Goal: Information Seeking & Learning: Learn about a topic

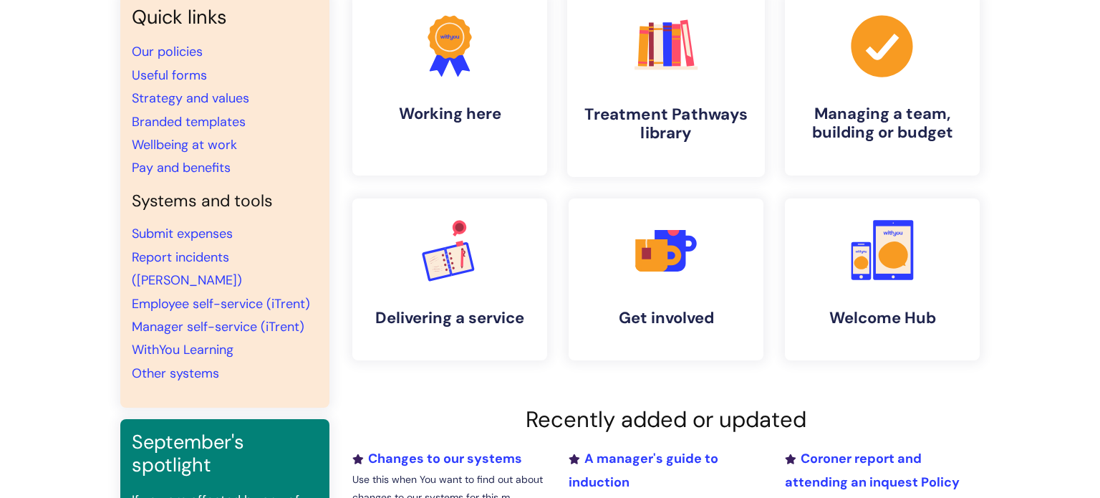
scroll to position [143, 0]
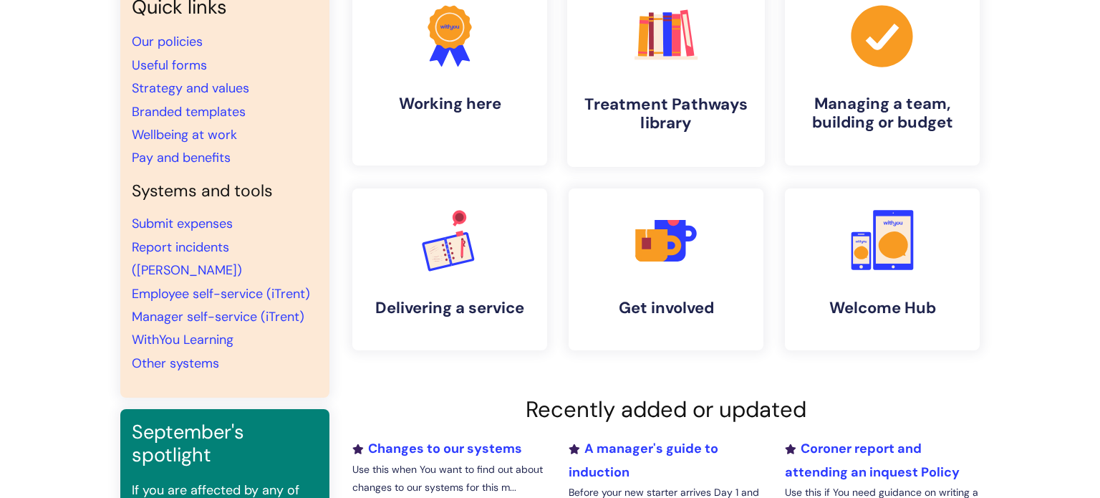
click at [679, 144] on link ".cls-1{fill:#f89b22;}.cls-1,.cls-2,.cls-3,.cls-4,.cls-5,.cls-6,.cls-7{stroke-wi…" at bounding box center [666, 75] width 198 height 184
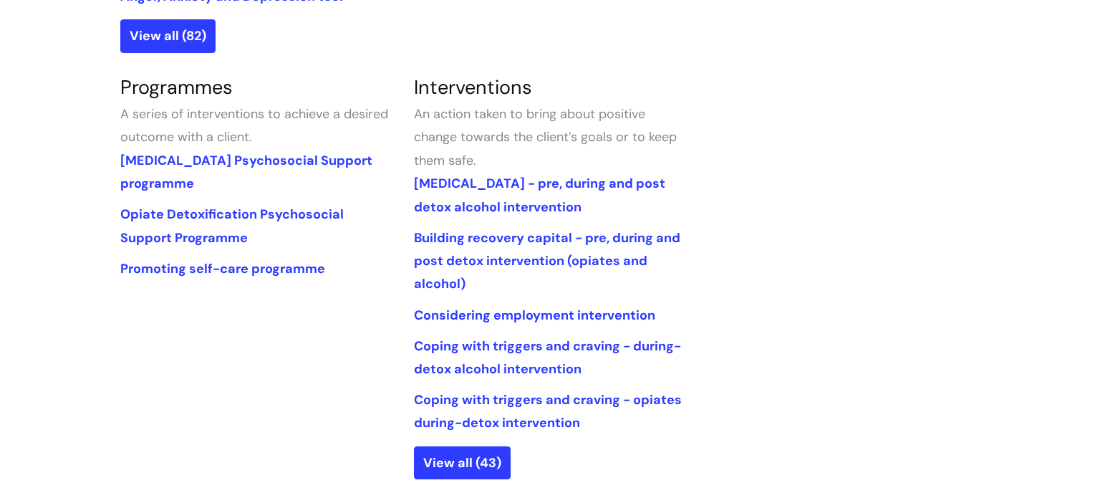
scroll to position [649, 0]
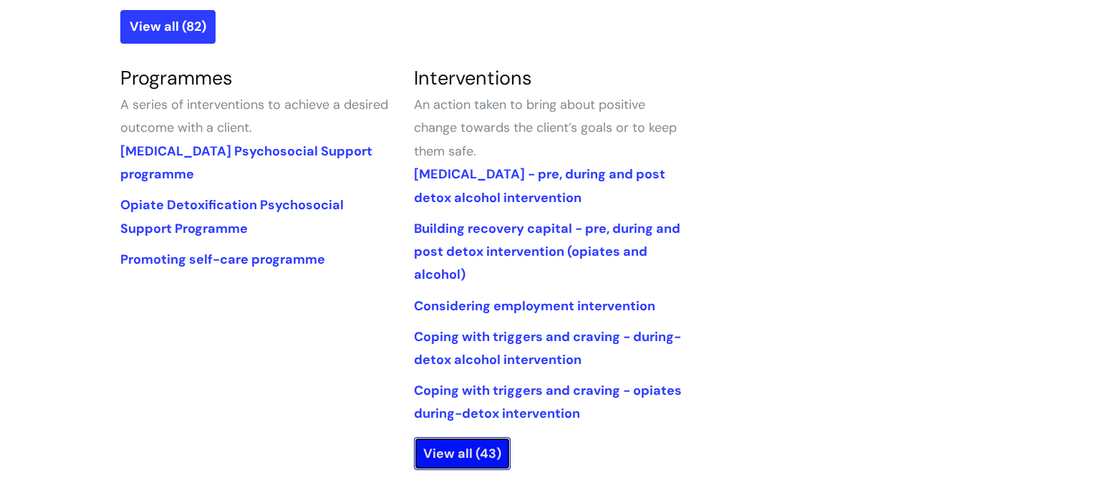
click at [460, 441] on link "View all (43)" at bounding box center [462, 453] width 97 height 33
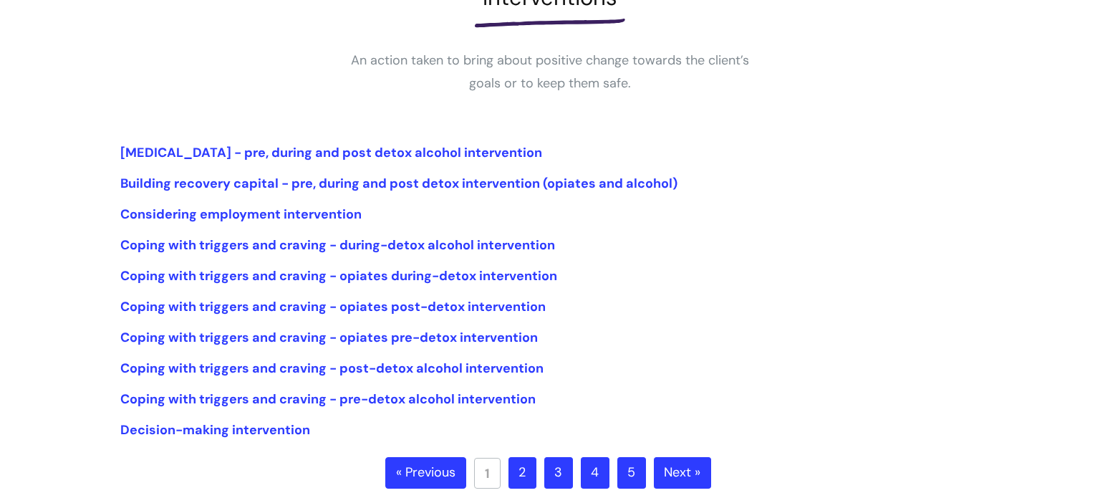
scroll to position [241, 0]
click at [527, 464] on link "2" at bounding box center [522, 473] width 28 height 32
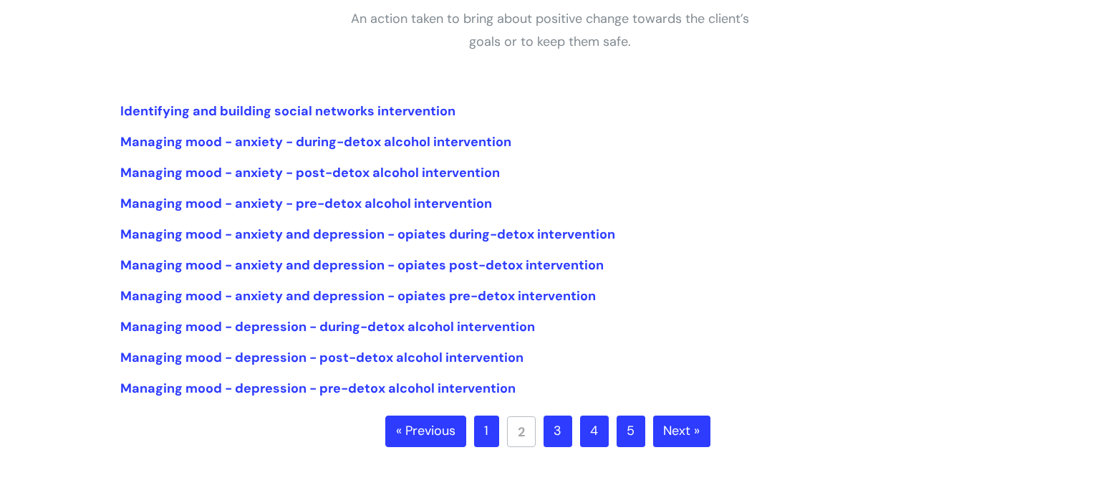
scroll to position [284, 0]
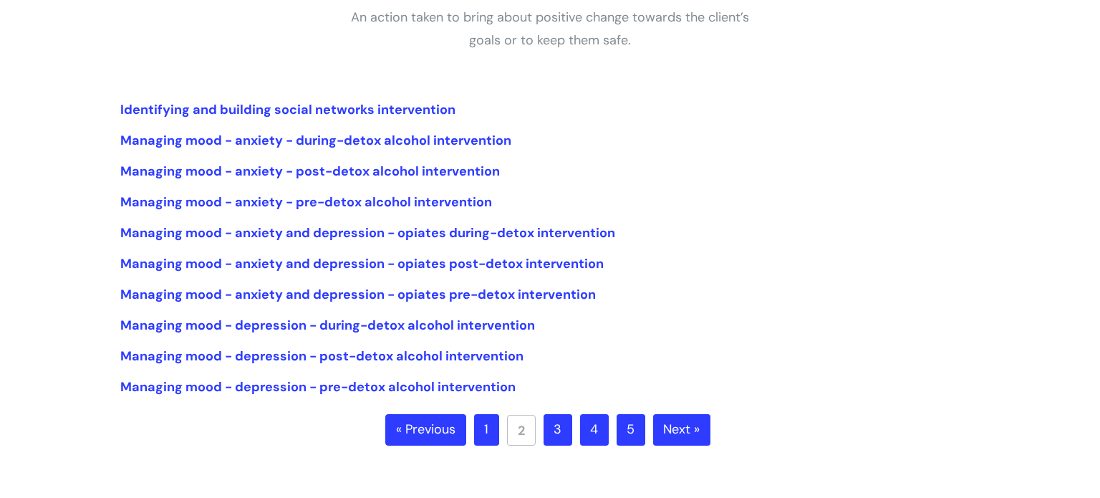
click at [568, 432] on link "3" at bounding box center [557, 430] width 29 height 32
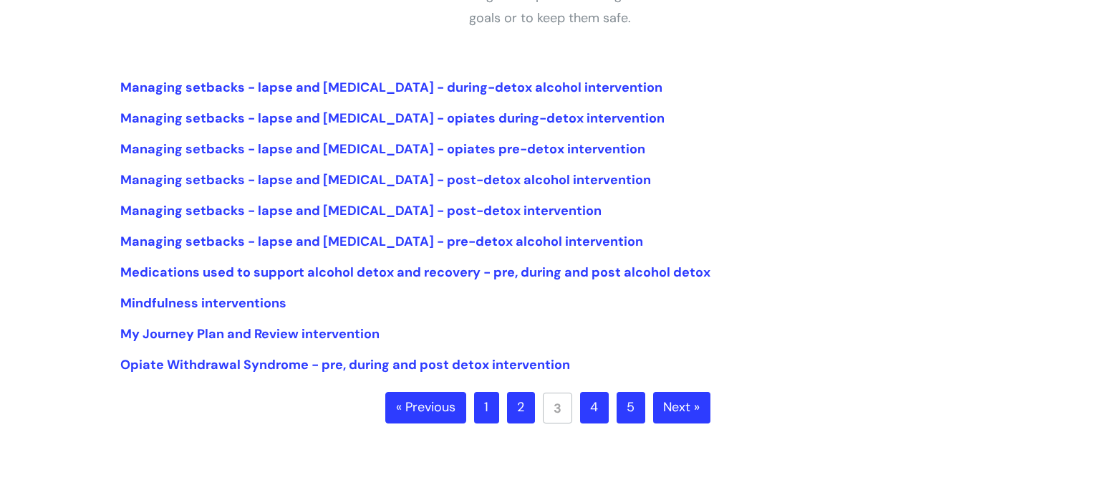
scroll to position [306, 0]
click at [600, 410] on link "4" at bounding box center [594, 407] width 29 height 32
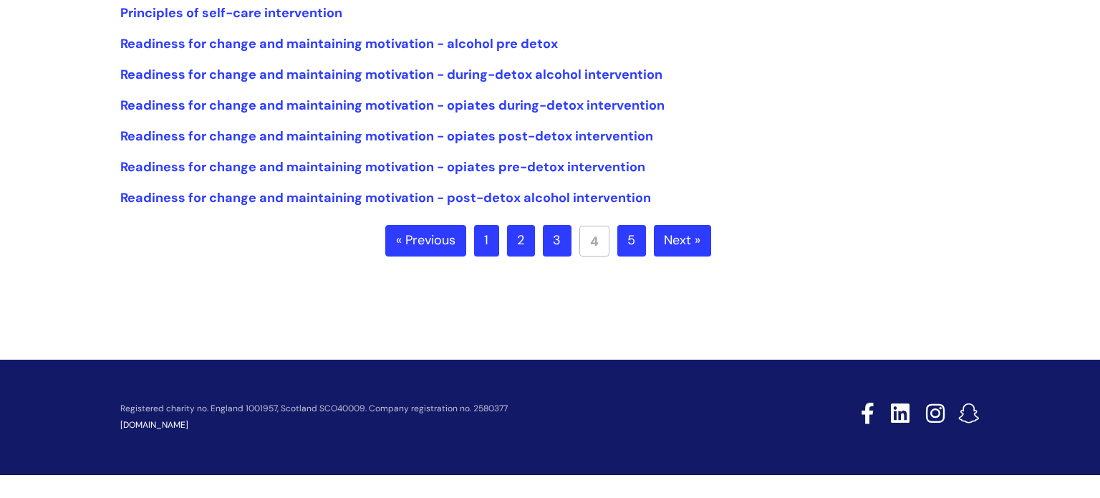
scroll to position [471, 0]
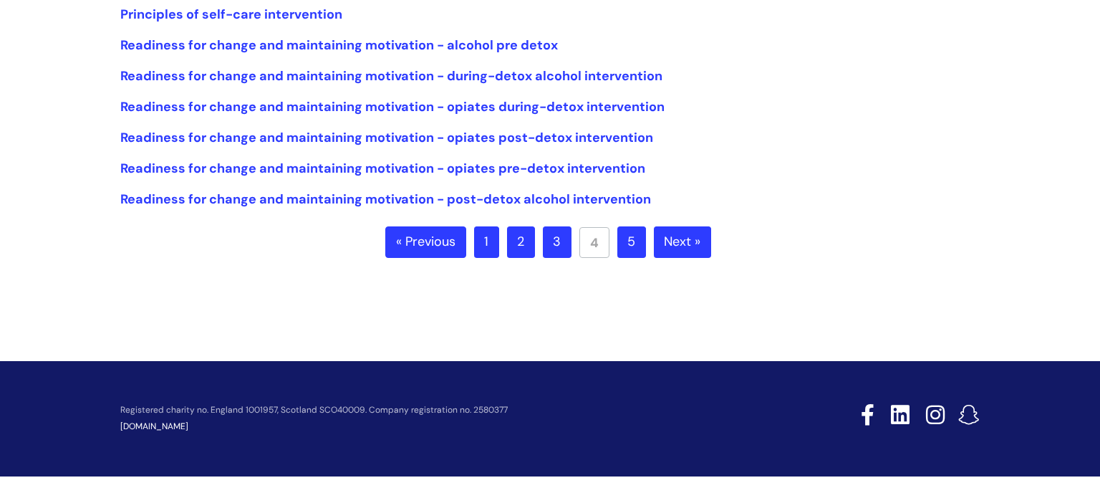
click at [632, 255] on link "5" at bounding box center [631, 242] width 29 height 32
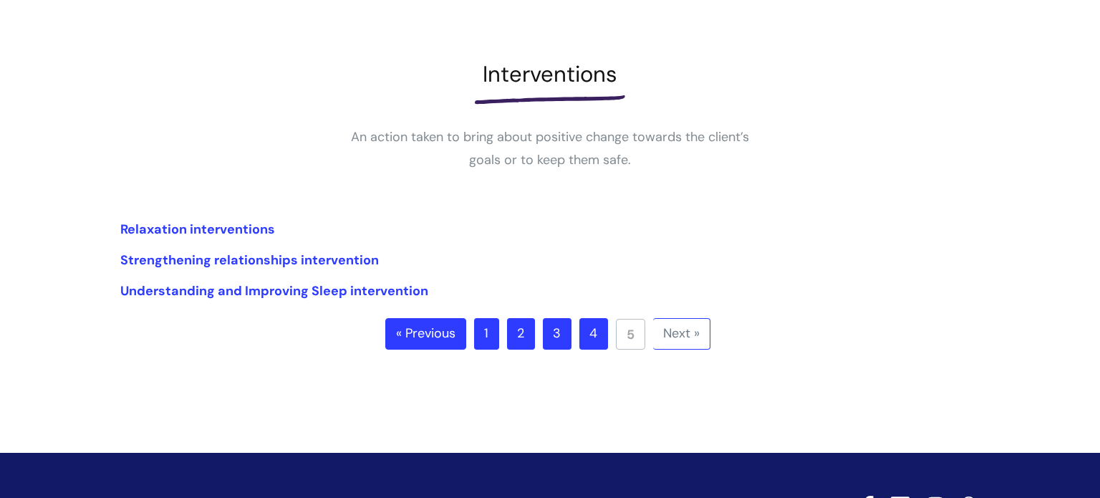
scroll to position [168, 0]
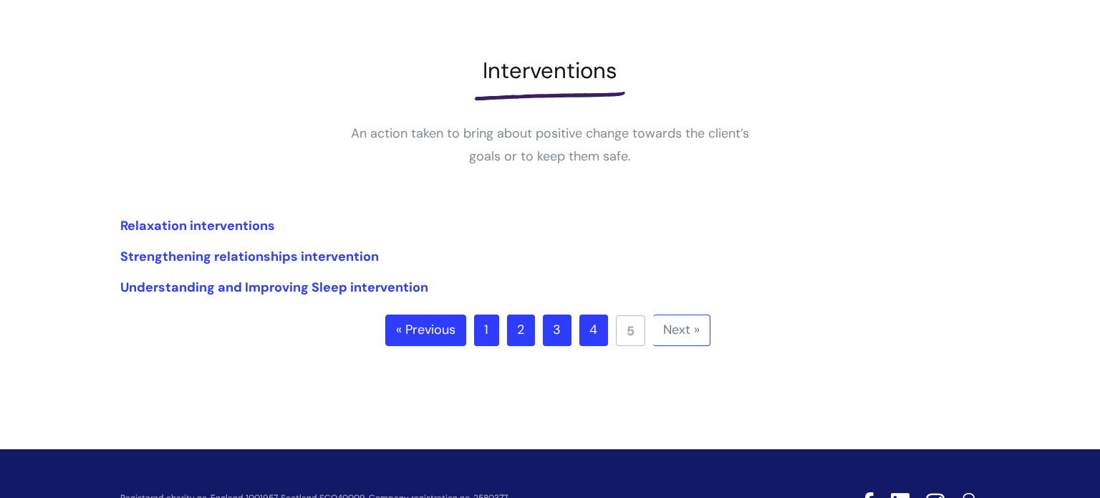
click at [487, 334] on link "1" at bounding box center [486, 330] width 25 height 32
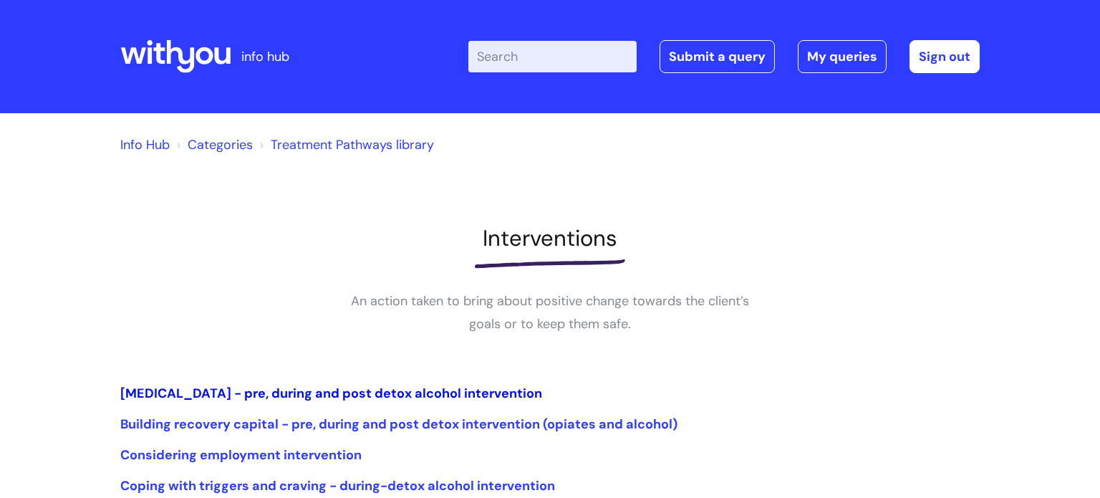
click at [418, 399] on link "[MEDICAL_DATA] - pre, during and post detox alcohol intervention" at bounding box center [331, 392] width 422 height 17
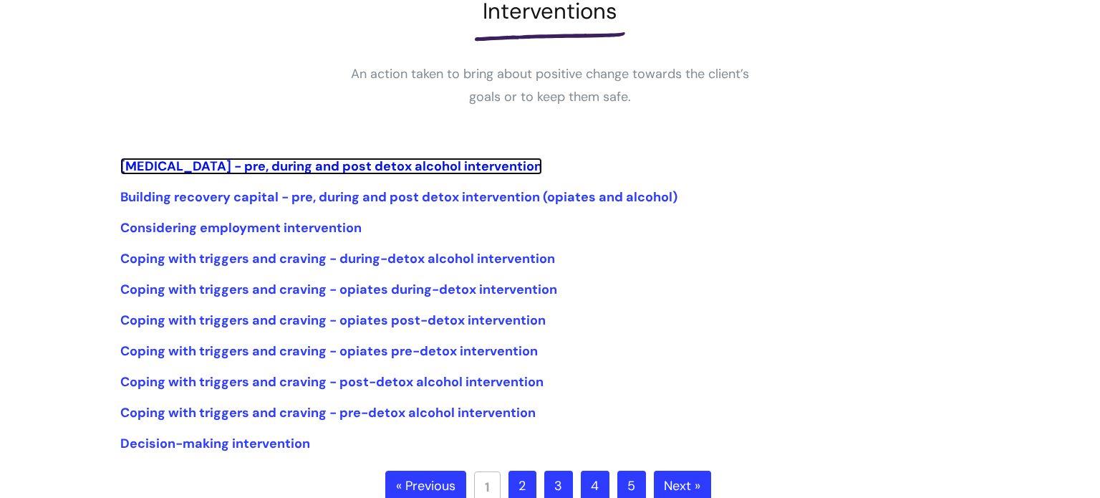
scroll to position [232, 0]
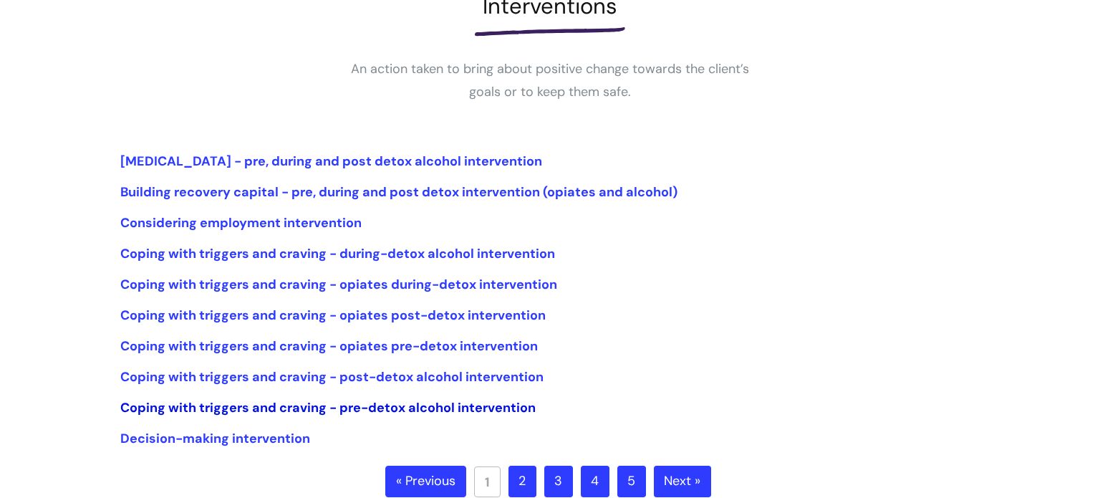
click at [504, 410] on link "Coping with triggers and craving - pre-detox alcohol intervention" at bounding box center [327, 407] width 415 height 17
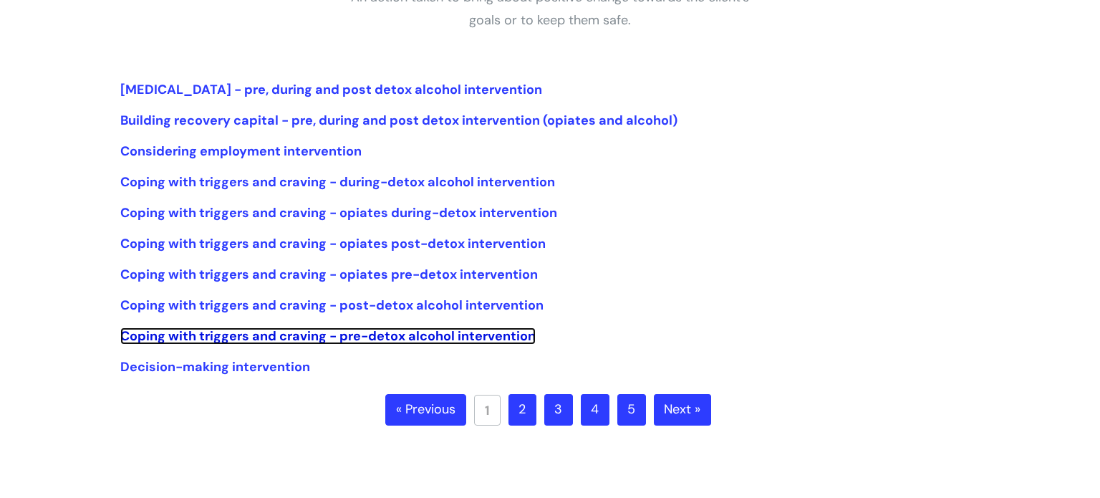
scroll to position [306, 0]
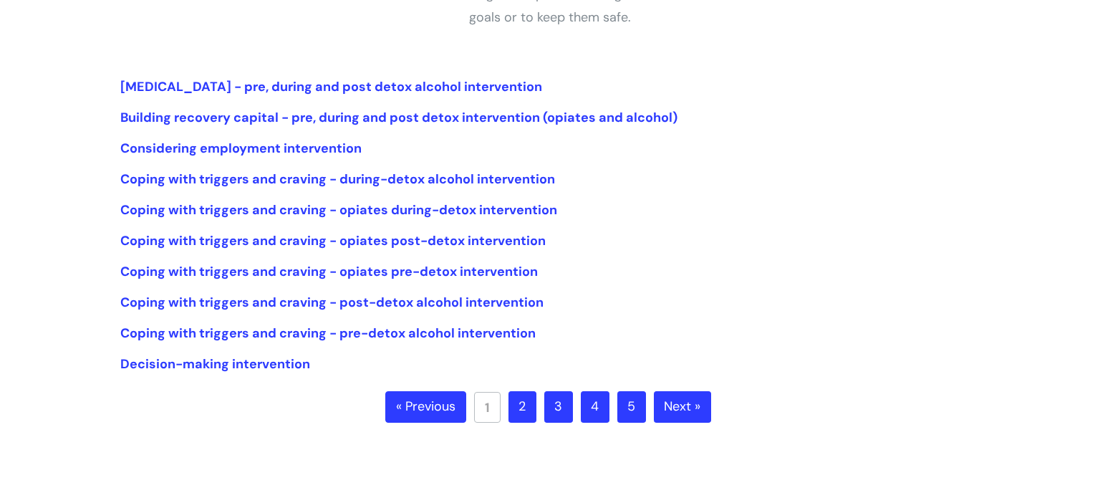
click at [525, 407] on link "2" at bounding box center [522, 407] width 28 height 32
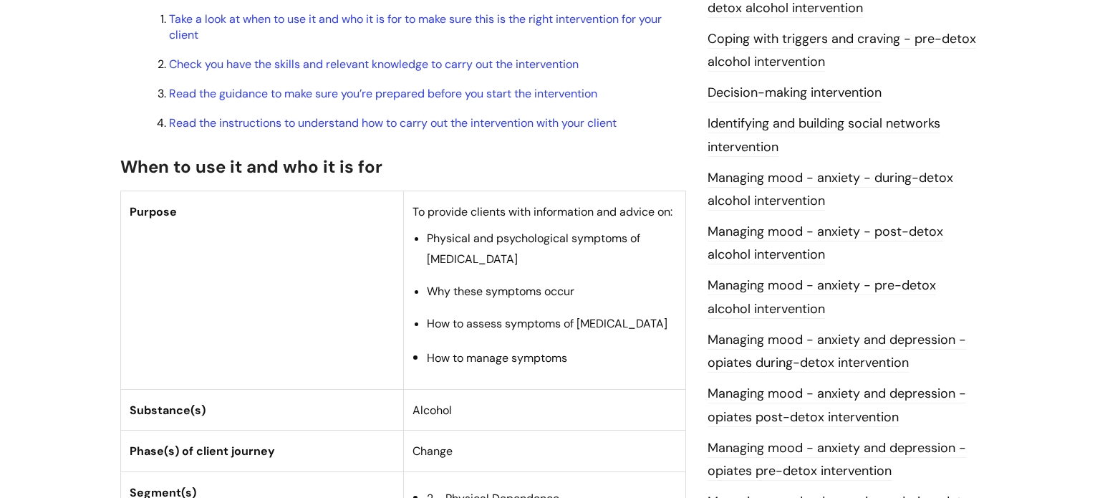
scroll to position [524, 0]
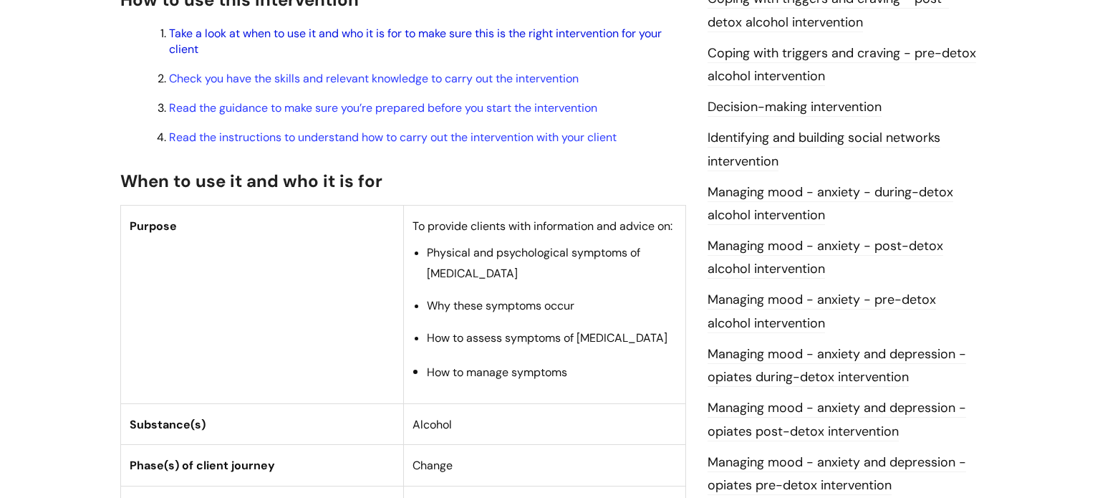
click at [527, 57] on link "Take a look at when to use it and who it is for to make sure this is the right …" at bounding box center [415, 41] width 493 height 31
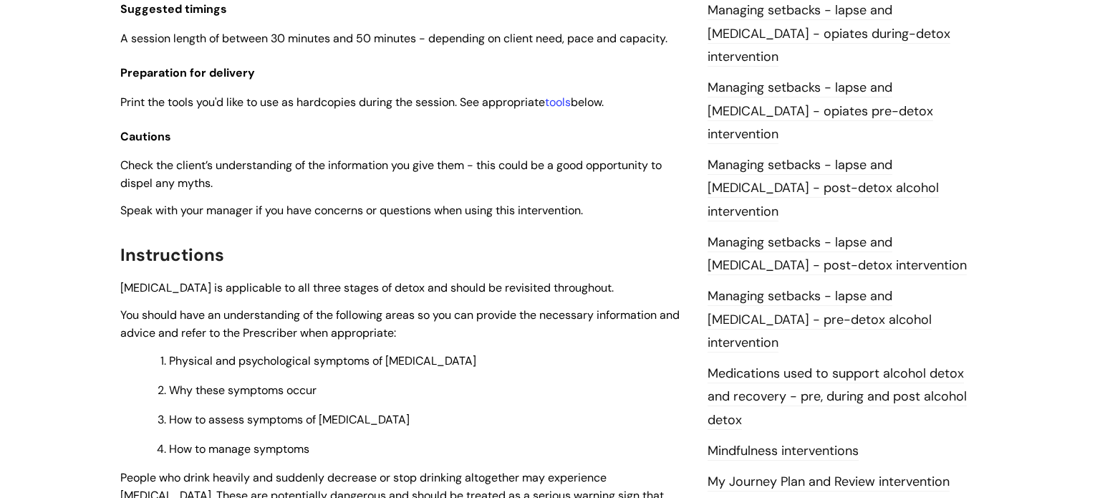
scroll to position [1272, 0]
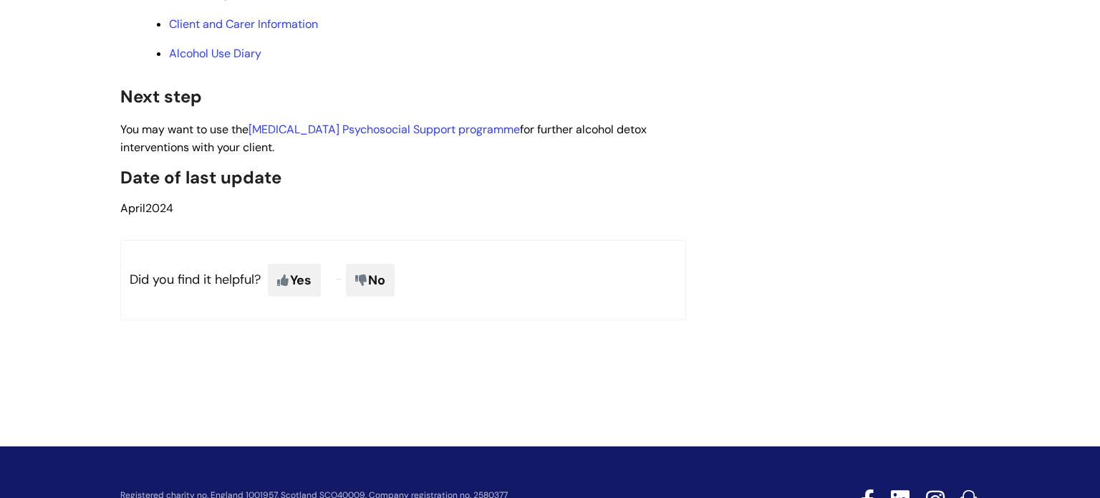
scroll to position [4161, 0]
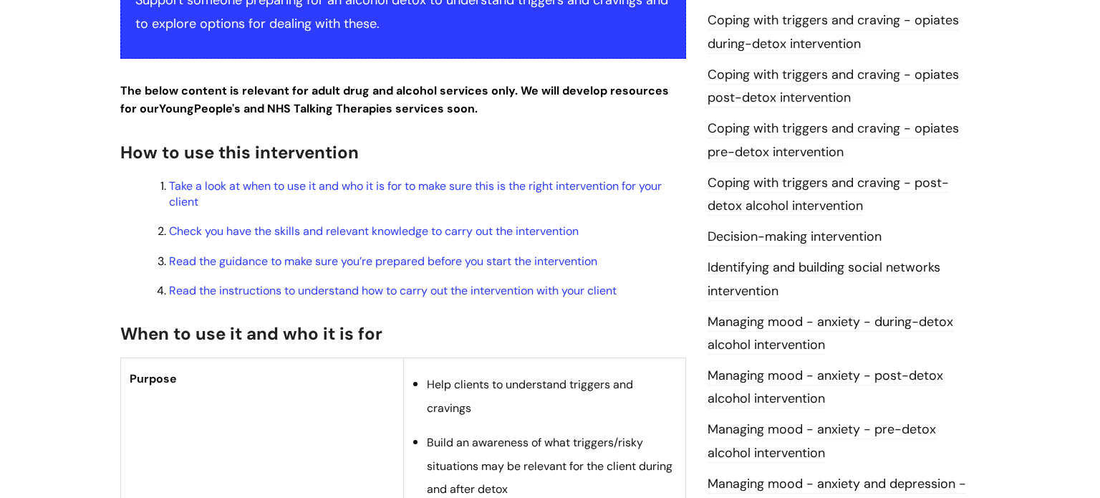
scroll to position [400, 0]
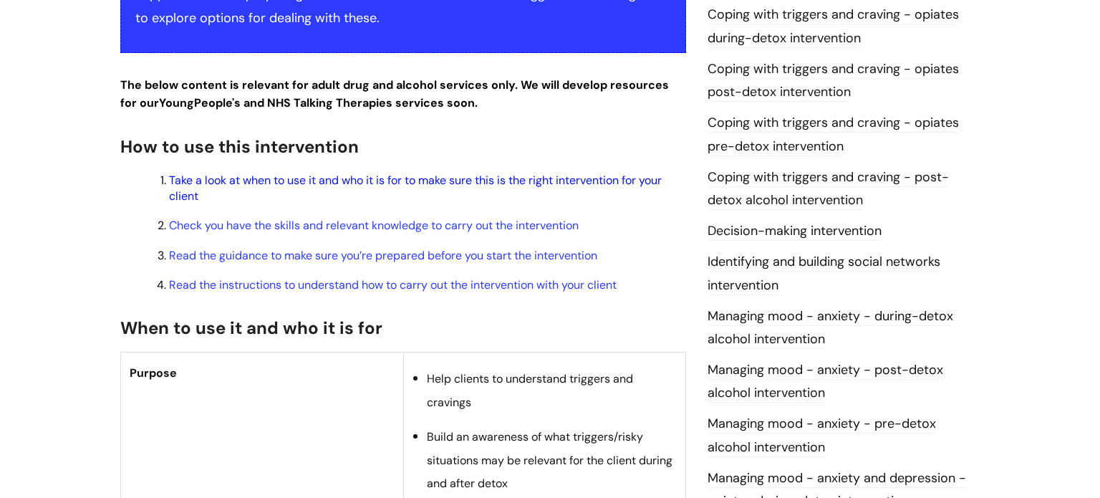
click at [584, 178] on link "Take a look at when to use it and who it is for to make sure this is the right …" at bounding box center [415, 188] width 493 height 31
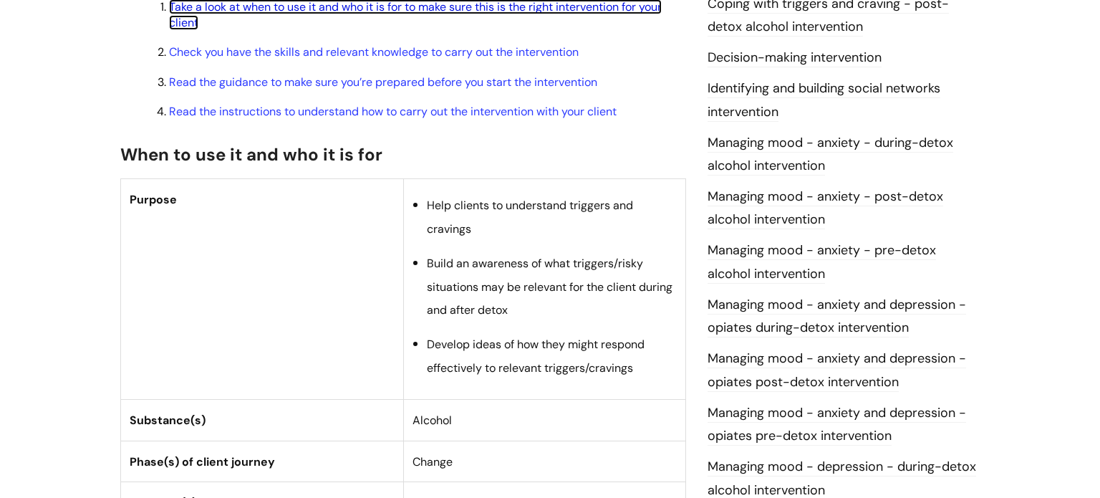
scroll to position [583, 0]
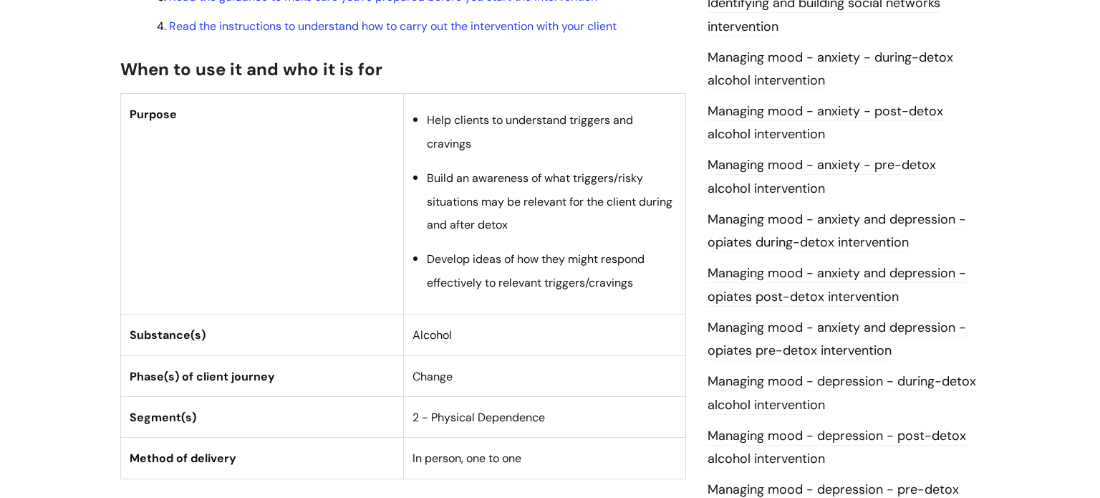
scroll to position [658, 0]
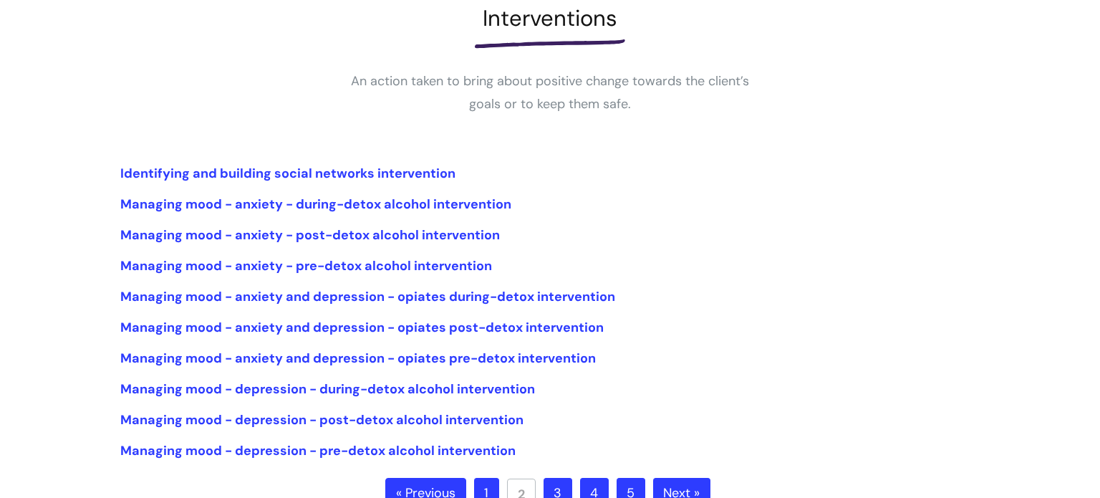
scroll to position [235, 0]
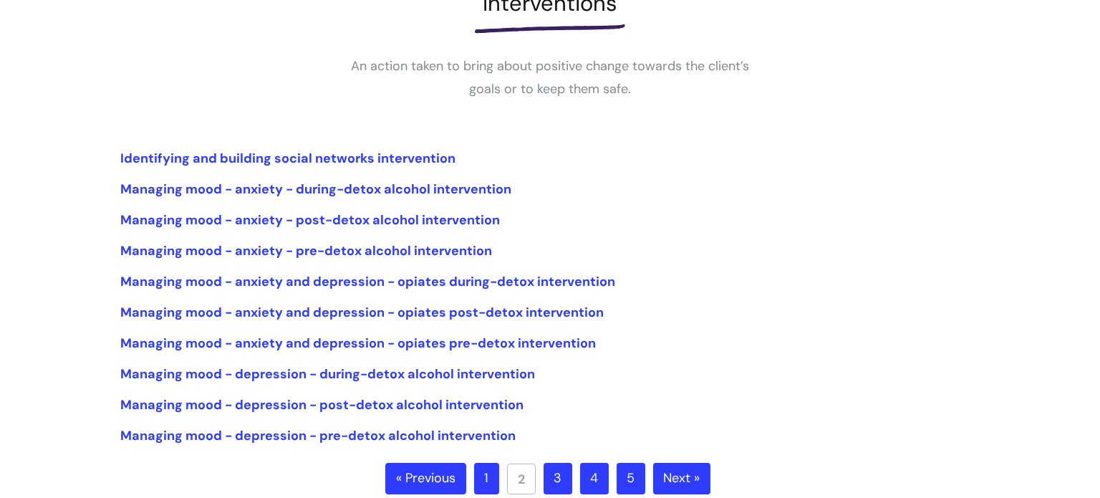
click at [480, 485] on link "1" at bounding box center [486, 478] width 25 height 32
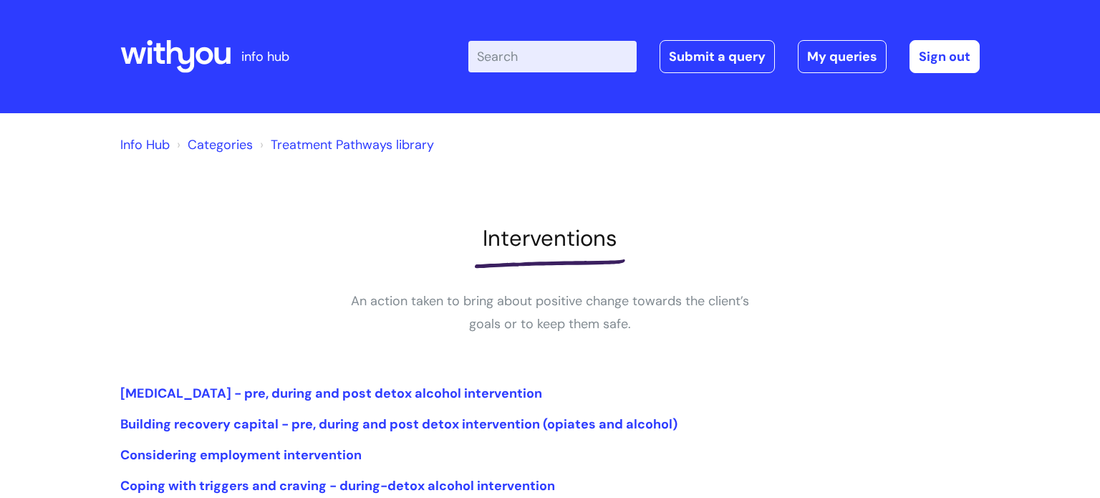
click at [285, 445] on li "Considering employment intervention" at bounding box center [549, 454] width 859 height 23
click at [287, 448] on link "Considering employment intervention" at bounding box center [240, 454] width 241 height 17
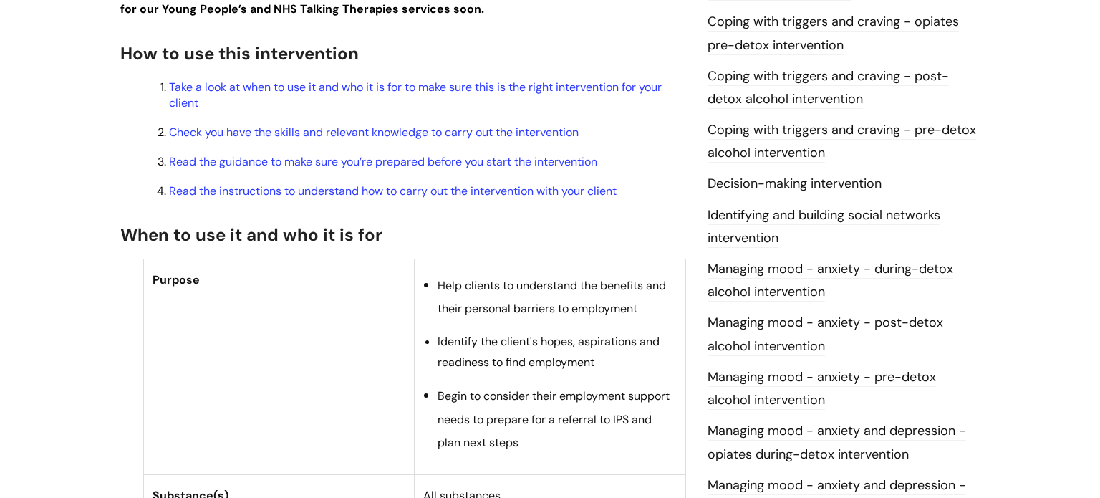
scroll to position [473, 0]
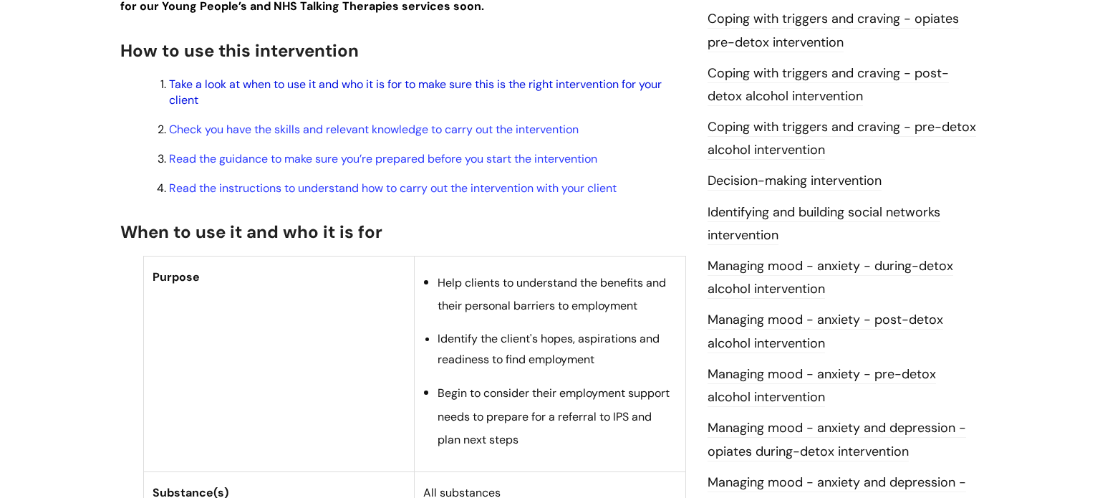
click at [621, 77] on link "Take a look at when to use it and who it is for to make sure this is the right …" at bounding box center [415, 92] width 493 height 31
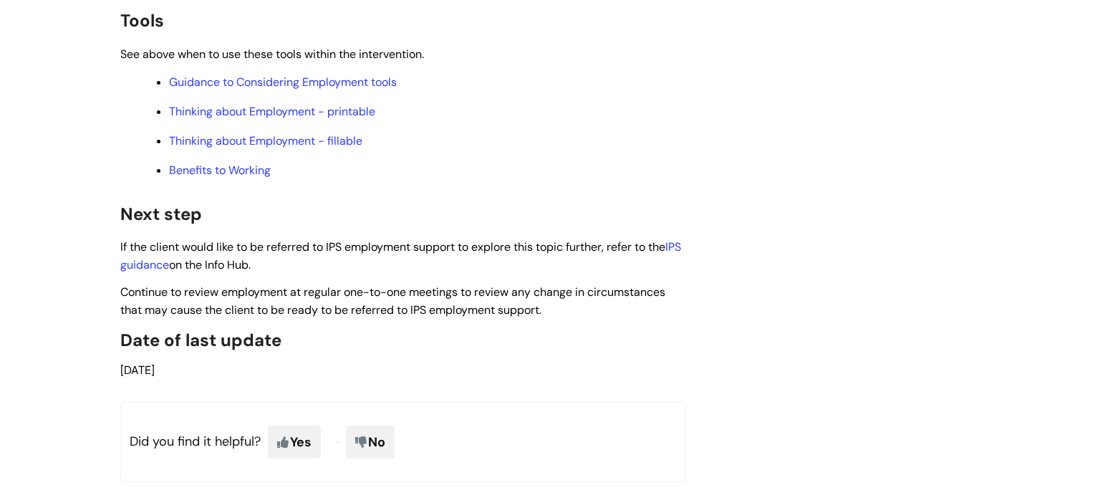
scroll to position [5793, 0]
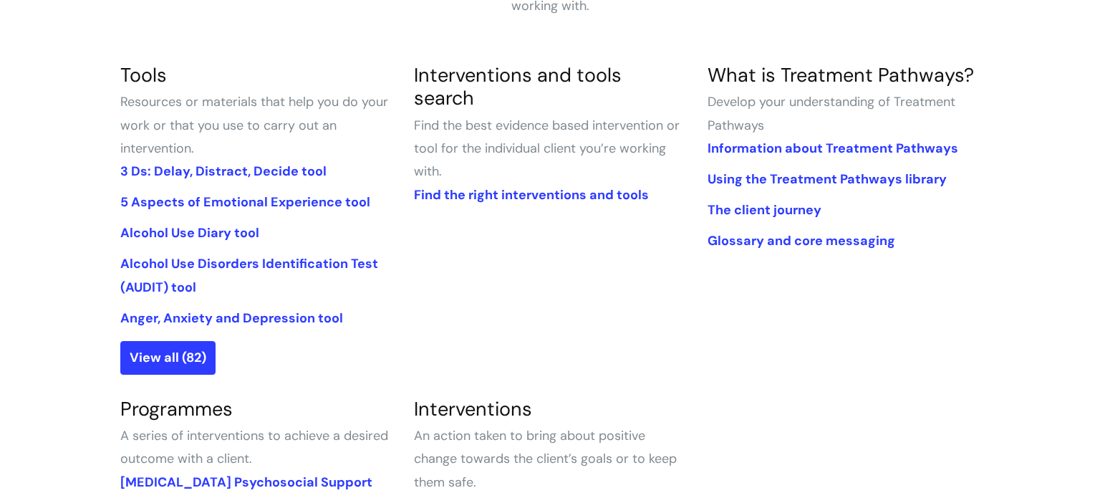
scroll to position [318, 0]
click at [814, 205] on link "The client journey" at bounding box center [764, 209] width 114 height 17
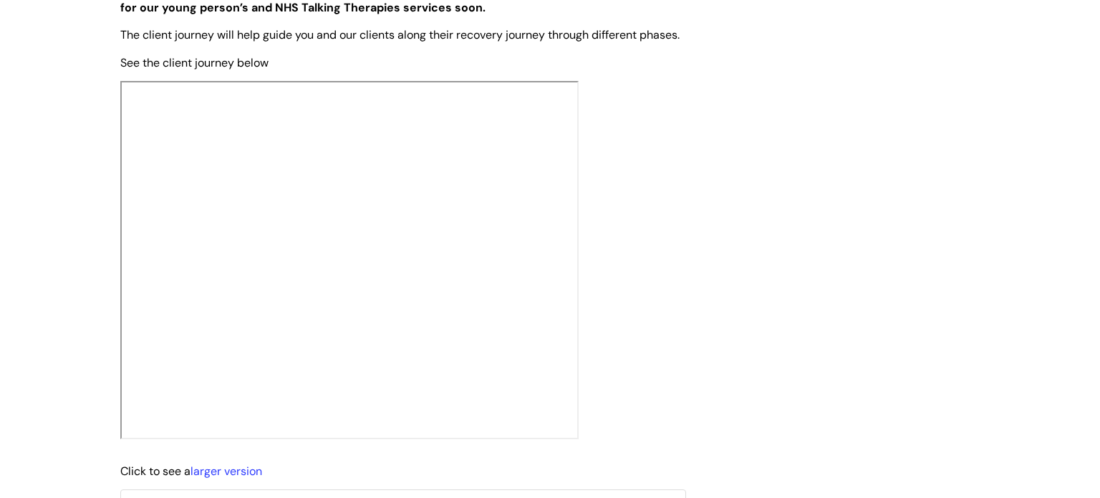
scroll to position [407, 0]
click at [238, 478] on link "larger version" at bounding box center [226, 469] width 72 height 15
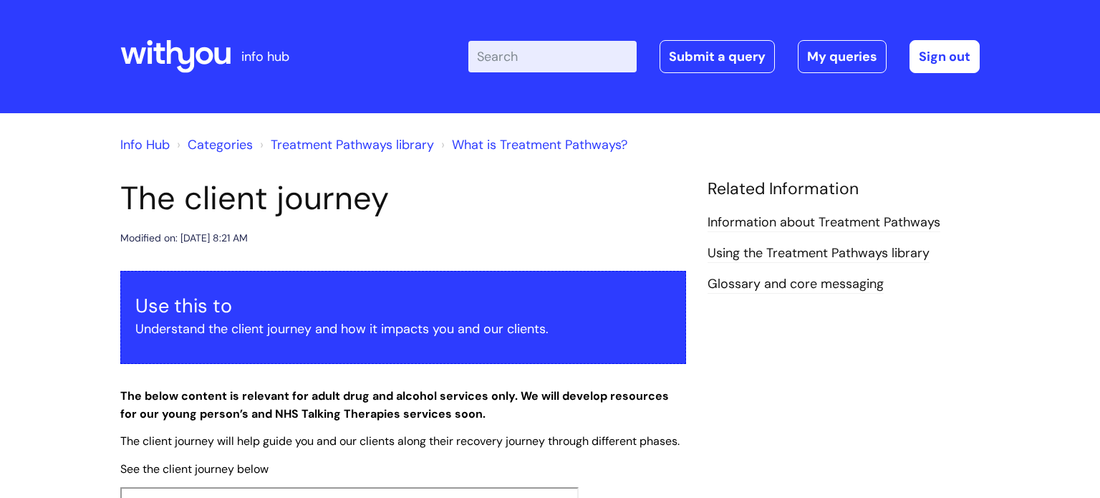
scroll to position [407, 0]
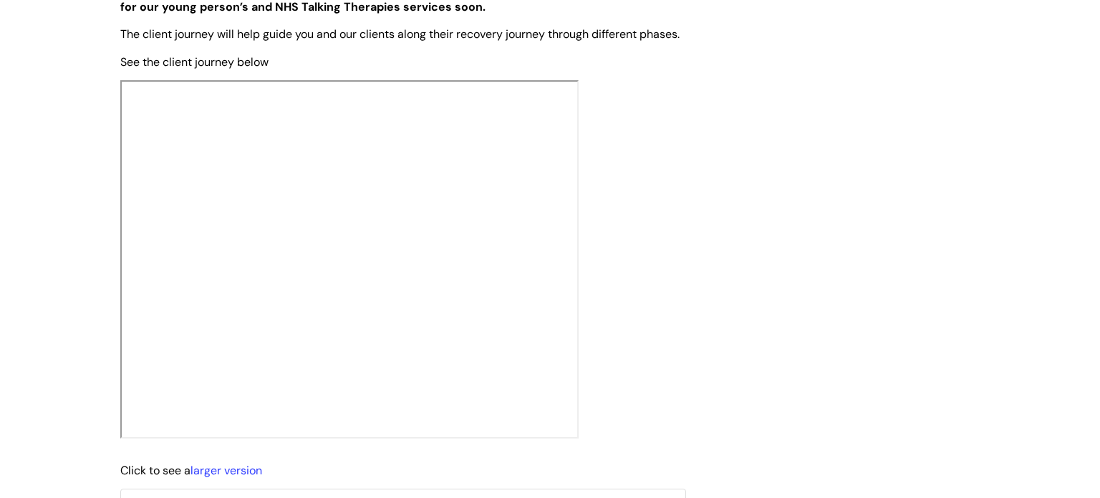
click at [707, 311] on div "The client journey Modified on: [DATE] 8:21 AM Use this to Understand the clien…" at bounding box center [550, 506] width 881 height 1468
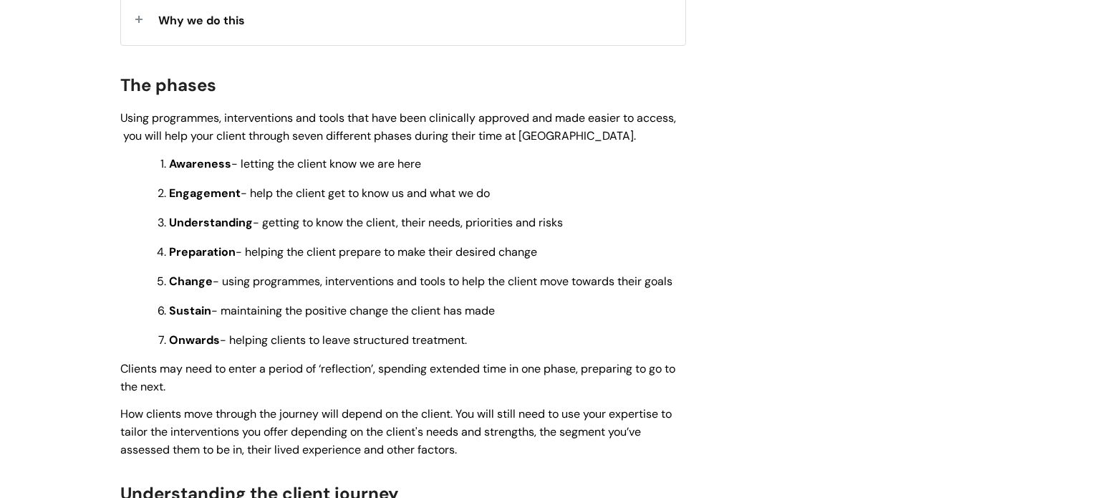
scroll to position [901, 0]
click at [593, 45] on div "Why we do this" at bounding box center [403, 19] width 564 height 51
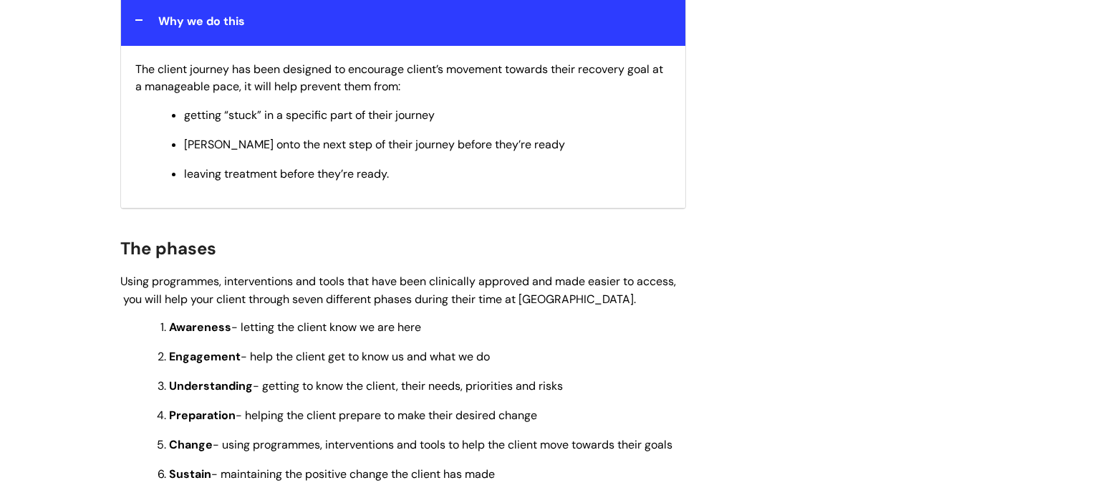
click at [593, 45] on div "Why we do this" at bounding box center [403, 19] width 564 height 51
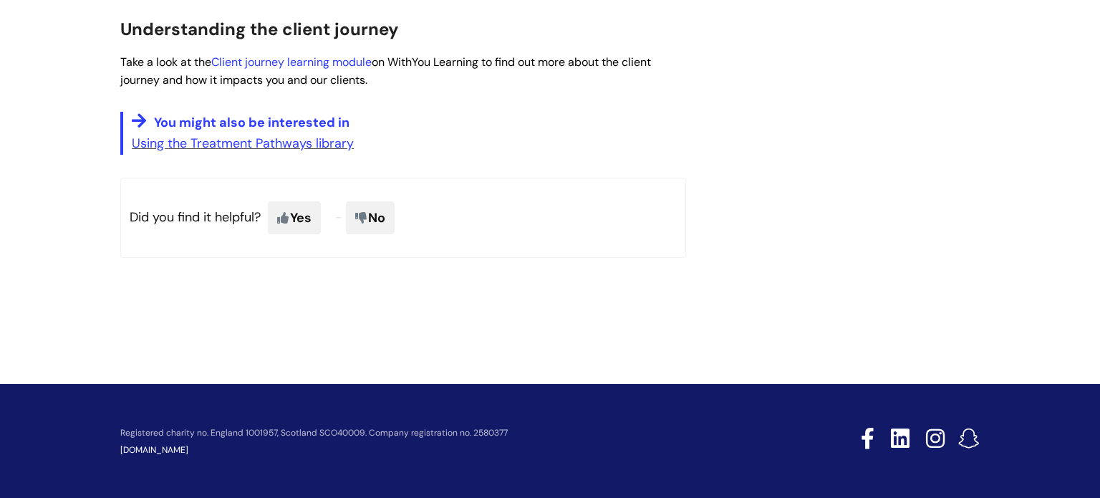
scroll to position [1369, 0]
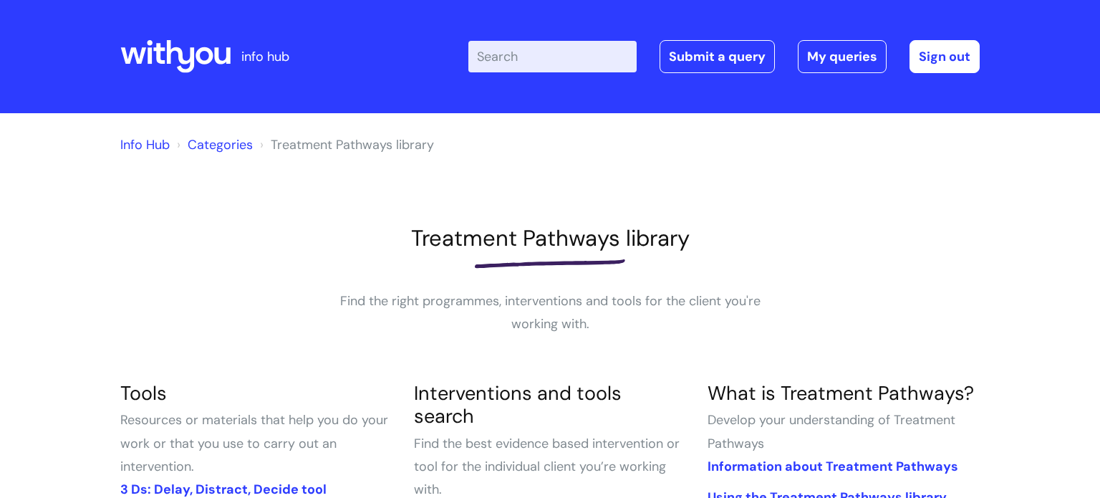
click at [153, 140] on link "Info Hub" at bounding box center [144, 144] width 49 height 17
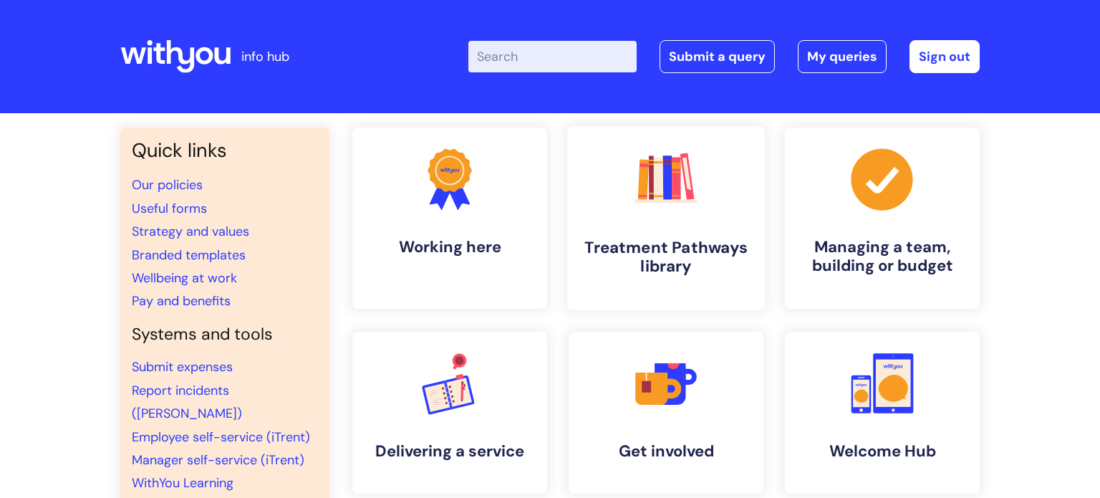
click at [741, 248] on h4 "Treatment Pathways library" at bounding box center [665, 257] width 175 height 39
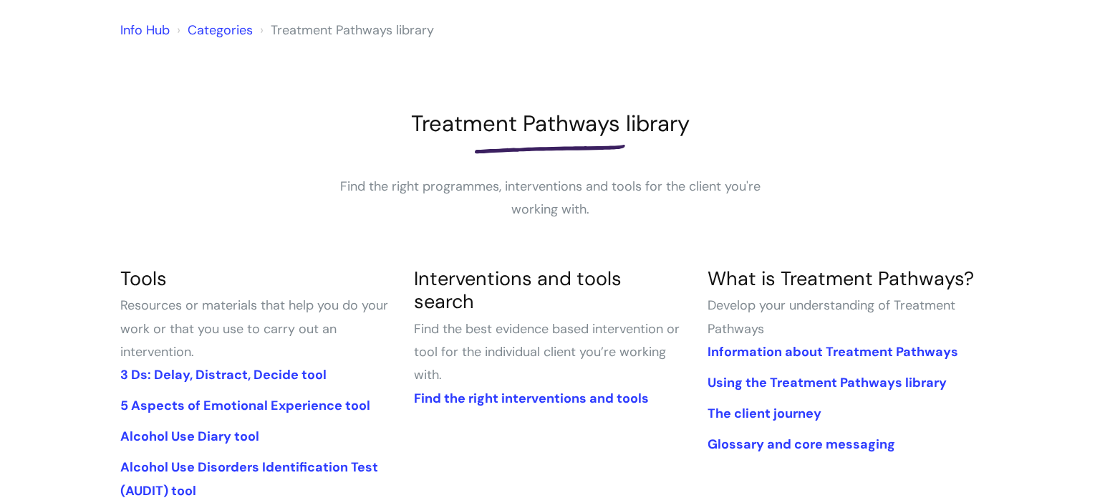
scroll to position [120, 0]
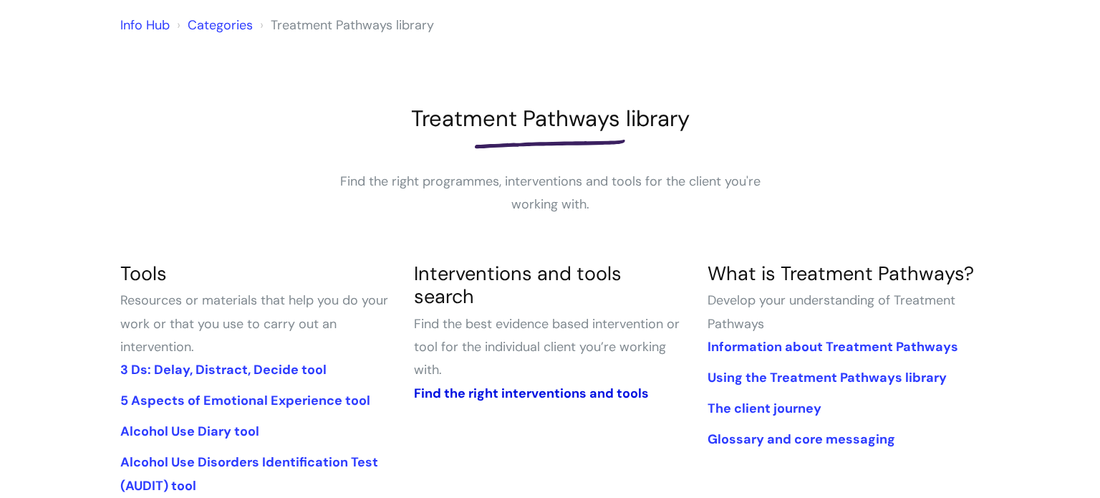
click at [604, 384] on link "Find the right interventions and tools" at bounding box center [531, 392] width 235 height 17
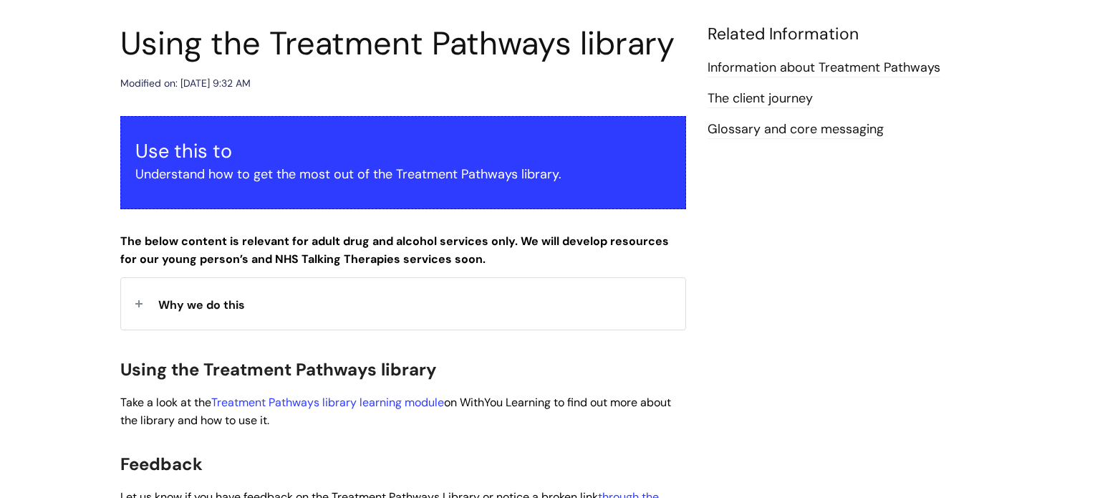
scroll to position [144, 0]
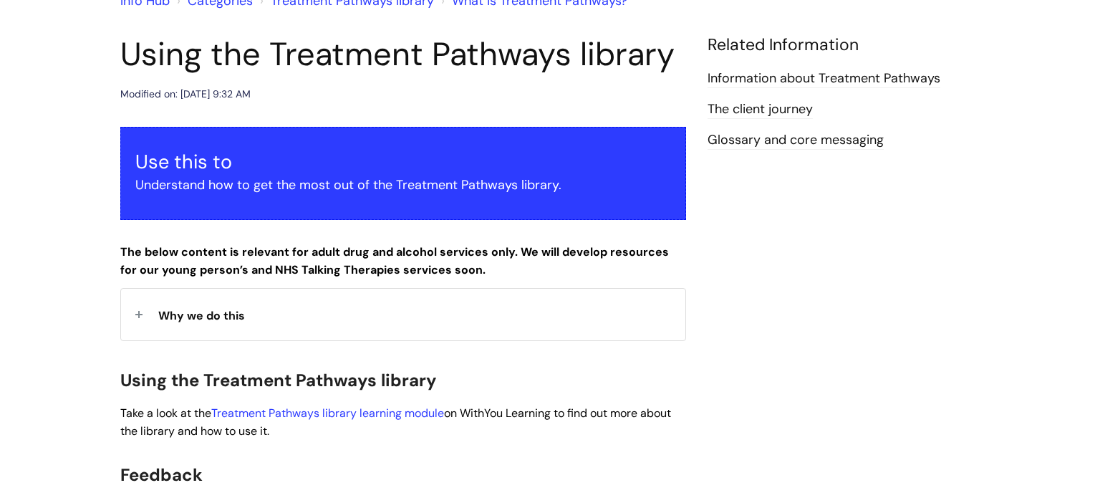
click at [357, 296] on div "Why we do this" at bounding box center [403, 314] width 564 height 51
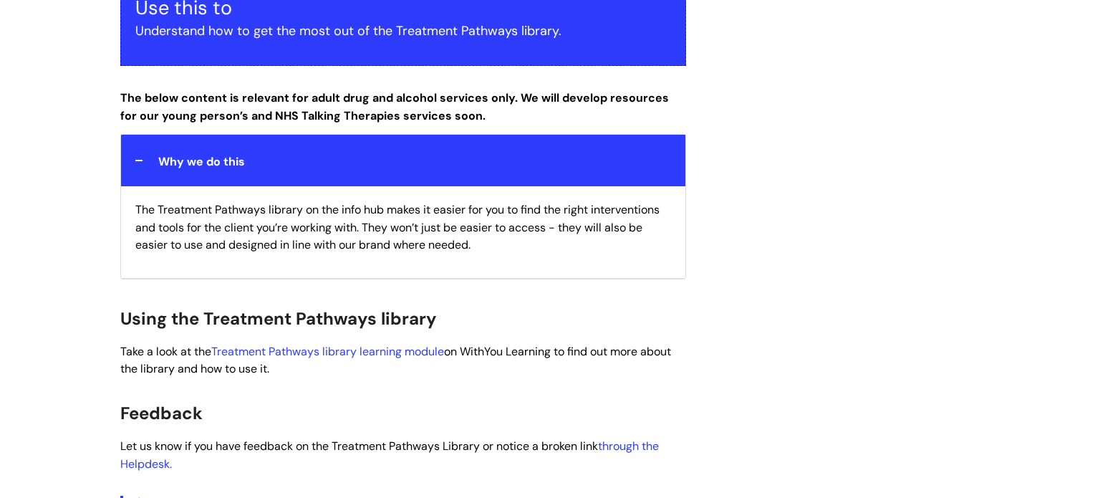
scroll to position [0, 0]
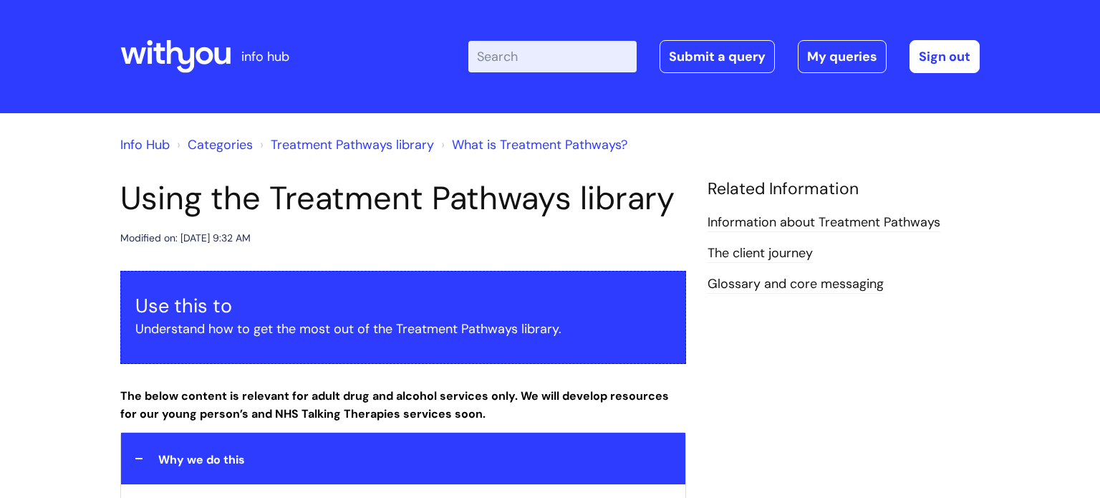
click at [342, 148] on link "Treatment Pathways library" at bounding box center [352, 144] width 163 height 17
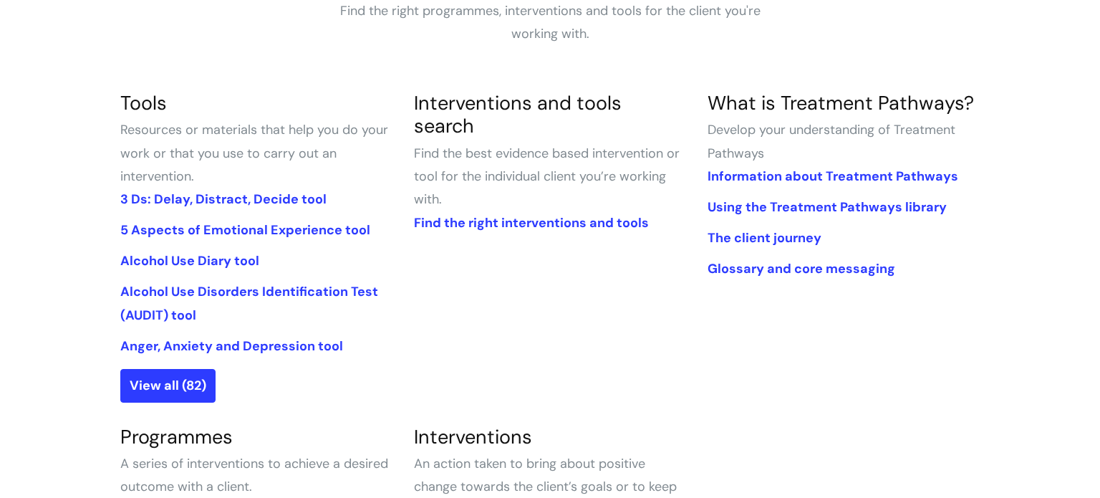
scroll to position [293, 0]
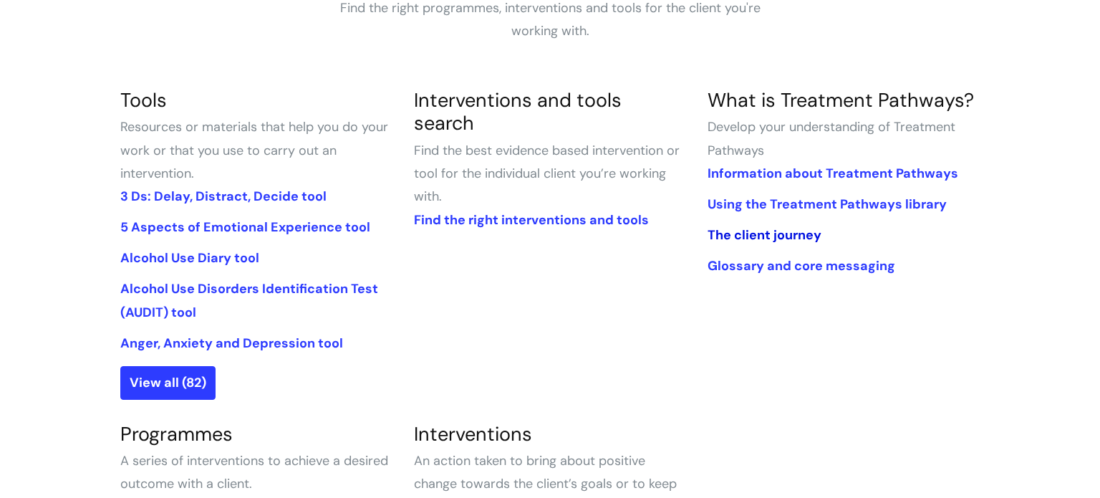
click at [757, 242] on link "The client journey" at bounding box center [764, 234] width 114 height 17
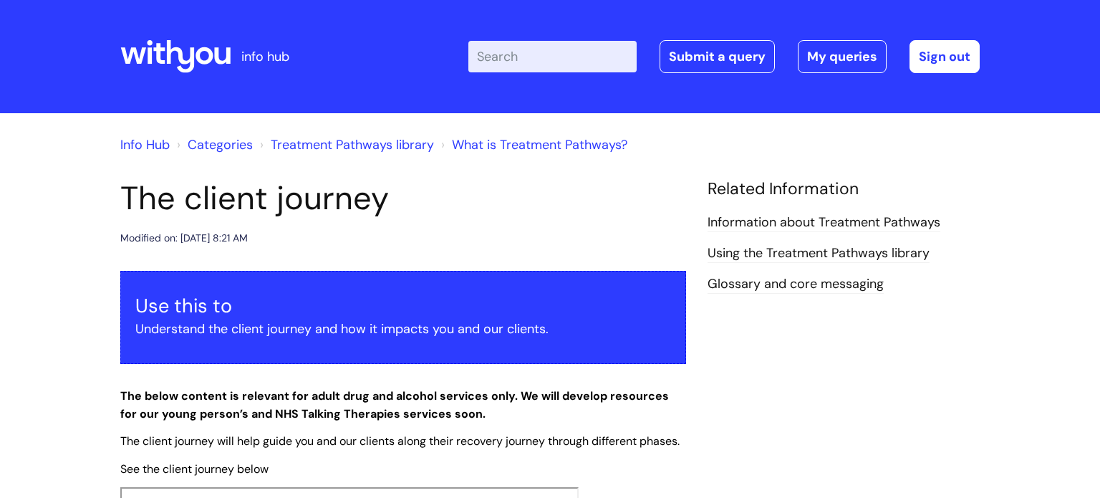
click at [268, 95] on div "info hub" at bounding box center [226, 56] width 213 height 84
click at [157, 62] on icon at bounding box center [175, 56] width 110 height 34
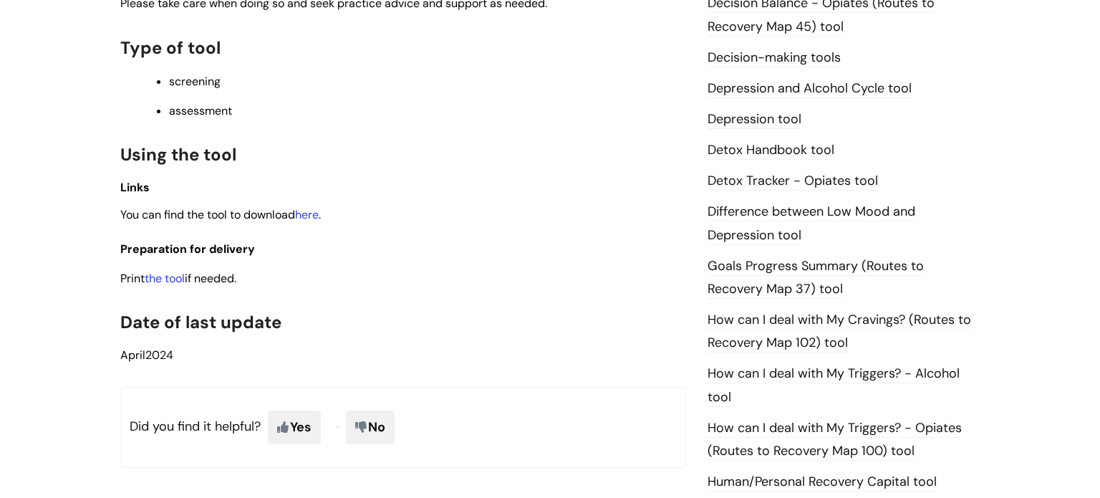
scroll to position [740, 0]
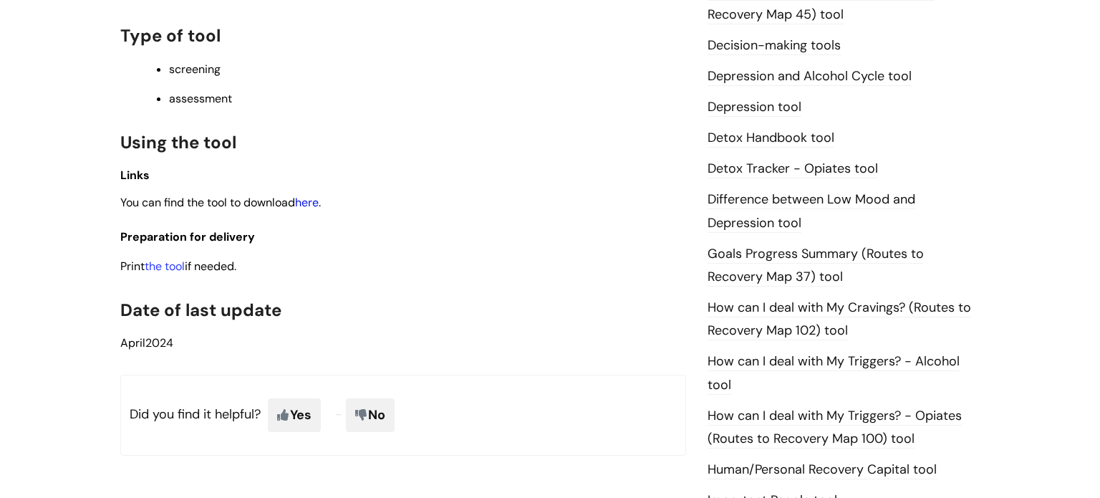
click at [316, 205] on link "here" at bounding box center [307, 202] width 24 height 15
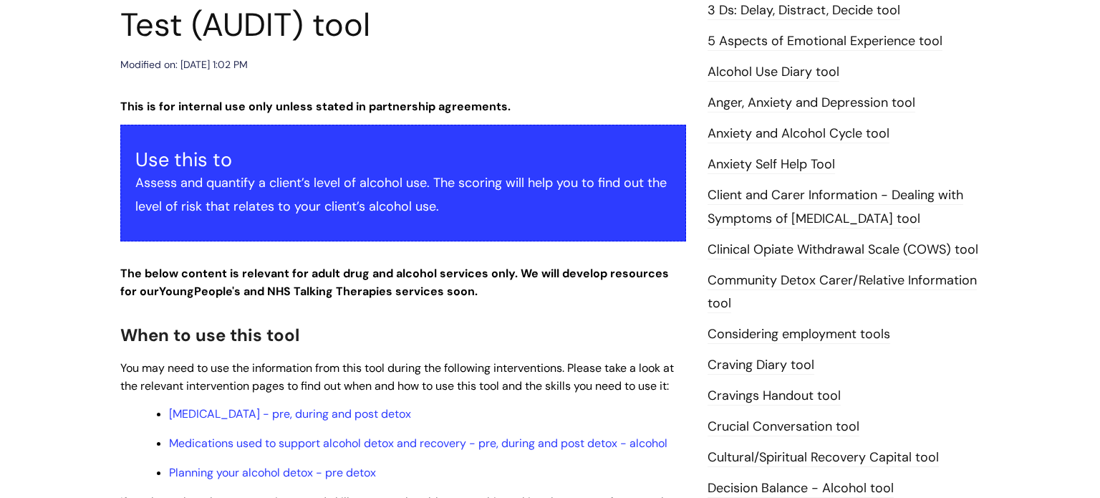
scroll to position [0, 0]
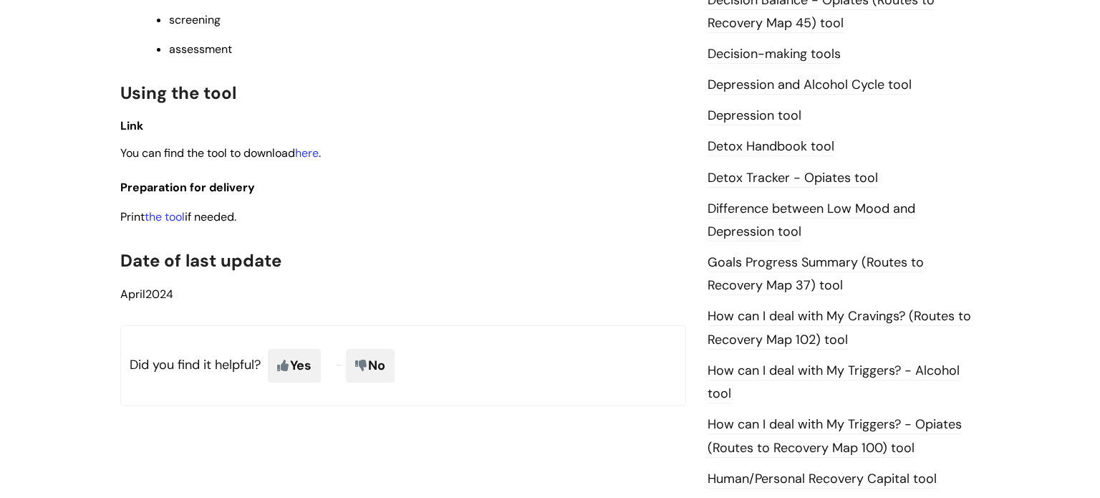
scroll to position [787, 0]
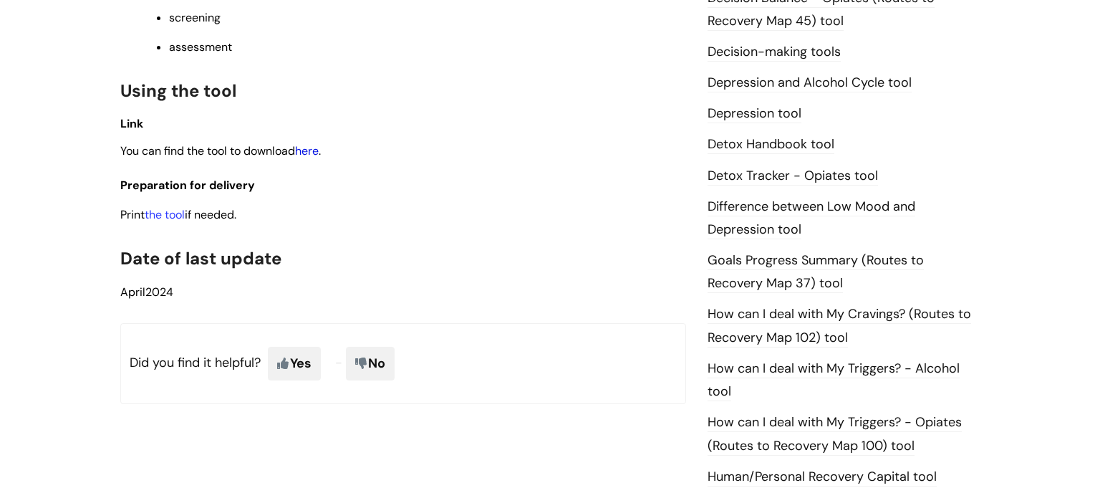
click at [319, 158] on link "here" at bounding box center [307, 150] width 24 height 15
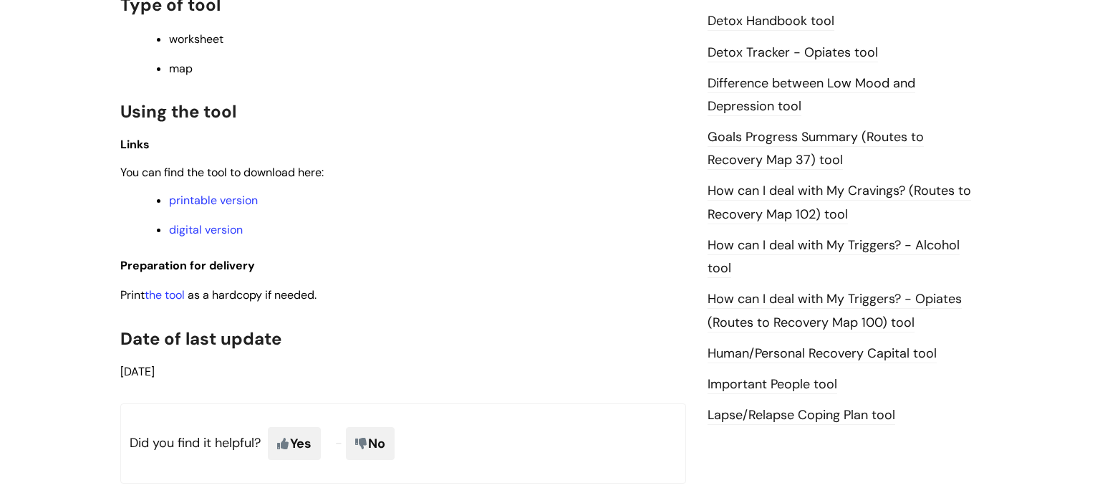
scroll to position [913, 0]
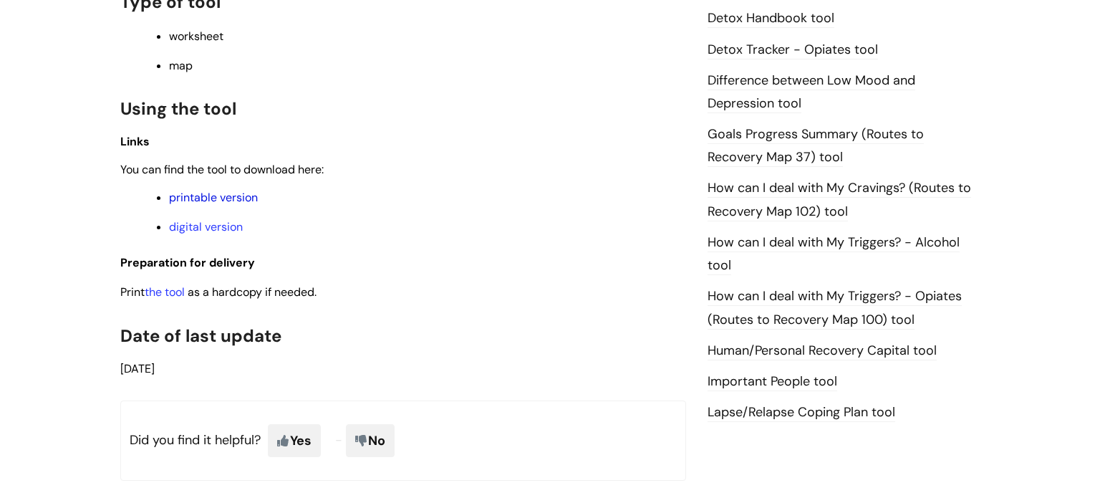
click at [238, 205] on link "printable version" at bounding box center [213, 197] width 89 height 15
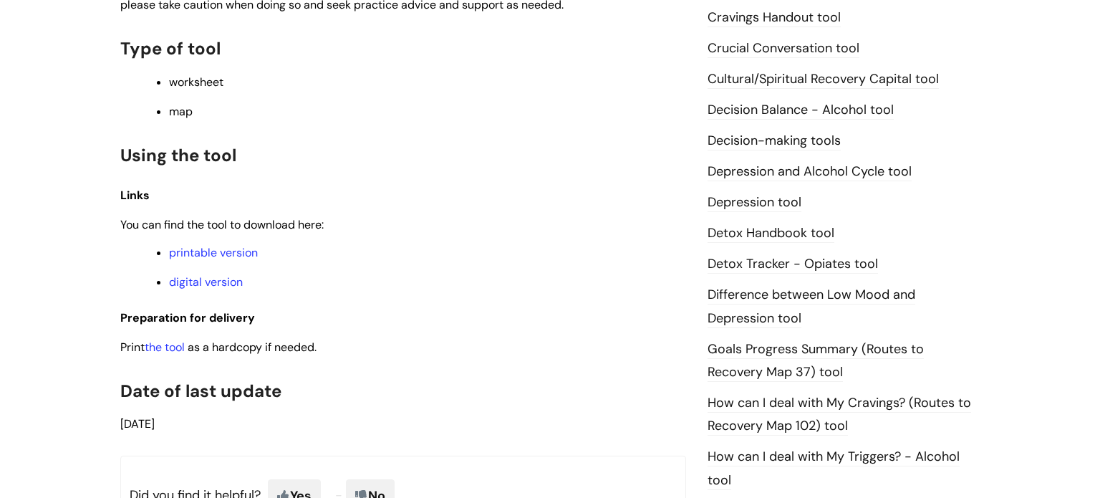
scroll to position [646, 0]
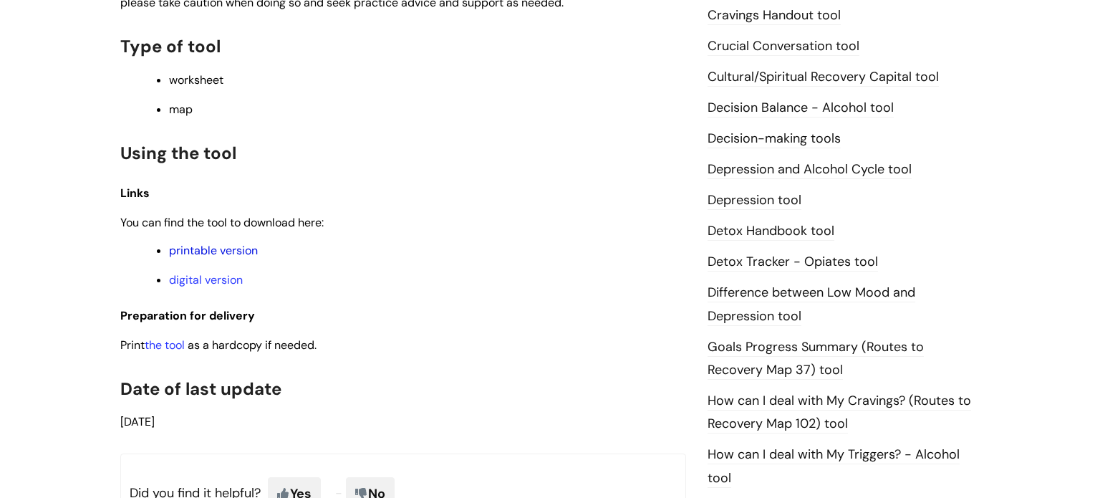
click at [216, 256] on link "printable version" at bounding box center [213, 250] width 89 height 15
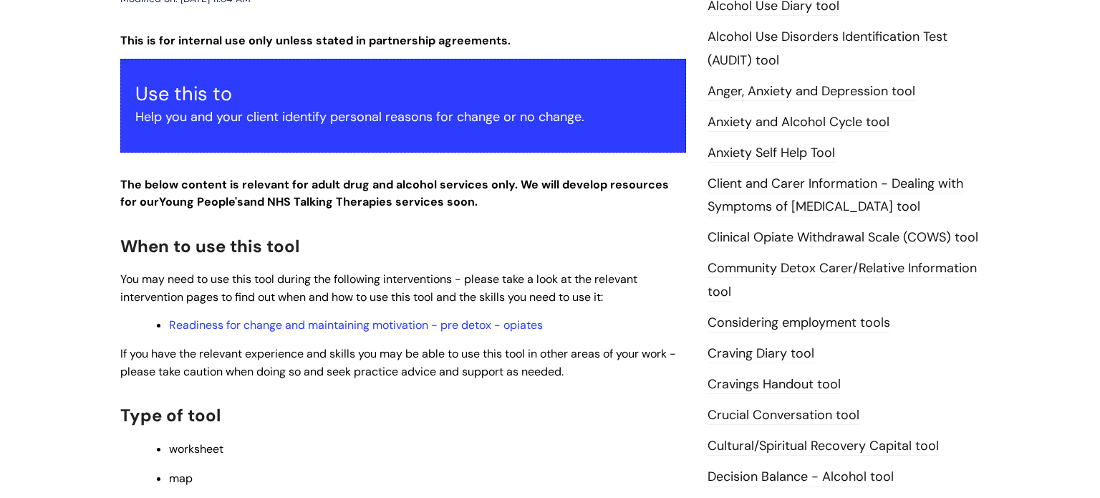
scroll to position [0, 0]
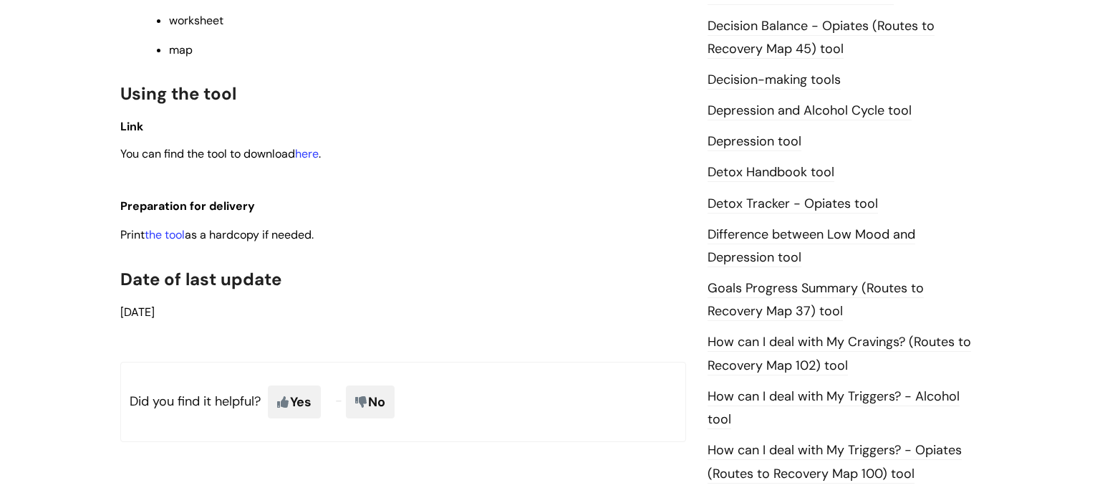
scroll to position [778, 0]
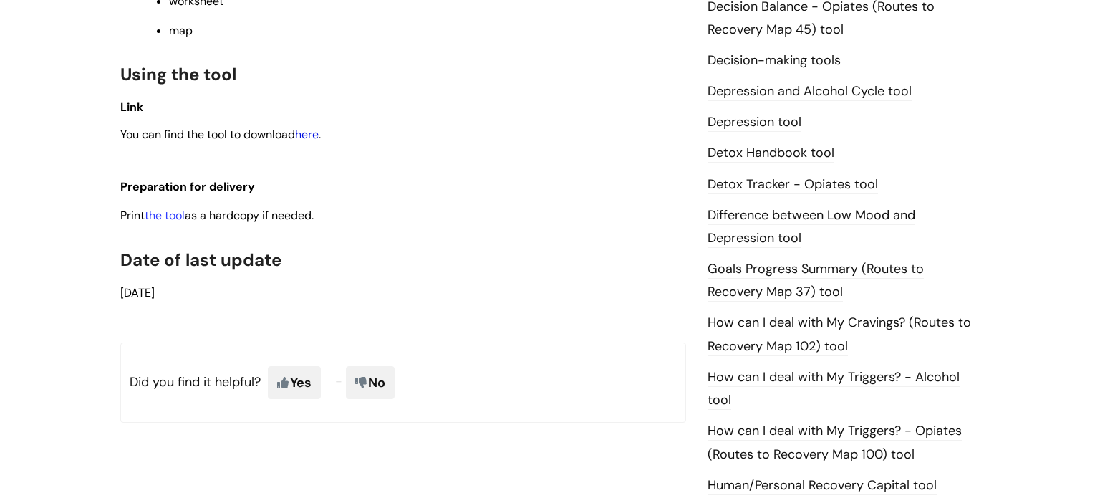
click at [312, 142] on link "here" at bounding box center [307, 134] width 24 height 15
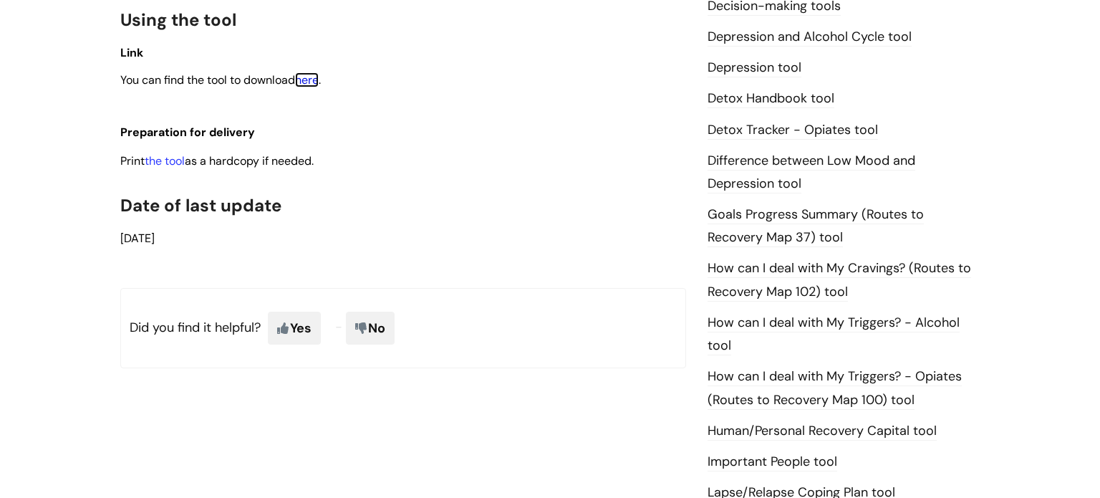
scroll to position [0, 0]
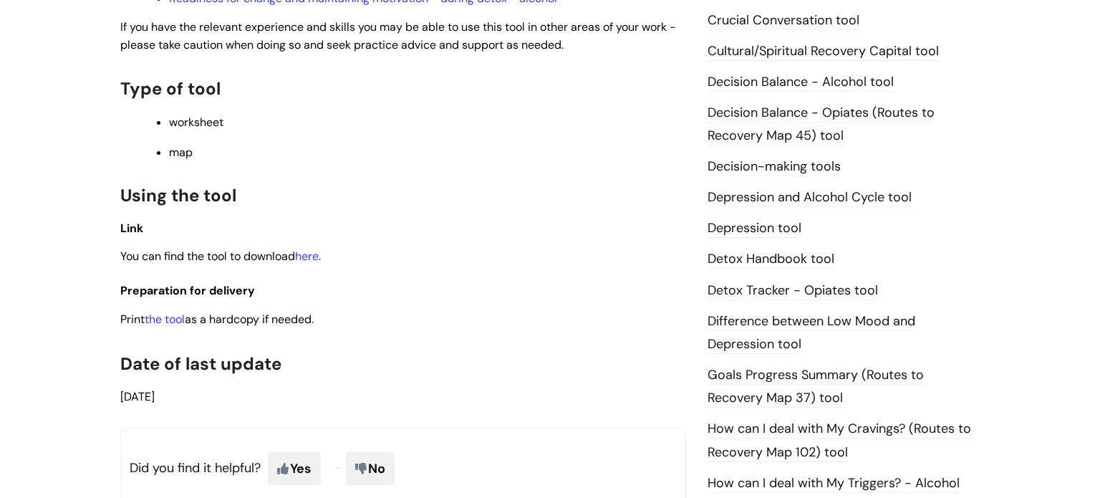
scroll to position [707, 0]
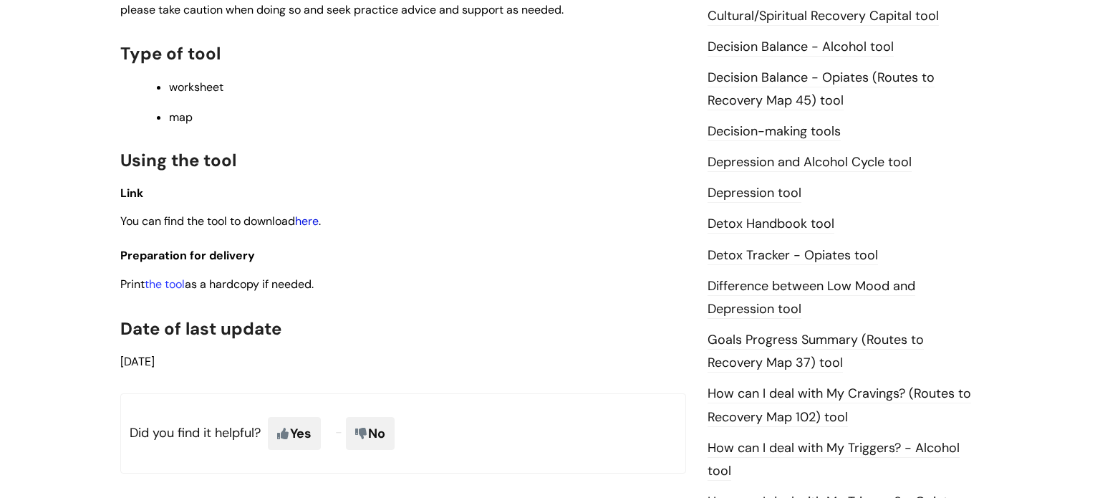
click at [315, 226] on link "here" at bounding box center [307, 220] width 24 height 15
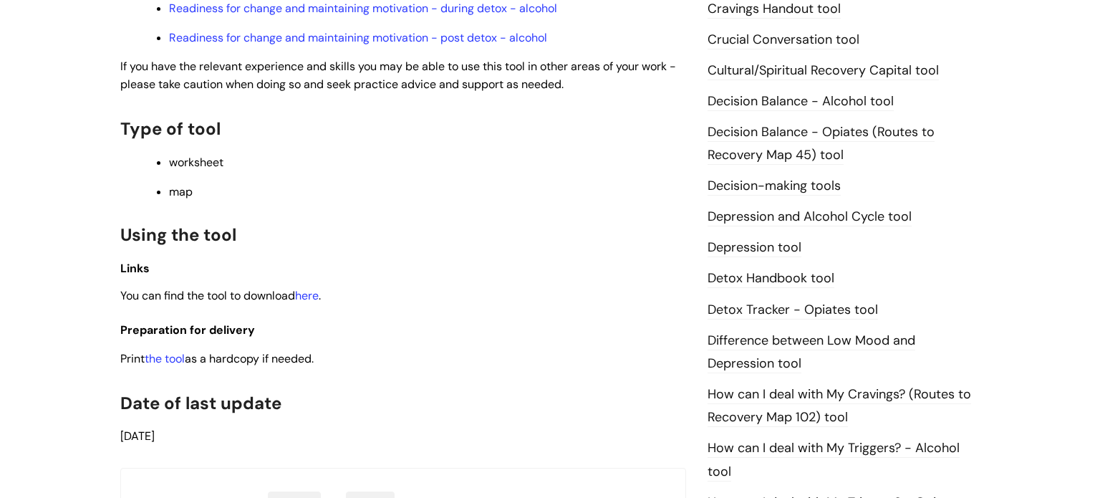
scroll to position [659, 0]
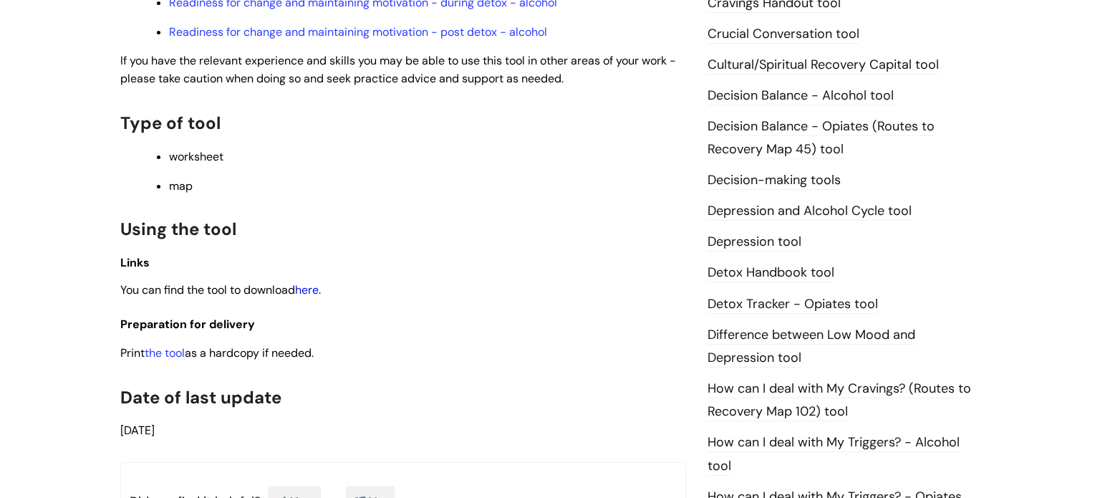
click at [306, 297] on link "here" at bounding box center [307, 289] width 24 height 15
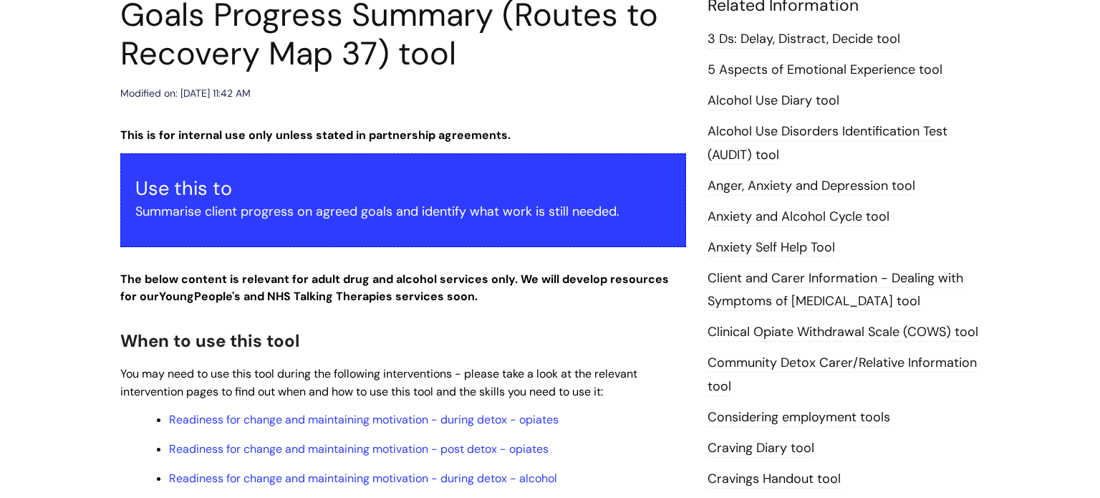
scroll to position [0, 0]
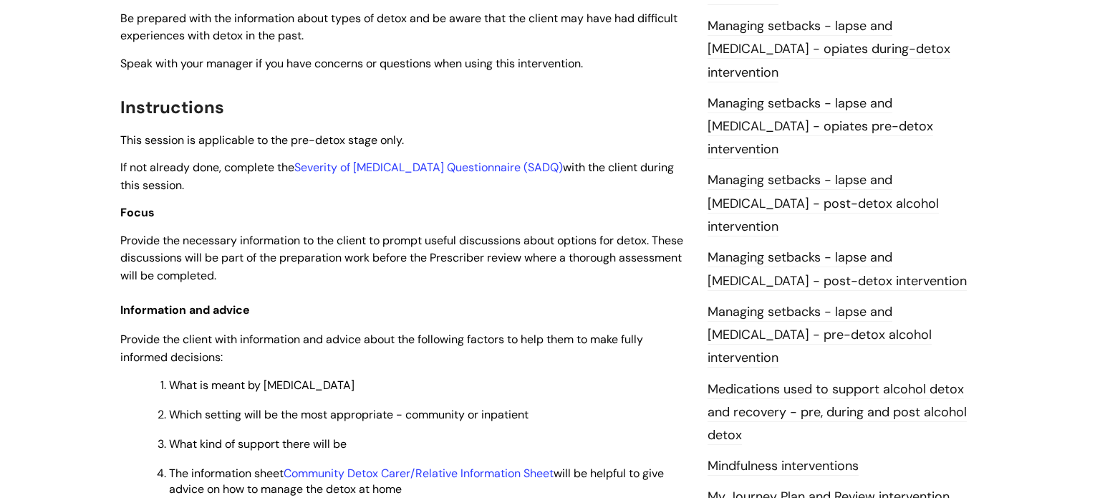
scroll to position [1312, 0]
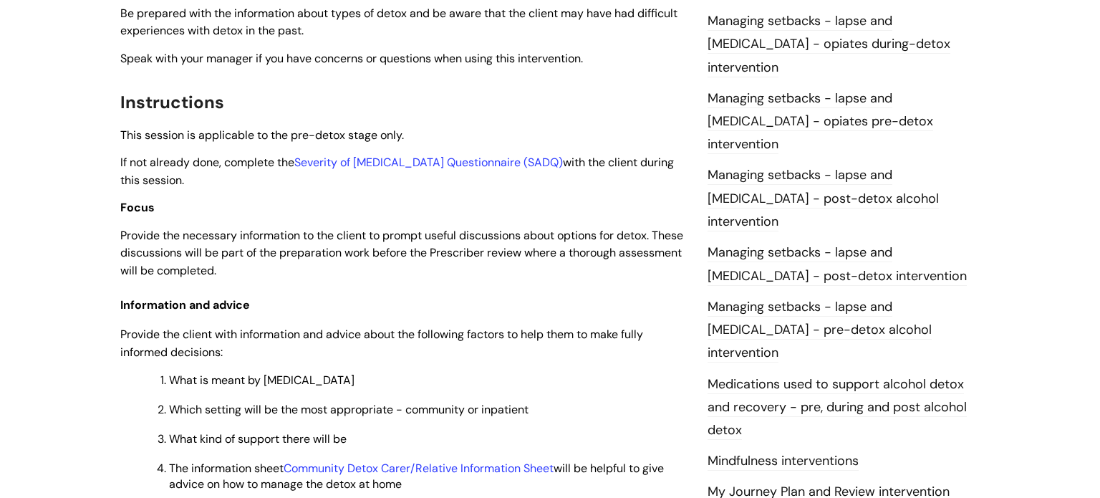
click at [650, 79] on div "This is for internal use only unless stated in partnership agreements. Use this…" at bounding box center [403, 292] width 566 height 2591
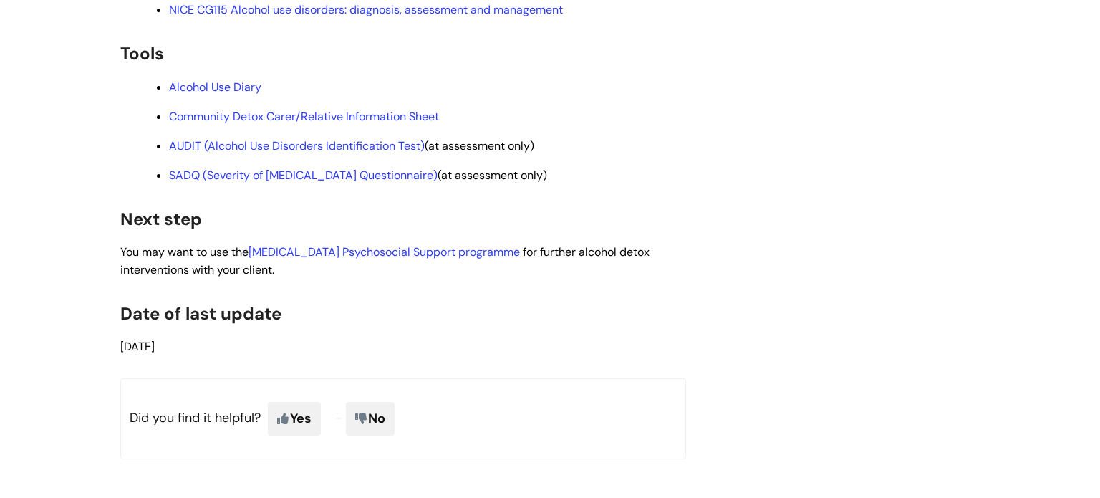
scroll to position [2549, 0]
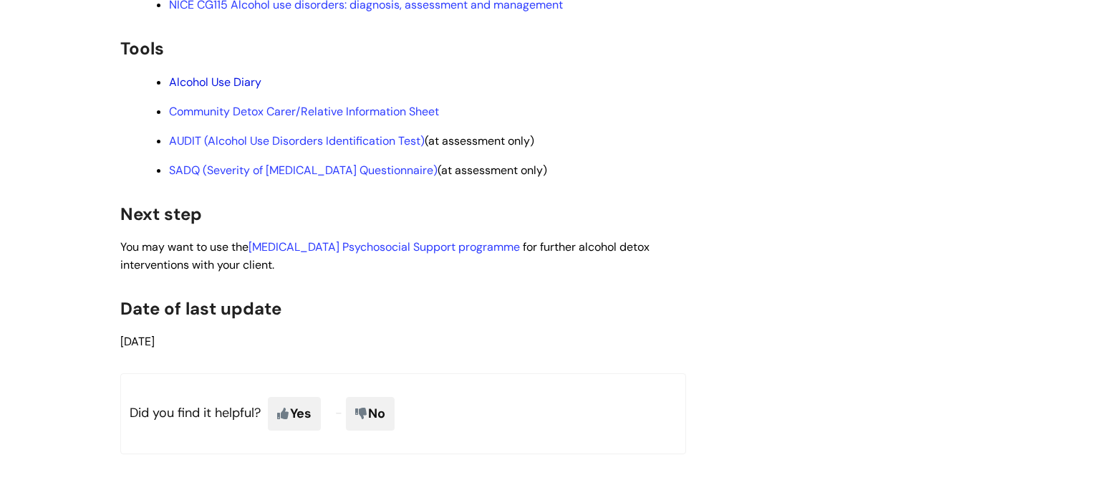
click at [258, 89] on link "Alcohol Use Diary" at bounding box center [215, 81] width 92 height 15
click at [421, 119] on link "Community Detox Carer/Relative Information Sheet" at bounding box center [304, 111] width 270 height 15
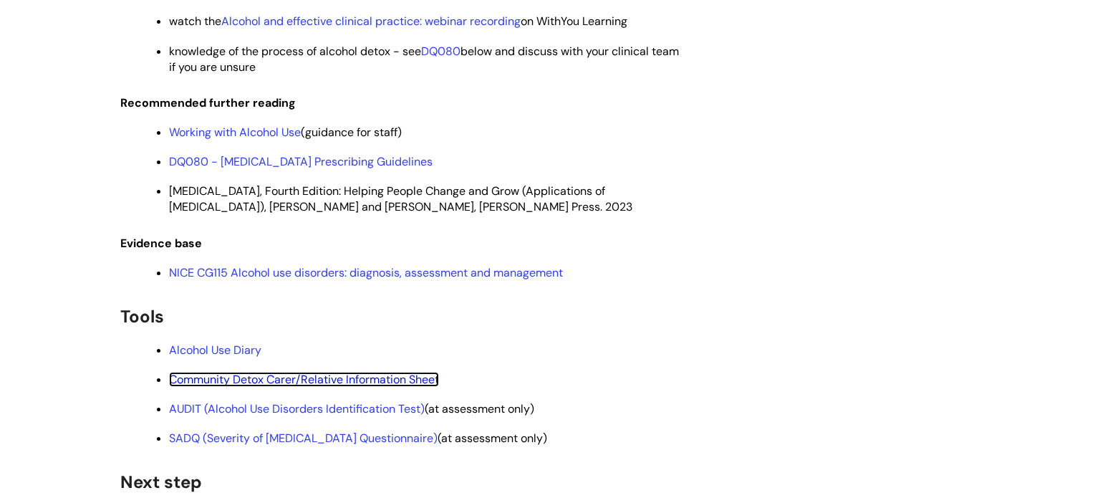
scroll to position [2283, 0]
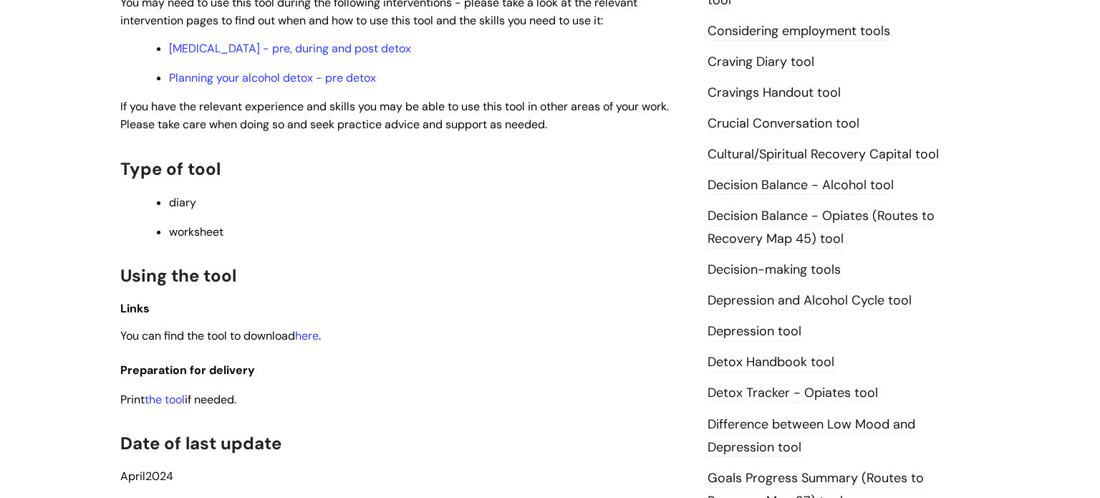
scroll to position [533, 0]
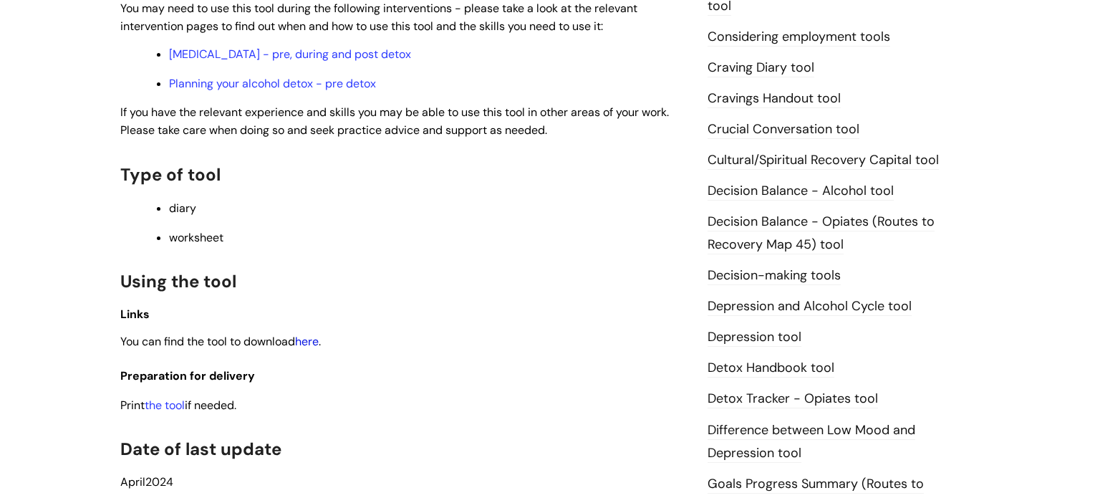
click at [318, 343] on link "here" at bounding box center [307, 341] width 24 height 15
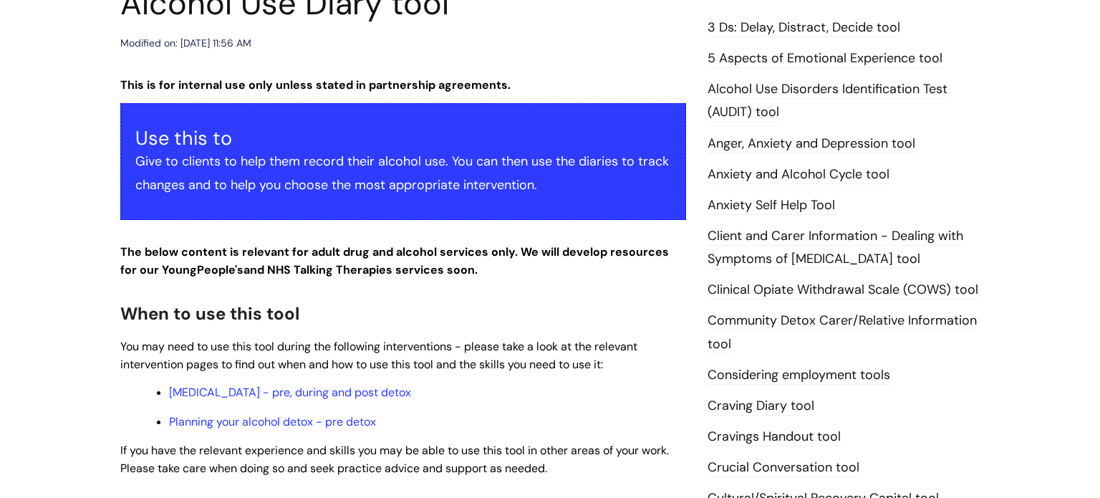
scroll to position [58, 0]
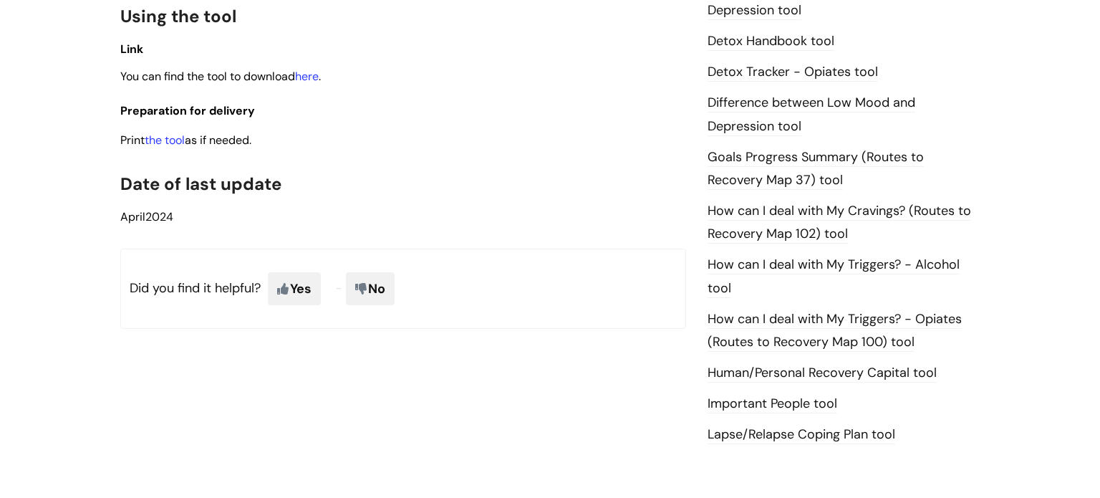
scroll to position [839, 0]
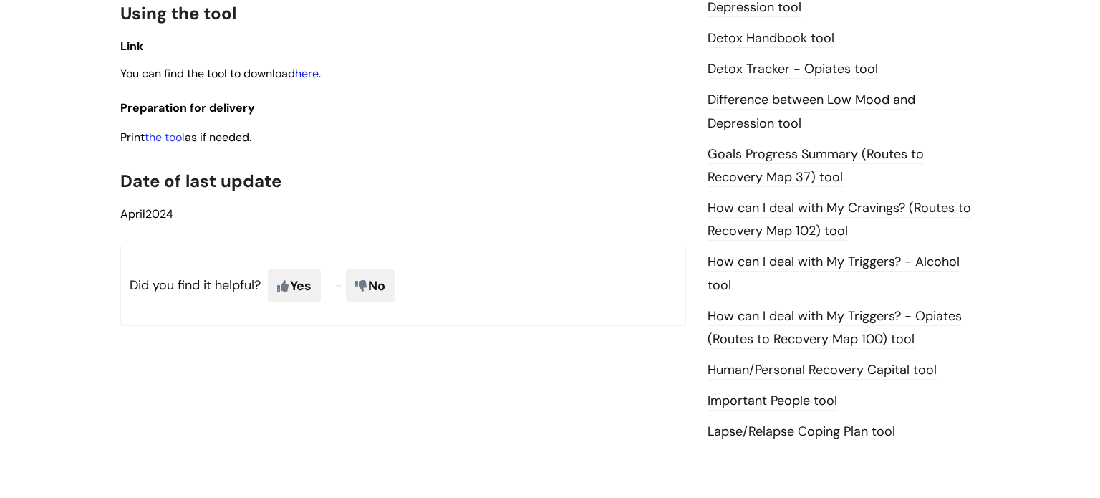
click at [305, 77] on link "here" at bounding box center [307, 73] width 24 height 15
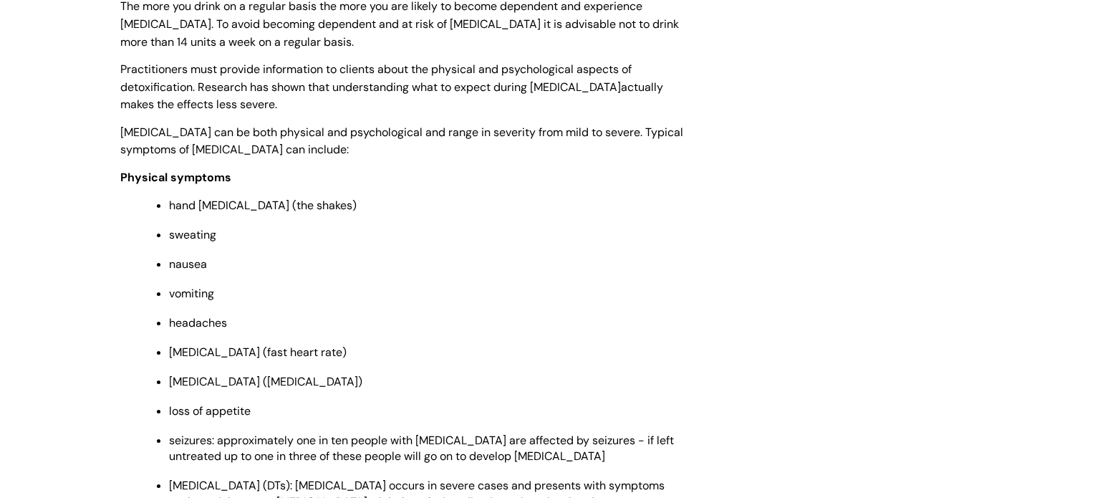
scroll to position [1931, 0]
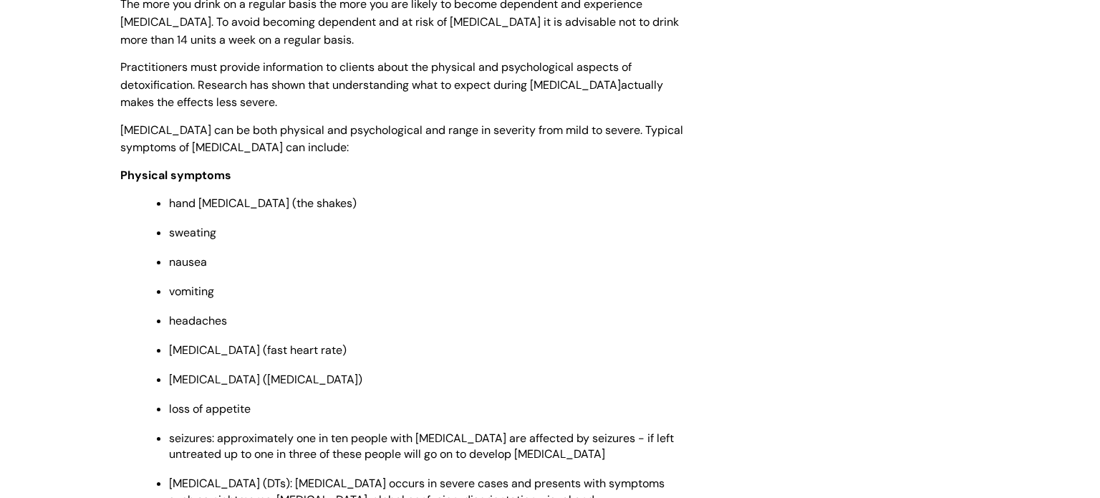
click at [760, 92] on div "[MEDICAL_DATA] - pre, during and post detox alcohol intervention Modified on: […" at bounding box center [550, 410] width 881 height 4324
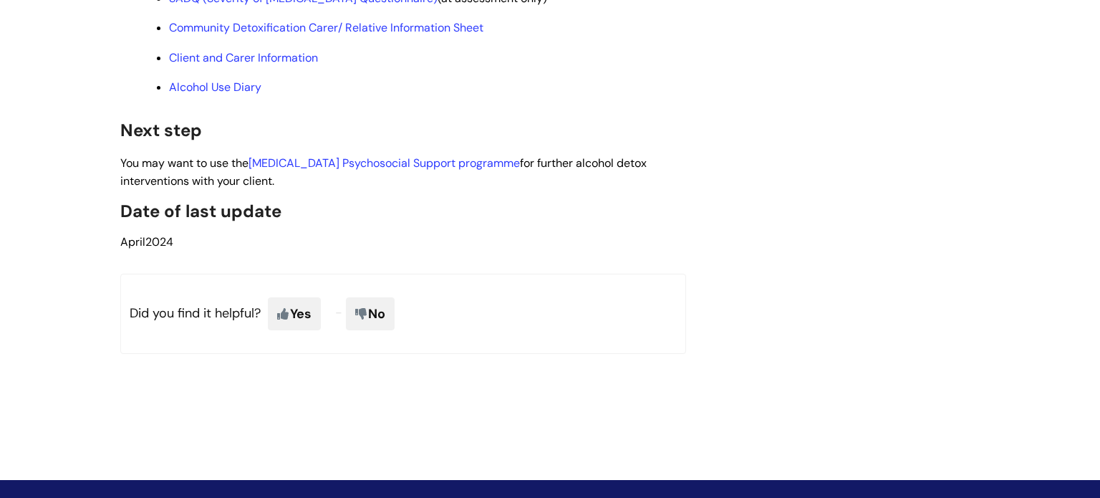
scroll to position [4130, 0]
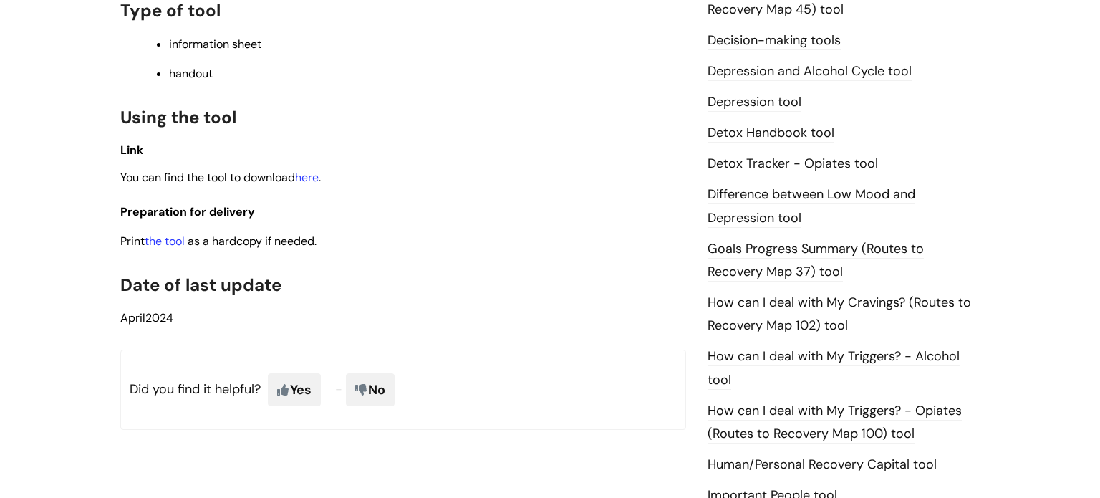
scroll to position [775, 0]
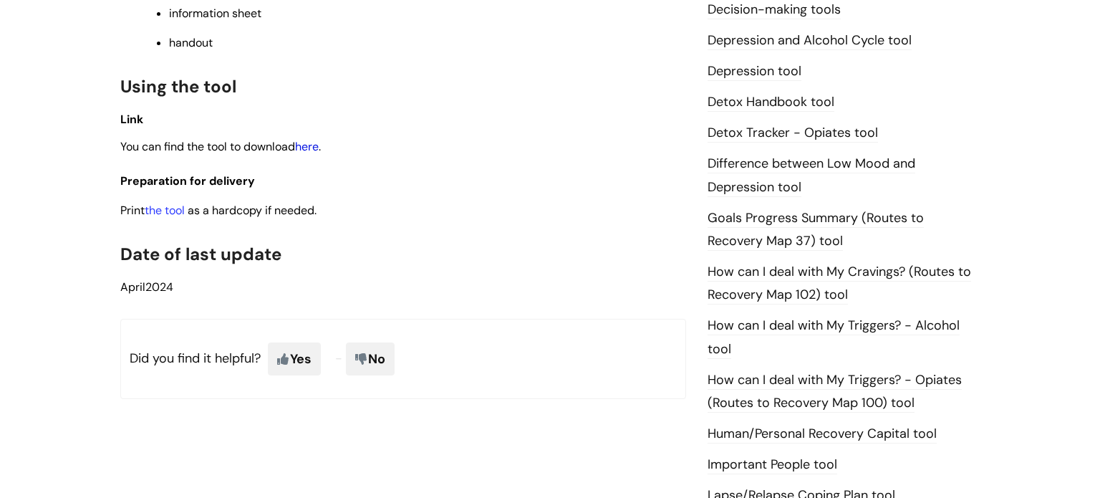
click at [316, 152] on link "here" at bounding box center [307, 146] width 24 height 15
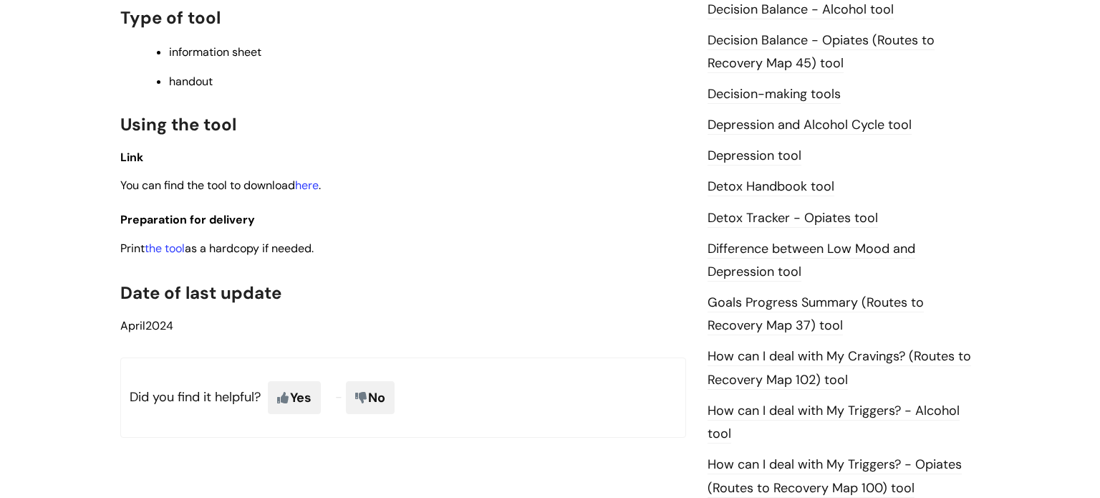
scroll to position [760, 0]
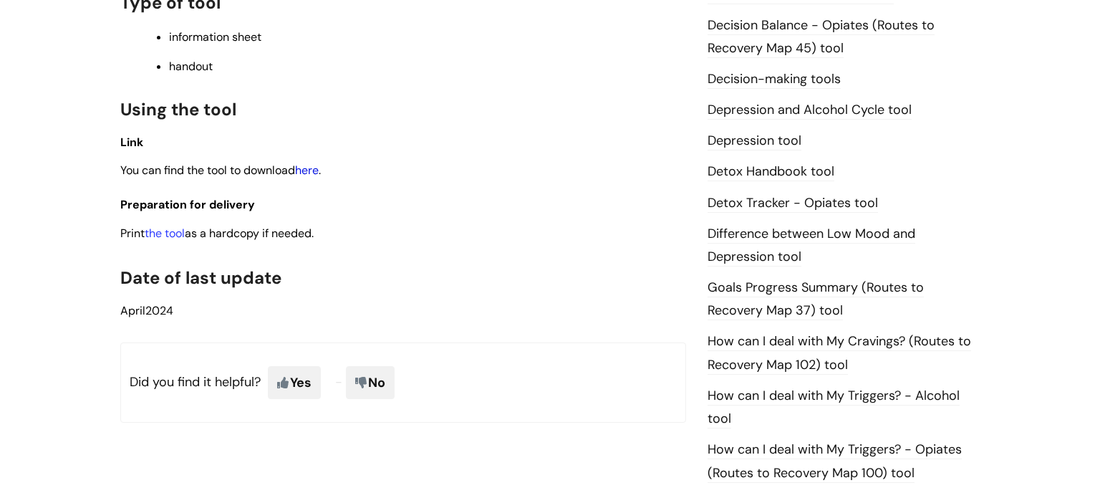
click at [319, 173] on link "here" at bounding box center [307, 170] width 24 height 15
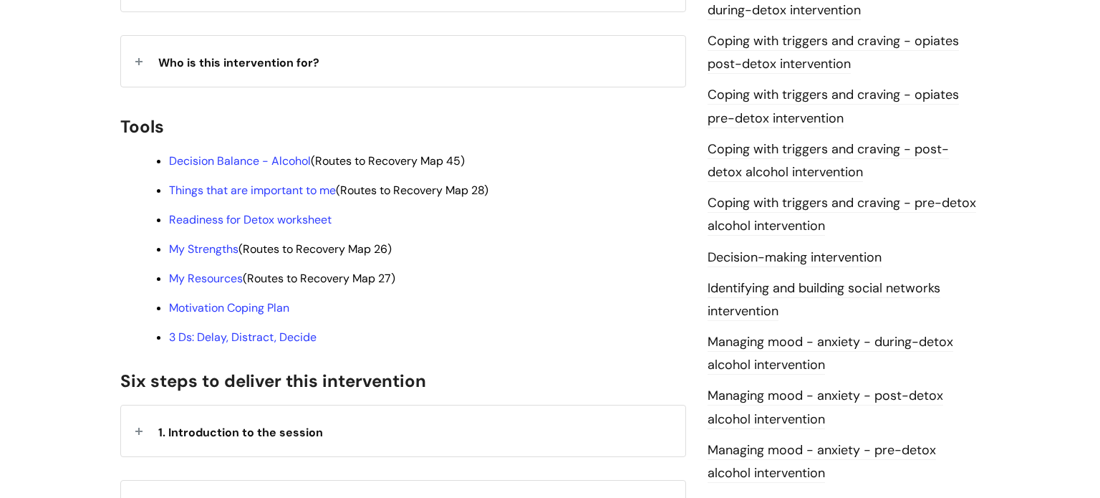
scroll to position [430, 0]
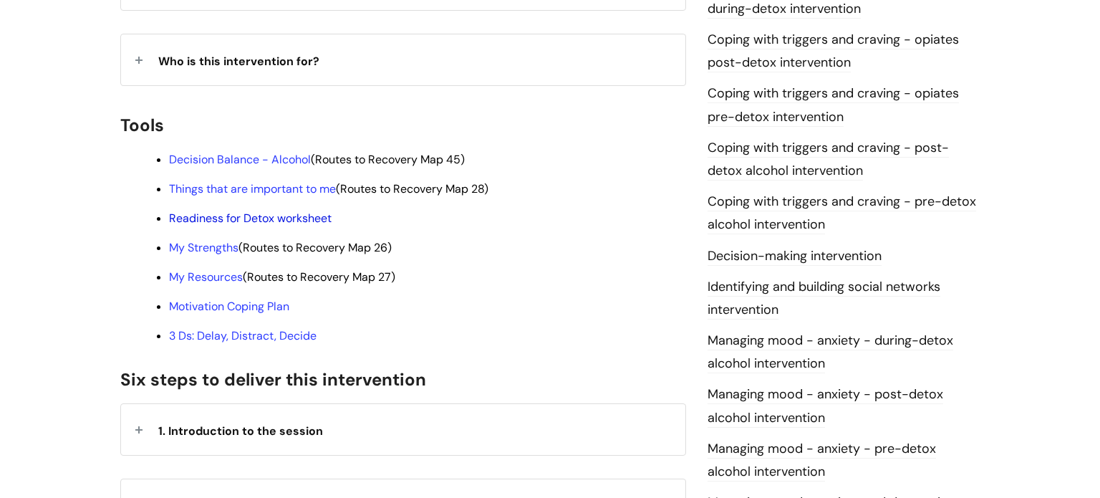
click at [297, 210] on link "Readiness for Detox worksheet" at bounding box center [250, 217] width 163 height 15
click at [215, 240] on link "My Strengths" at bounding box center [203, 247] width 69 height 15
click at [210, 269] on link "My Resources" at bounding box center [206, 276] width 74 height 15
click at [223, 299] on link "Motivation Coping Plan" at bounding box center [229, 306] width 120 height 15
click at [256, 328] on link "3 Ds: Delay, Distract, Decide" at bounding box center [242, 335] width 147 height 15
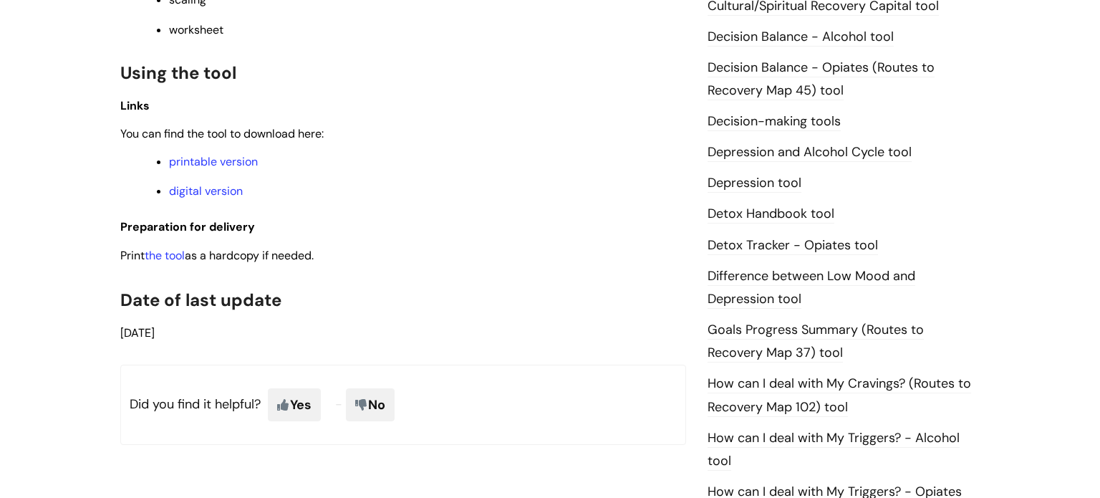
scroll to position [730, 0]
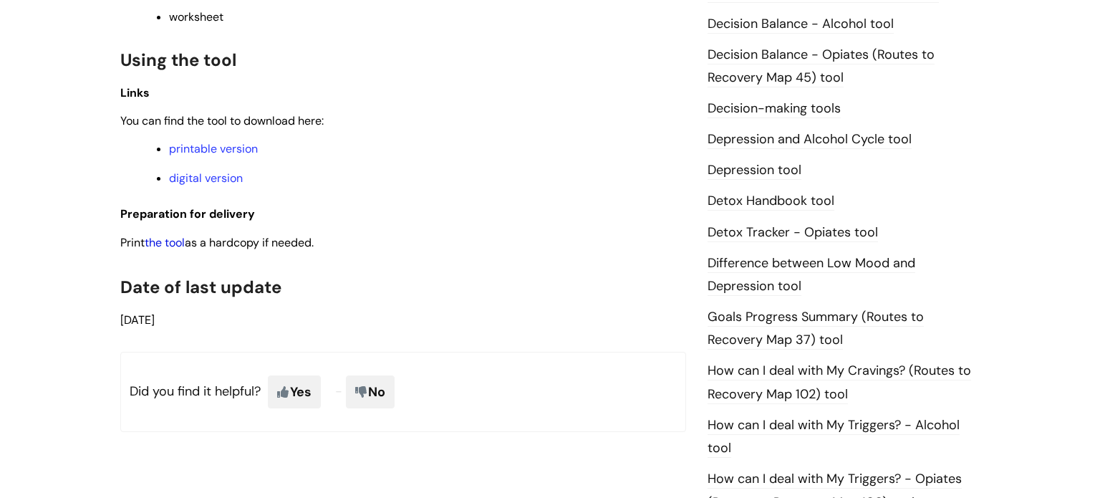
click at [160, 248] on link "the tool" at bounding box center [165, 242] width 40 height 15
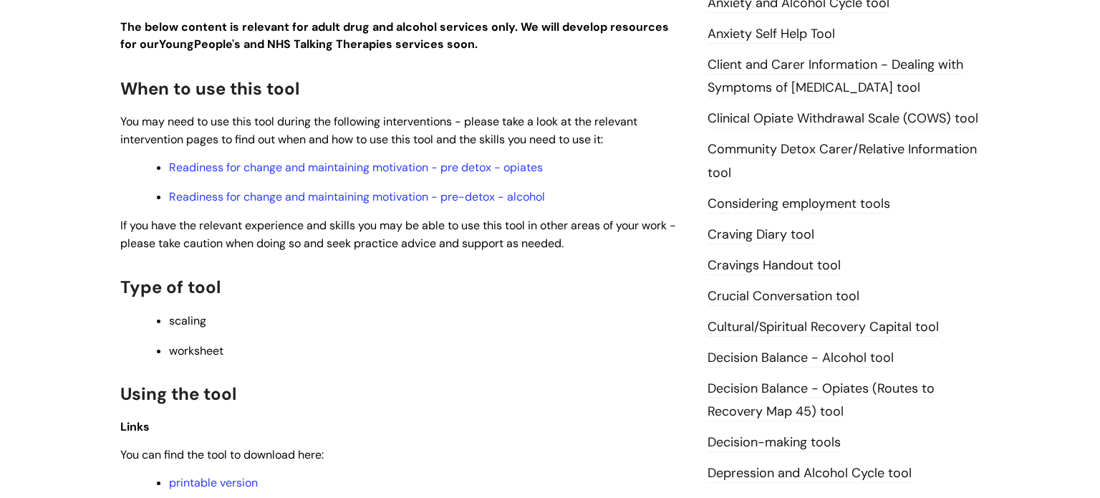
scroll to position [178, 0]
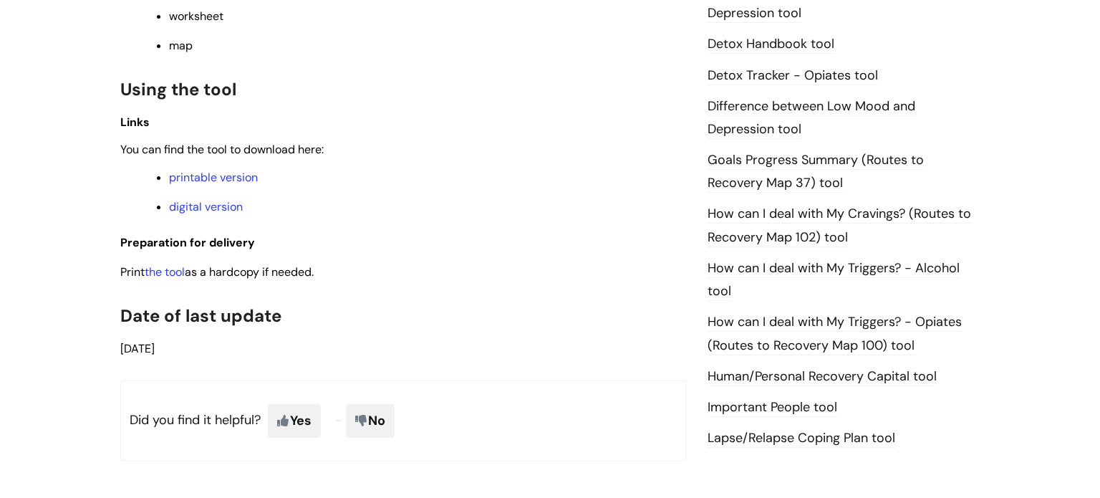
scroll to position [889, 0]
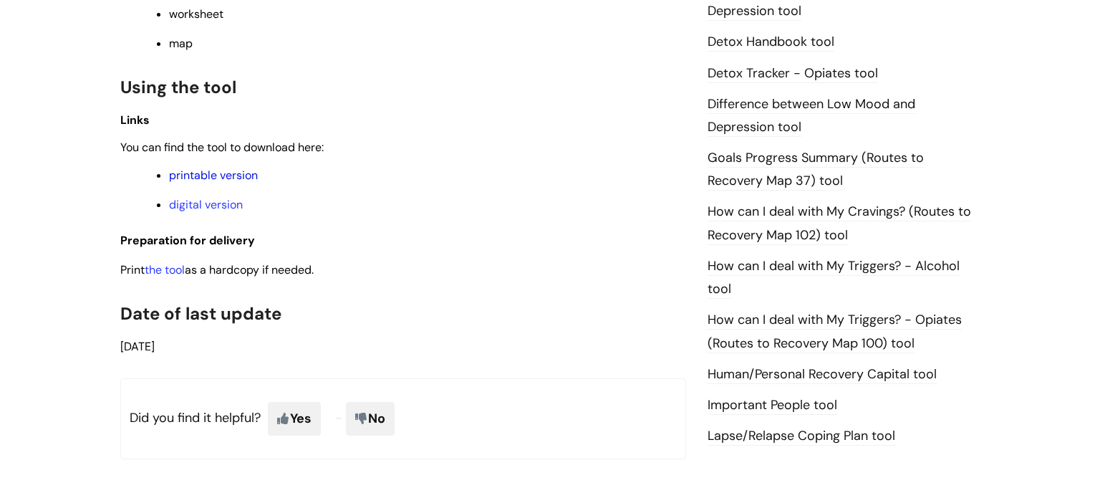
click at [227, 180] on link "printable version" at bounding box center [213, 175] width 89 height 15
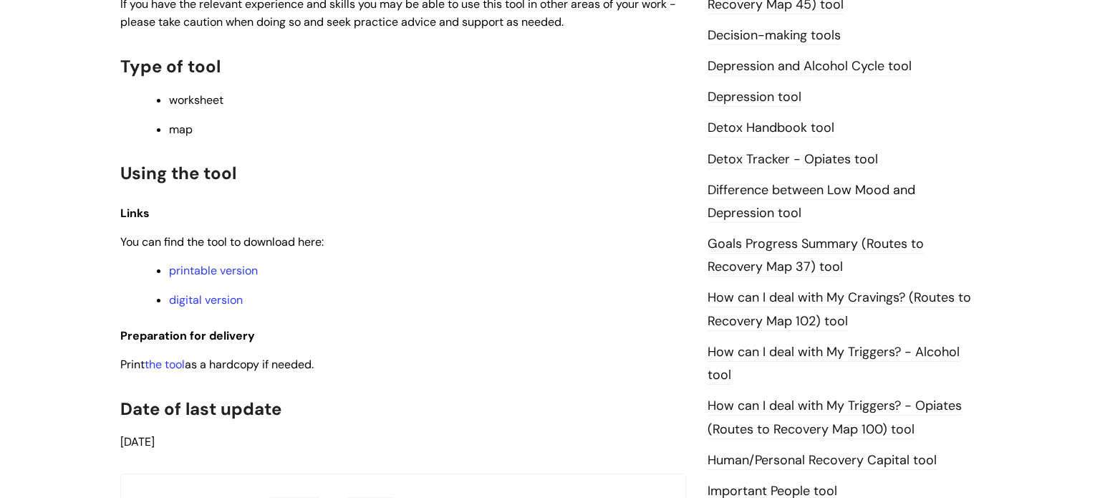
scroll to position [804, 0]
click at [246, 272] on link "printable version" at bounding box center [213, 269] width 89 height 15
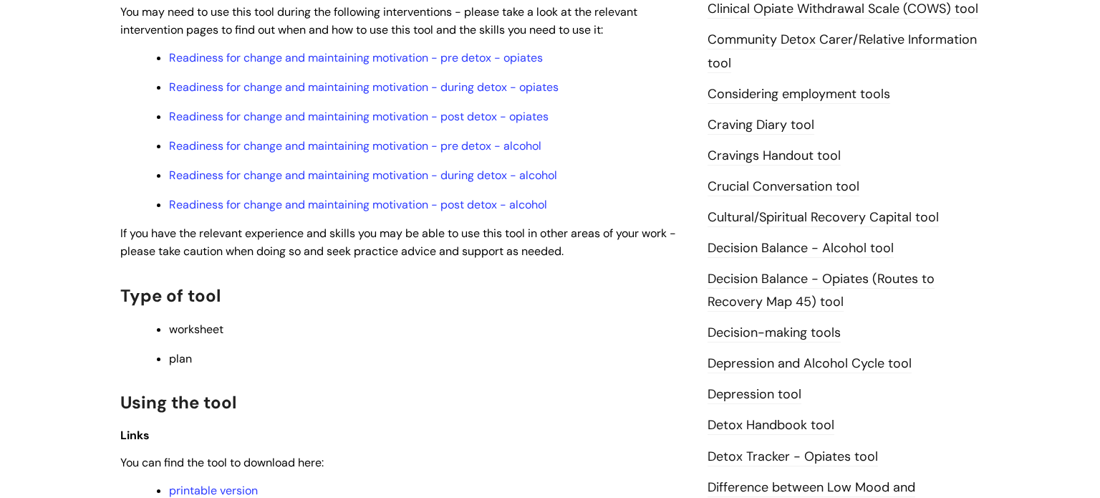
click at [432, 310] on h2 "Type of tool" at bounding box center [403, 294] width 566 height 31
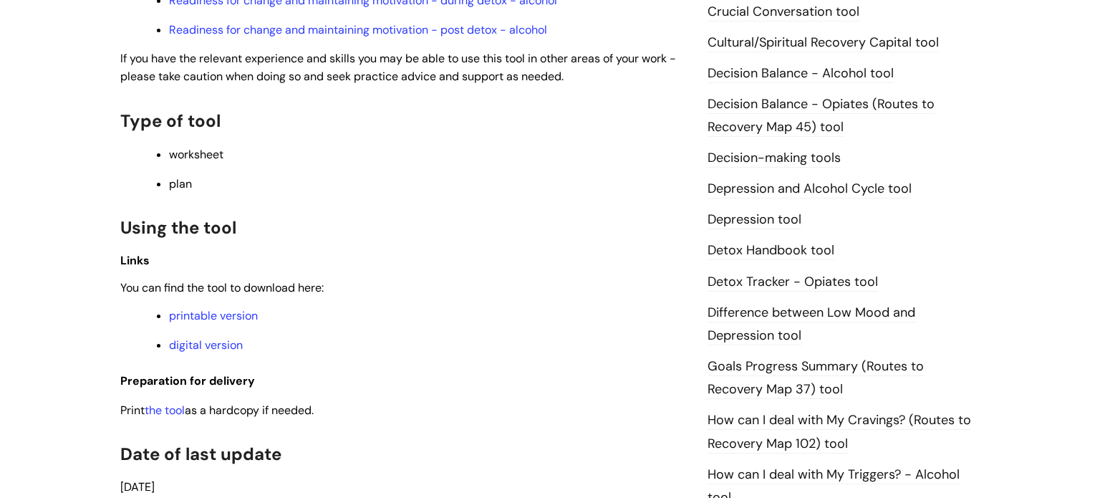
scroll to position [682, 0]
click at [215, 321] on link "printable version" at bounding box center [213, 313] width 89 height 15
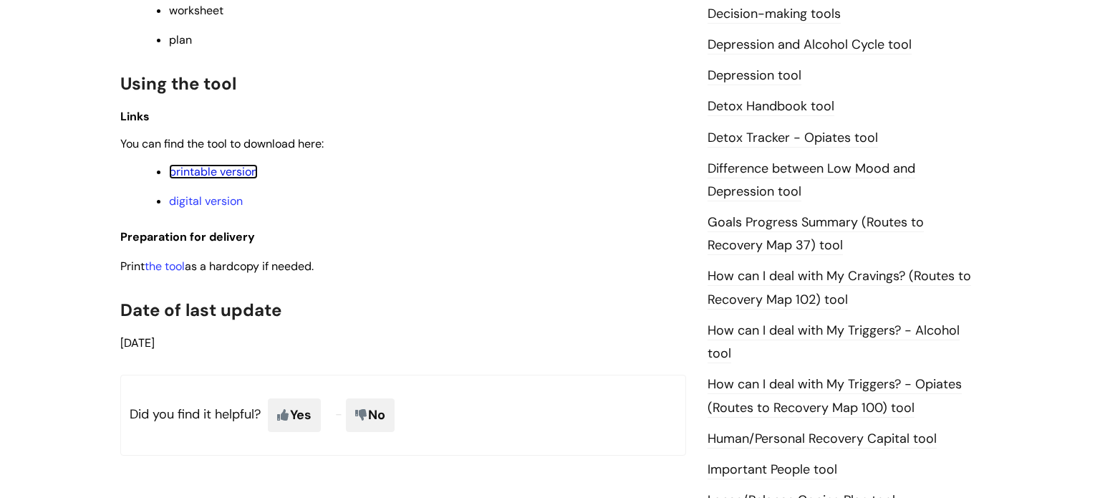
scroll to position [856, 0]
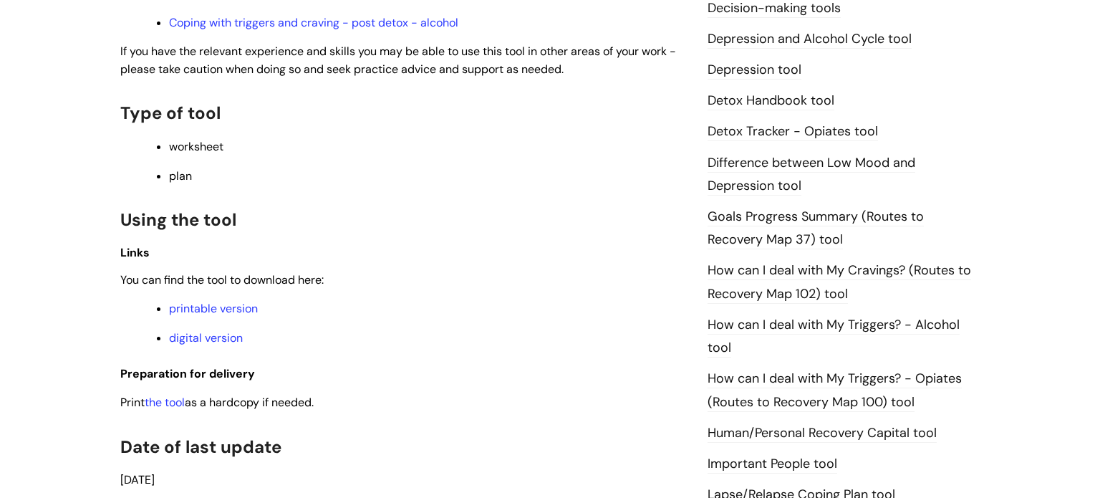
scroll to position [802, 0]
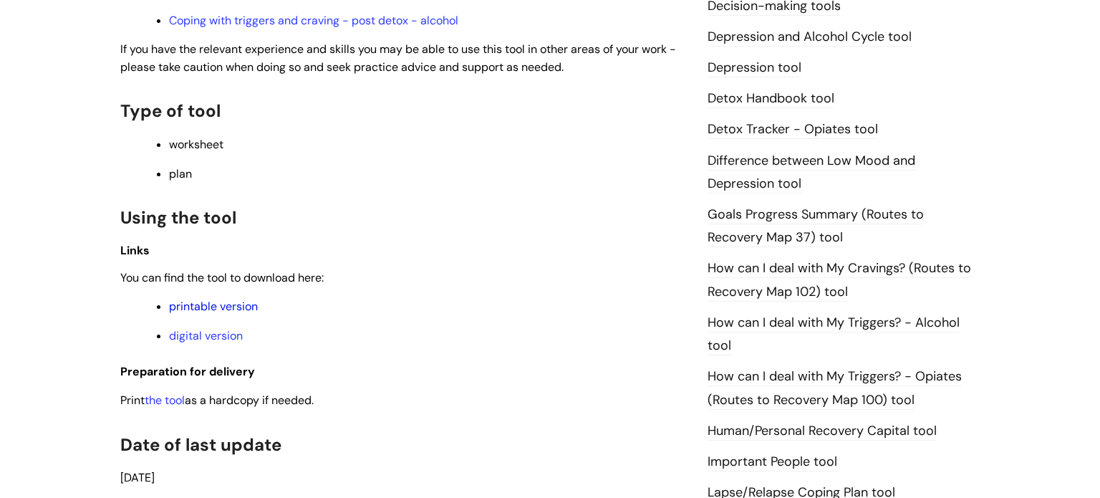
click at [218, 314] on link "printable version" at bounding box center [213, 306] width 89 height 15
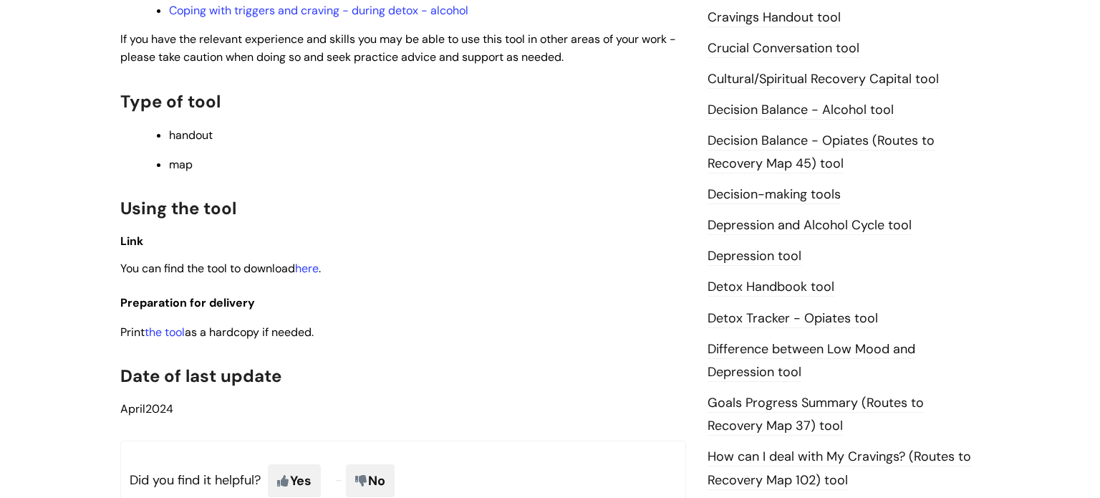
scroll to position [647, 0]
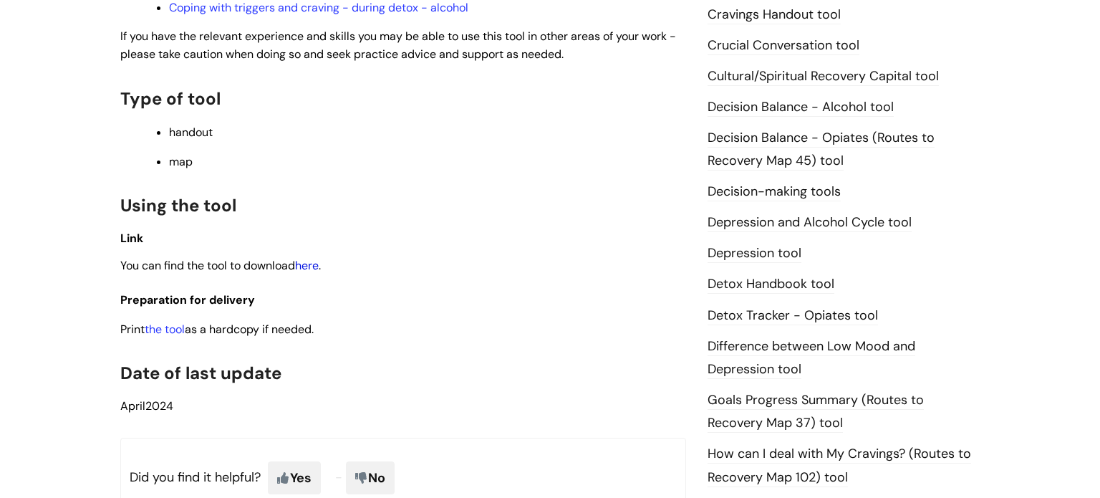
click at [315, 267] on link "here" at bounding box center [307, 265] width 24 height 15
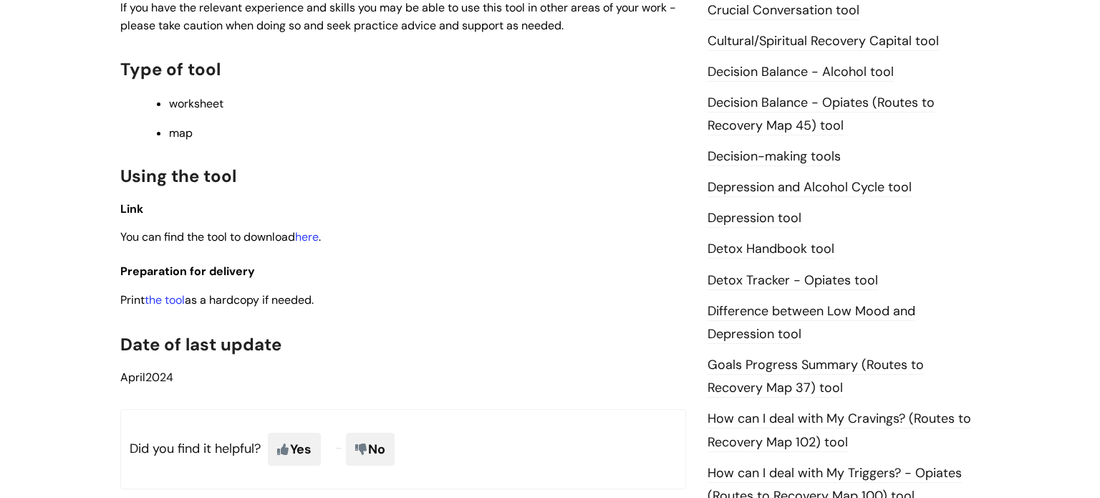
scroll to position [684, 0]
click at [317, 243] on link "here" at bounding box center [307, 235] width 24 height 15
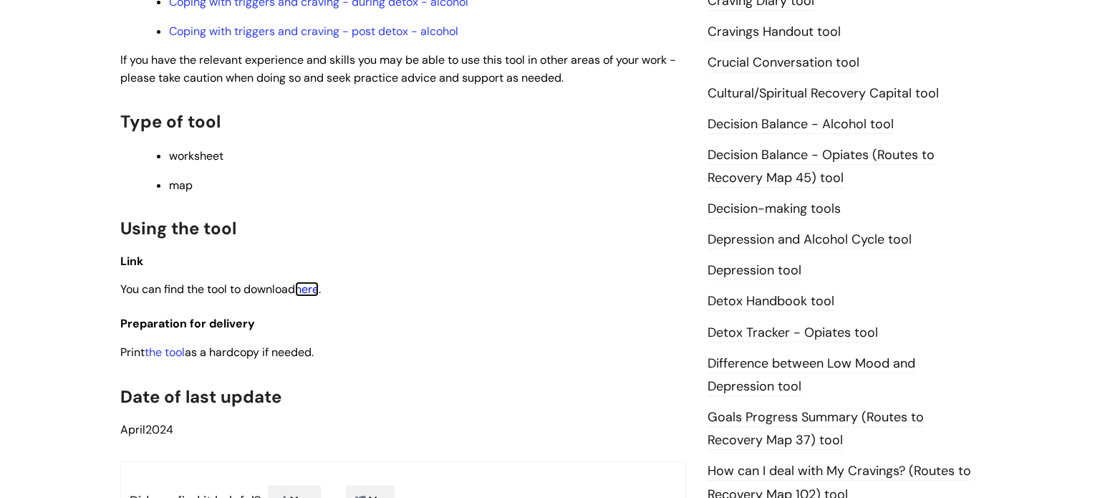
scroll to position [630, 0]
click at [178, 358] on link "the tool" at bounding box center [165, 351] width 40 height 15
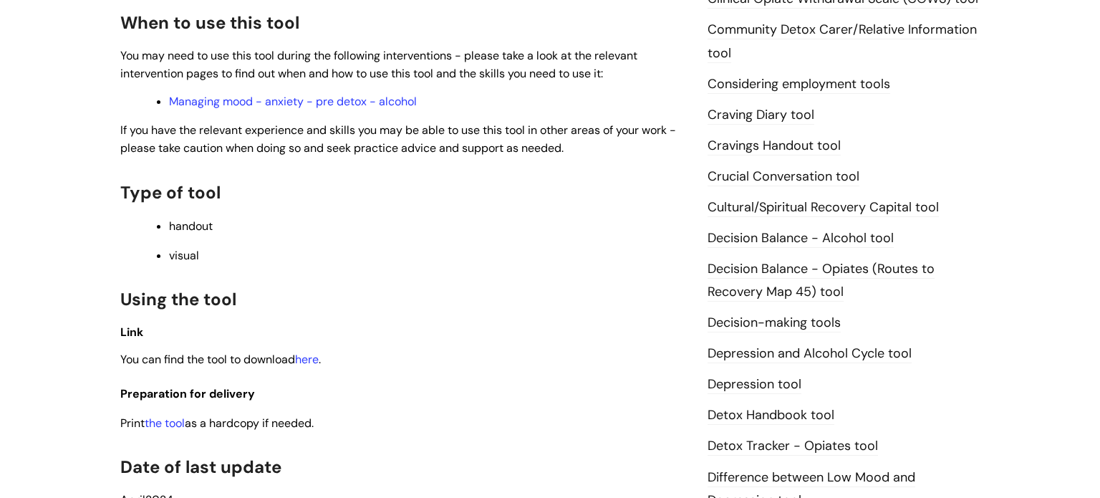
scroll to position [484, 0]
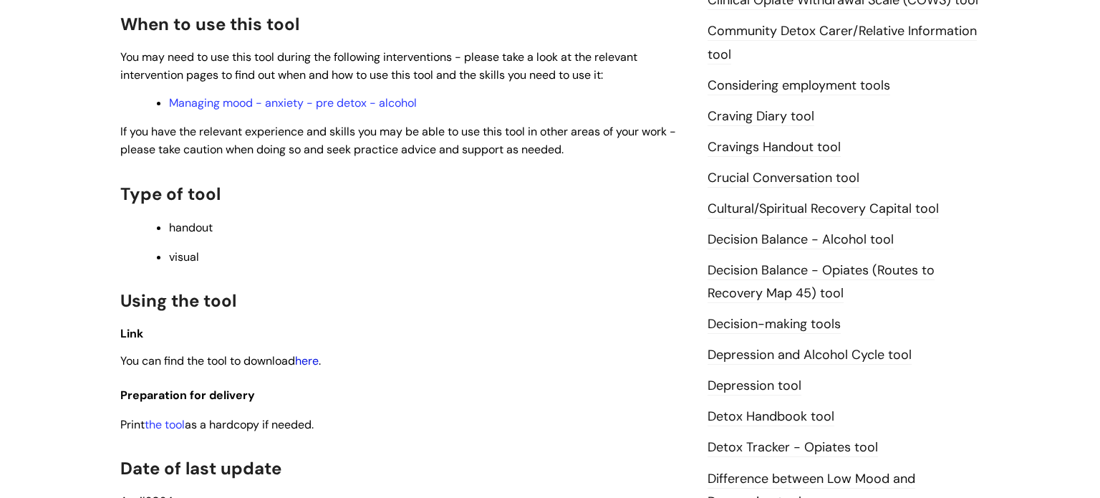
click at [319, 357] on link "here" at bounding box center [307, 360] width 24 height 15
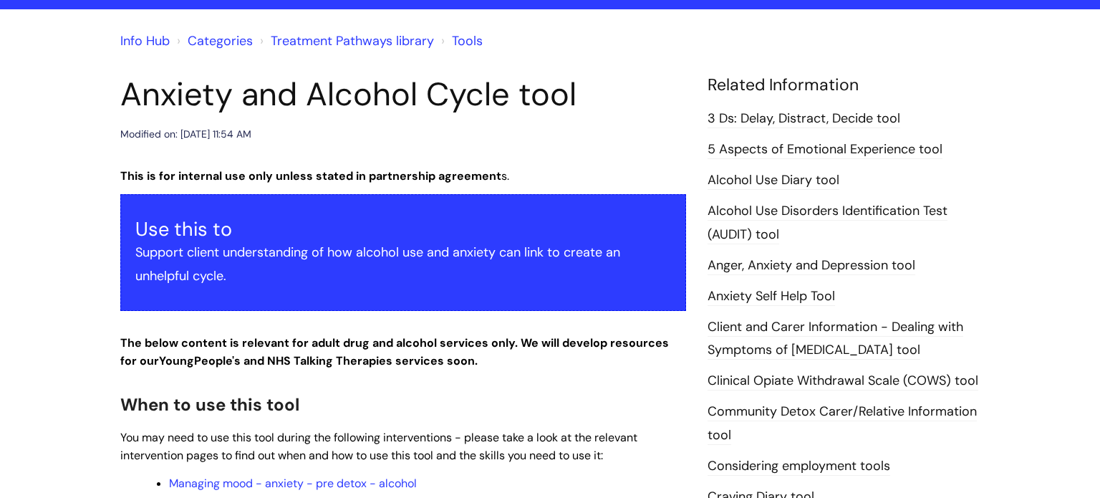
scroll to position [103, 0]
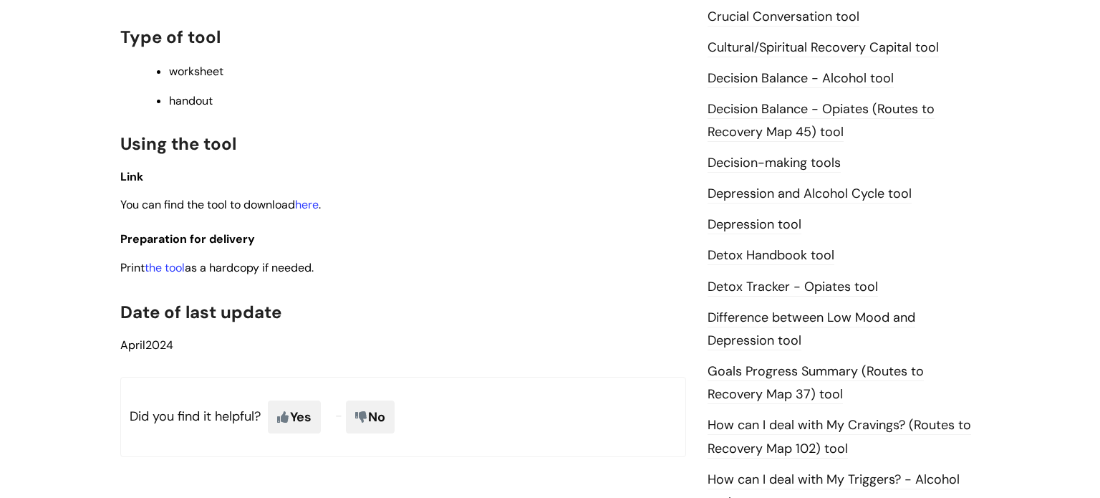
scroll to position [678, 0]
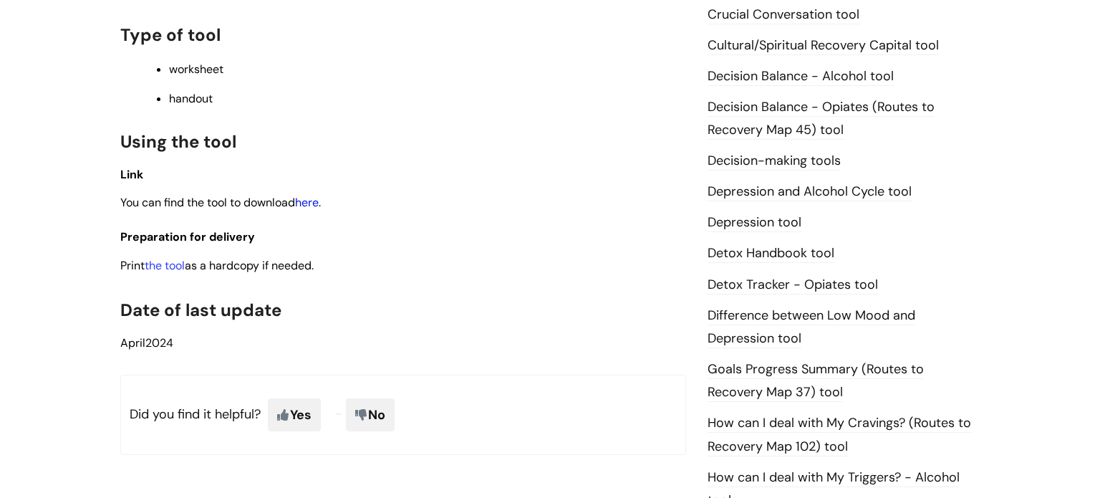
click at [311, 209] on link "here" at bounding box center [307, 202] width 24 height 15
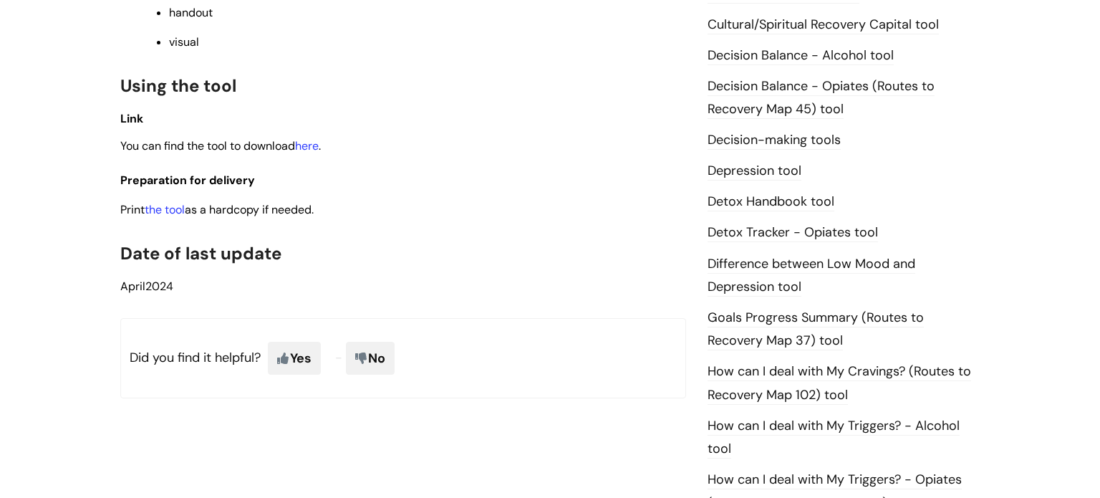
scroll to position [700, 0]
click at [314, 144] on link "here" at bounding box center [307, 144] width 24 height 15
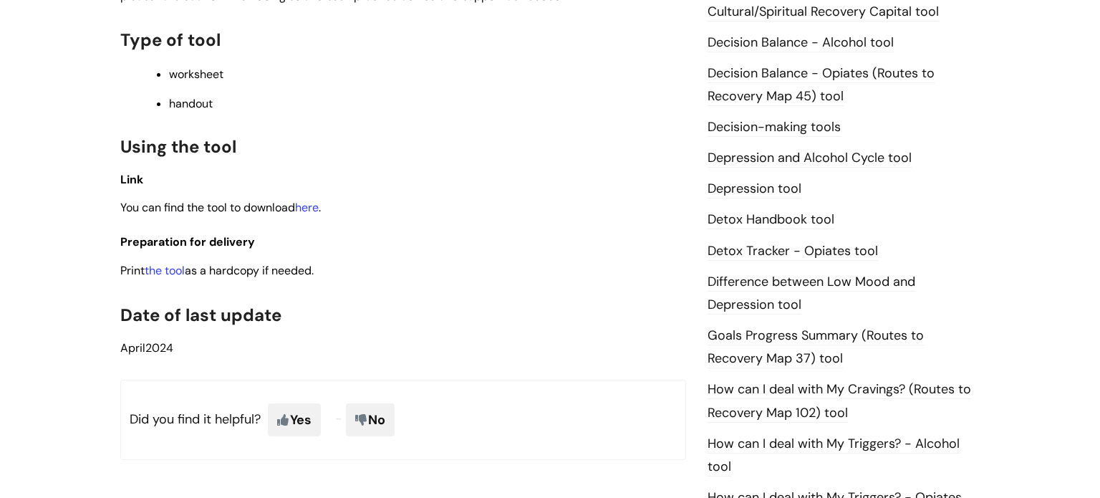
scroll to position [714, 0]
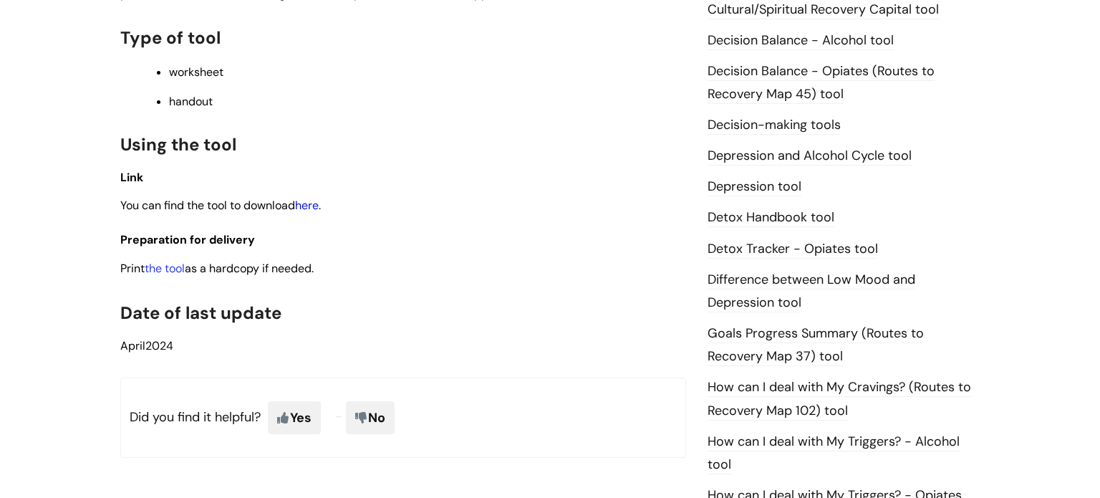
click at [318, 198] on link "here" at bounding box center [307, 205] width 24 height 15
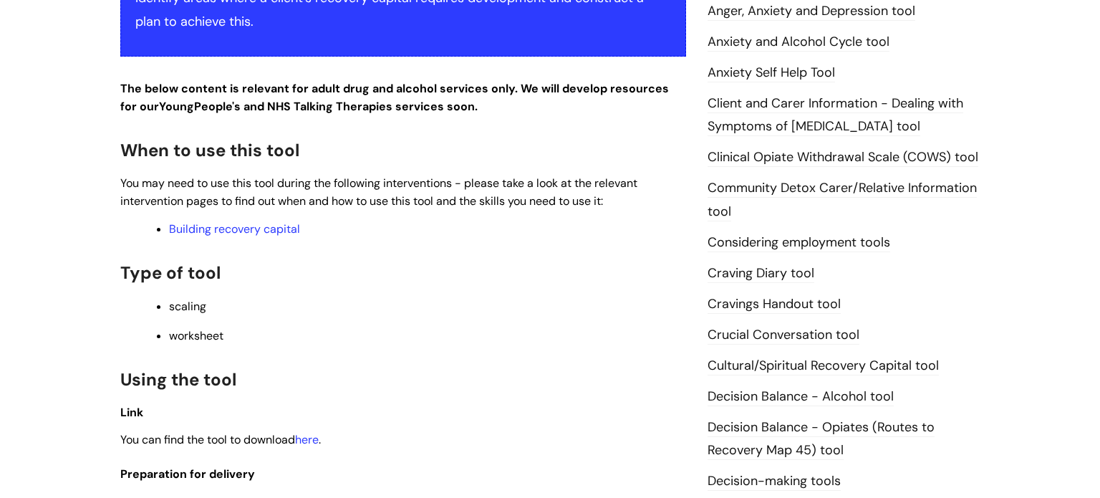
scroll to position [359, 0]
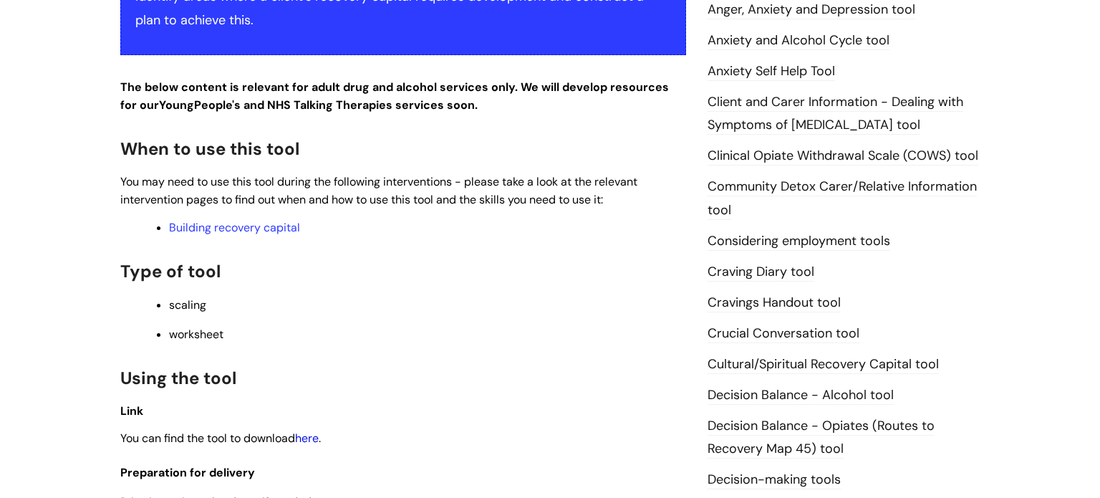
click at [309, 445] on link "here" at bounding box center [307, 437] width 24 height 15
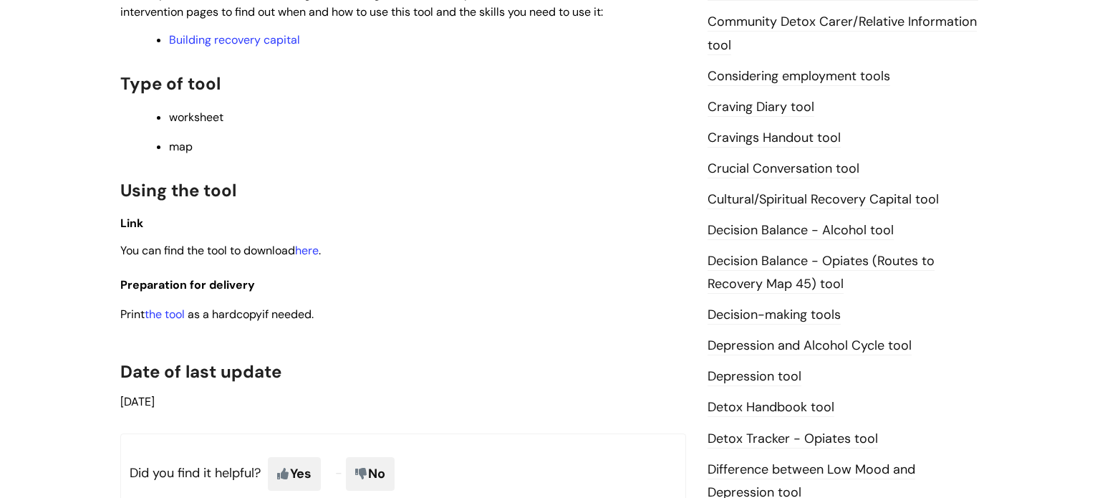
scroll to position [526, 0]
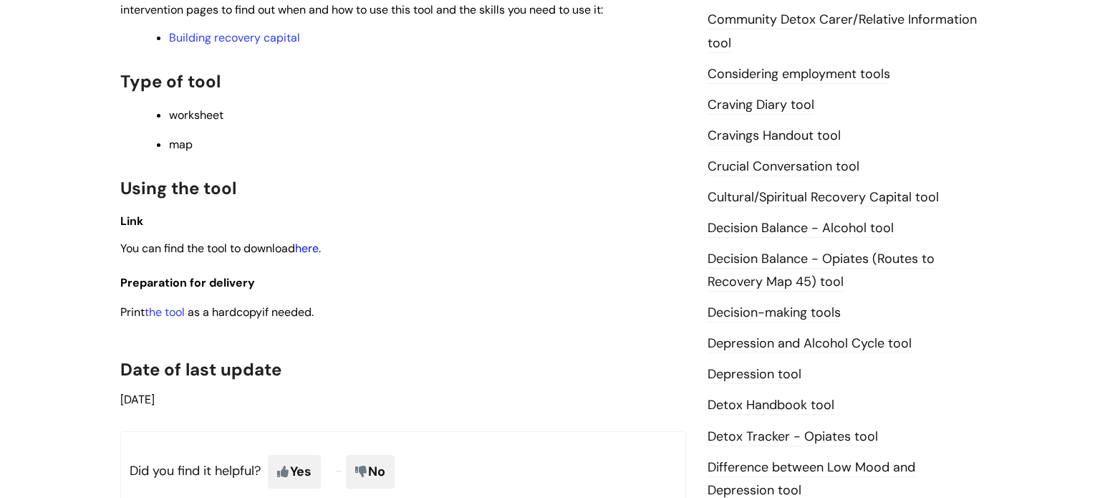
click at [314, 247] on link "here" at bounding box center [307, 248] width 24 height 15
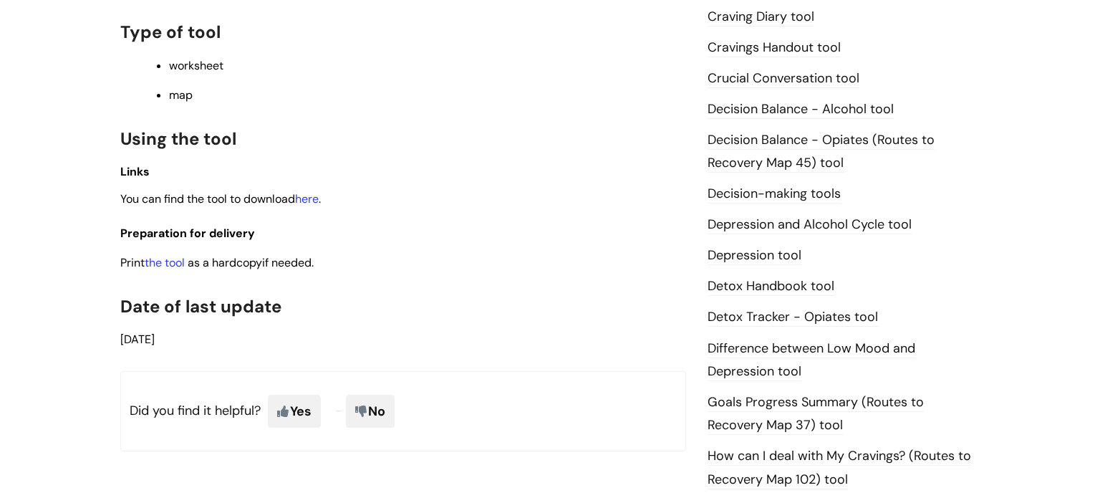
scroll to position [621, 0]
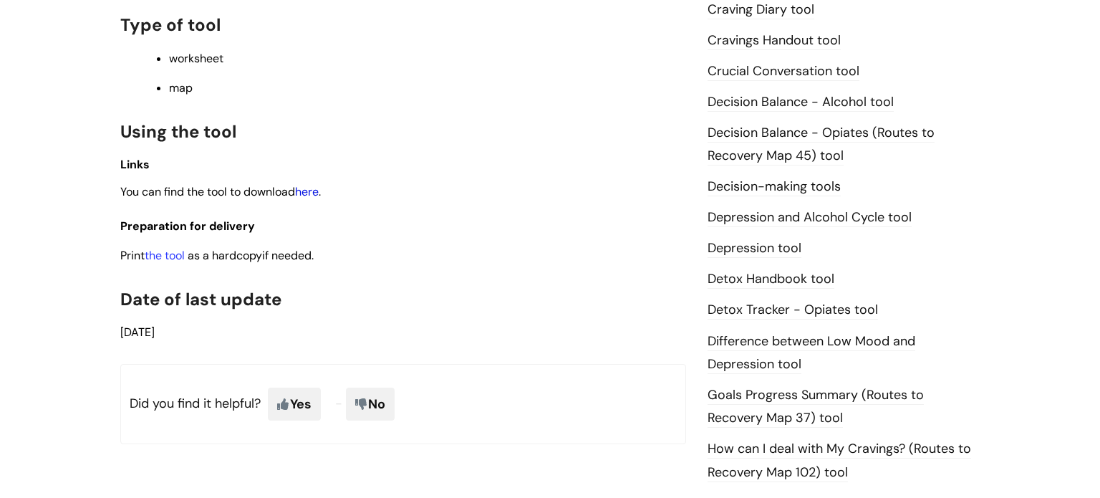
click at [308, 196] on link "here" at bounding box center [307, 191] width 24 height 15
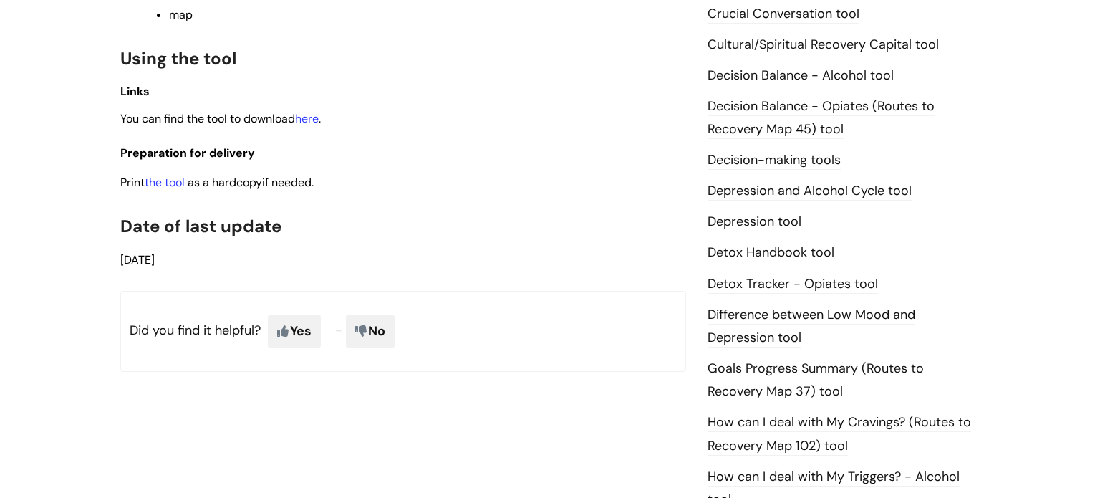
scroll to position [631, 0]
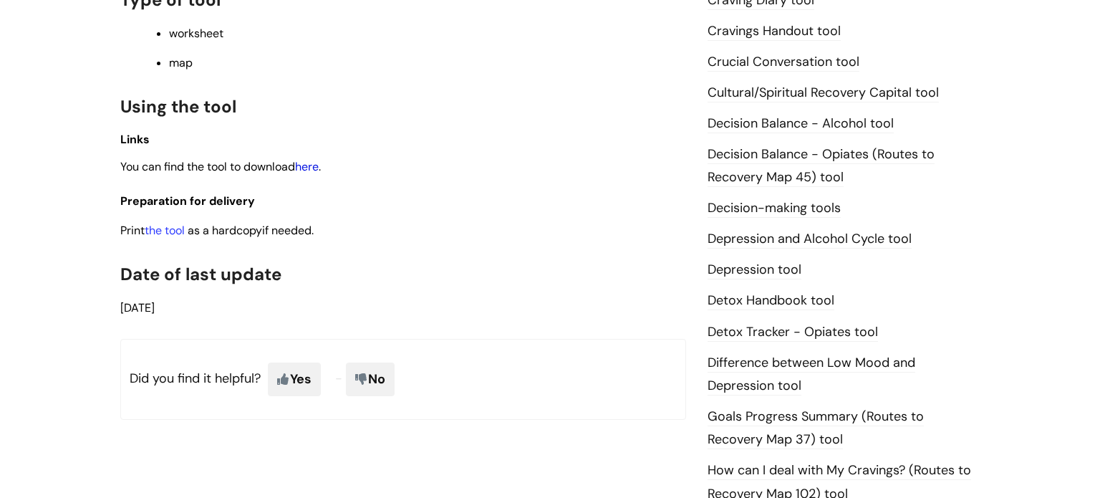
click at [312, 168] on link "here" at bounding box center [307, 166] width 24 height 15
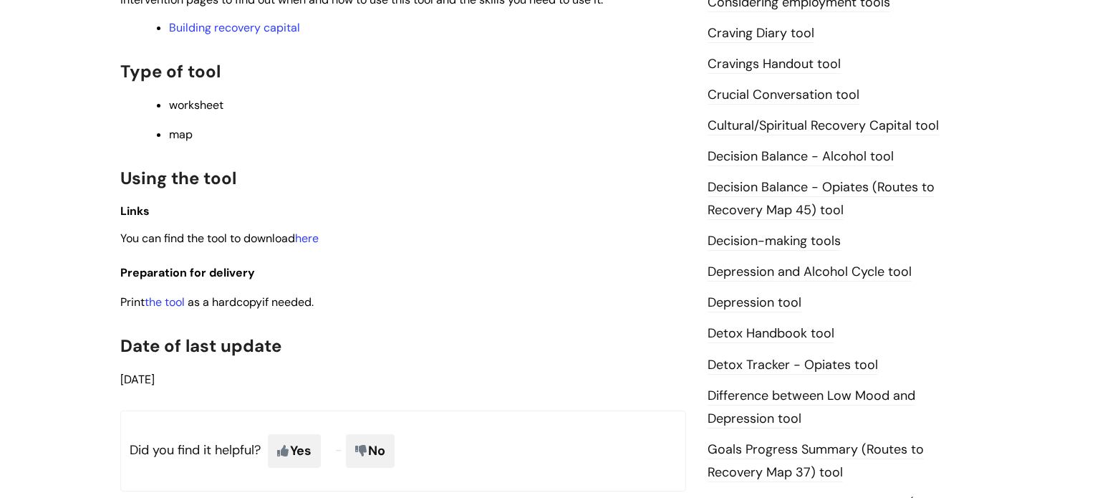
scroll to position [599, 0]
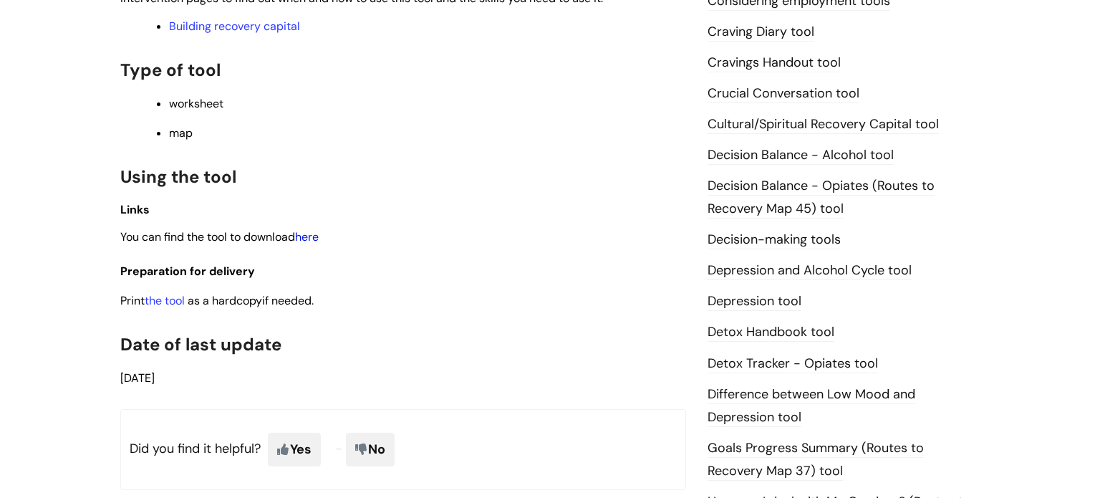
click at [319, 236] on link "here" at bounding box center [307, 236] width 24 height 15
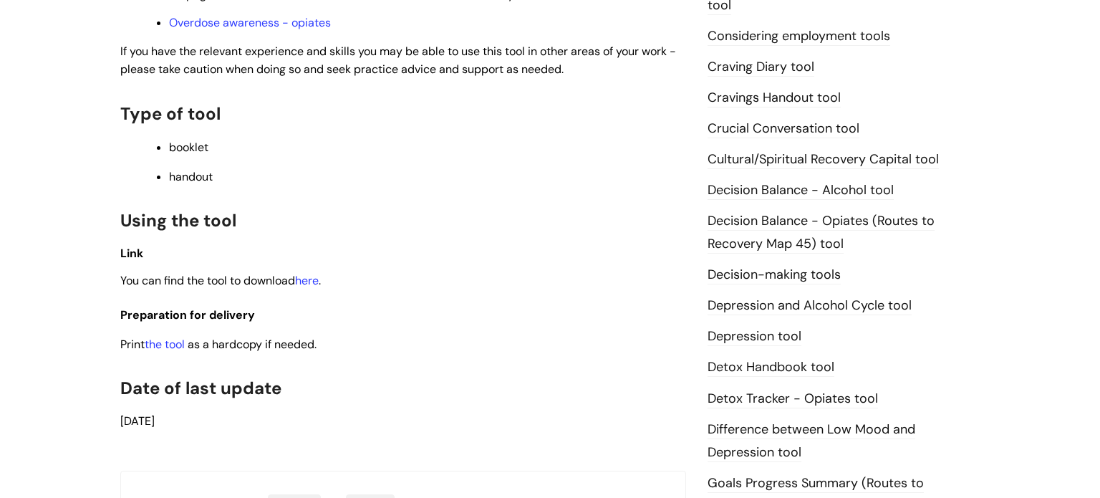
scroll to position [553, 0]
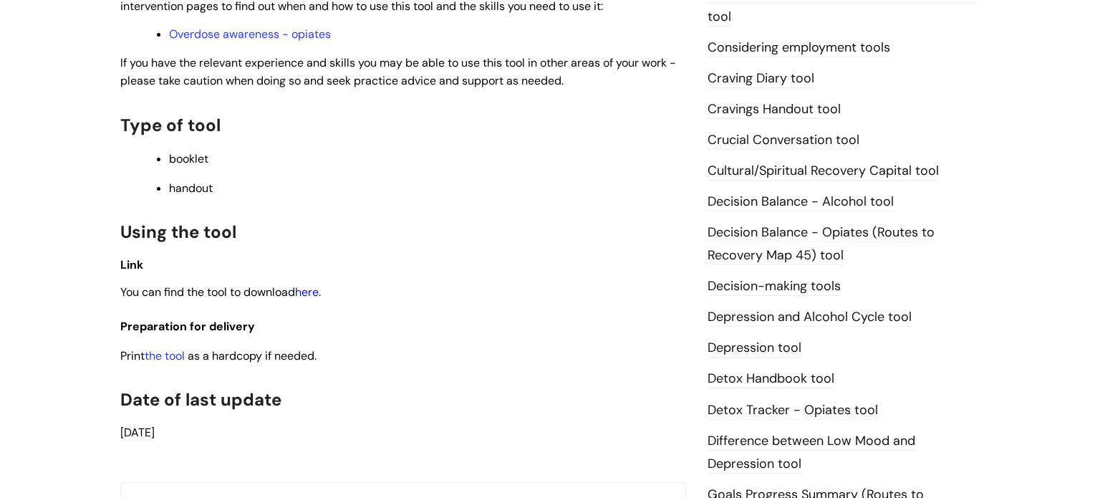
click at [309, 297] on link "here" at bounding box center [307, 291] width 24 height 15
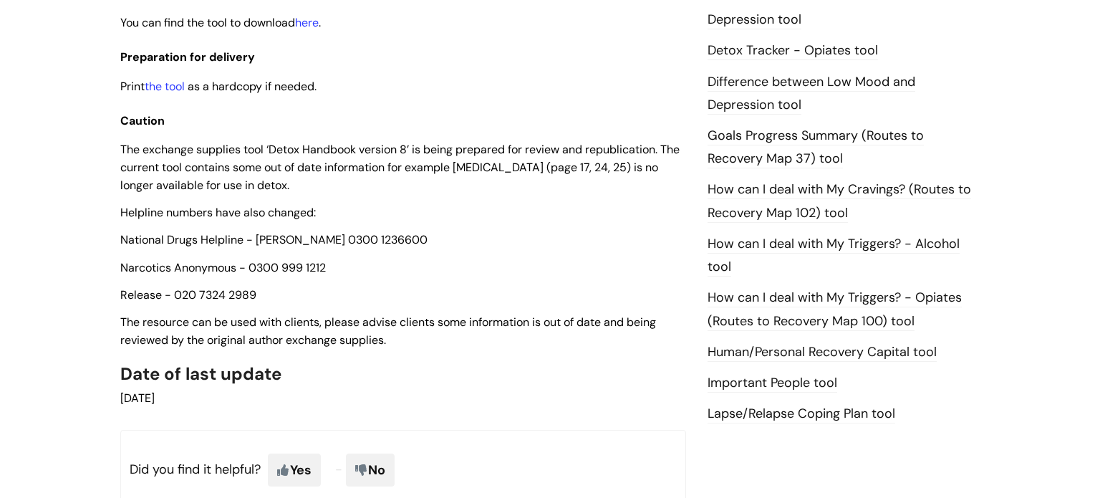
scroll to position [883, 0]
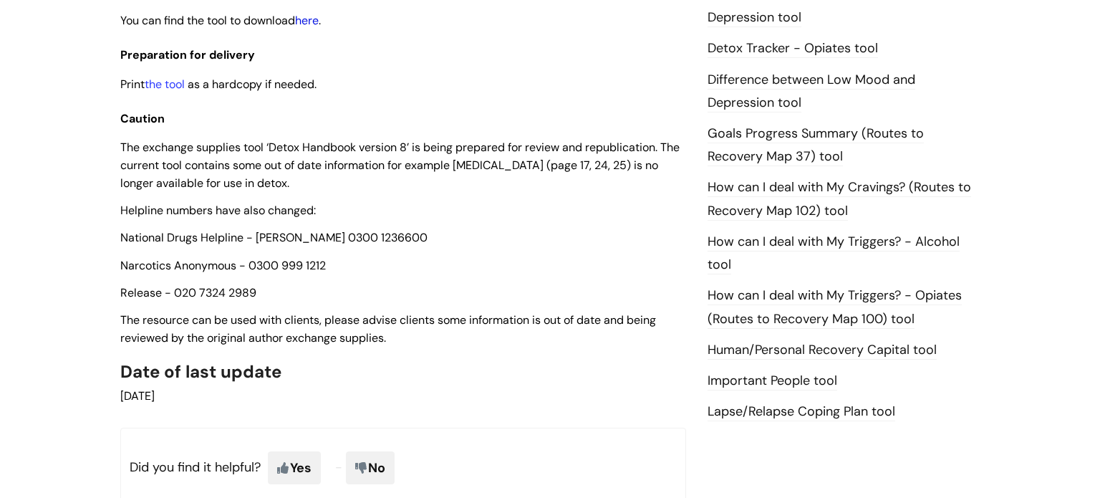
click at [314, 26] on link "here" at bounding box center [307, 20] width 24 height 15
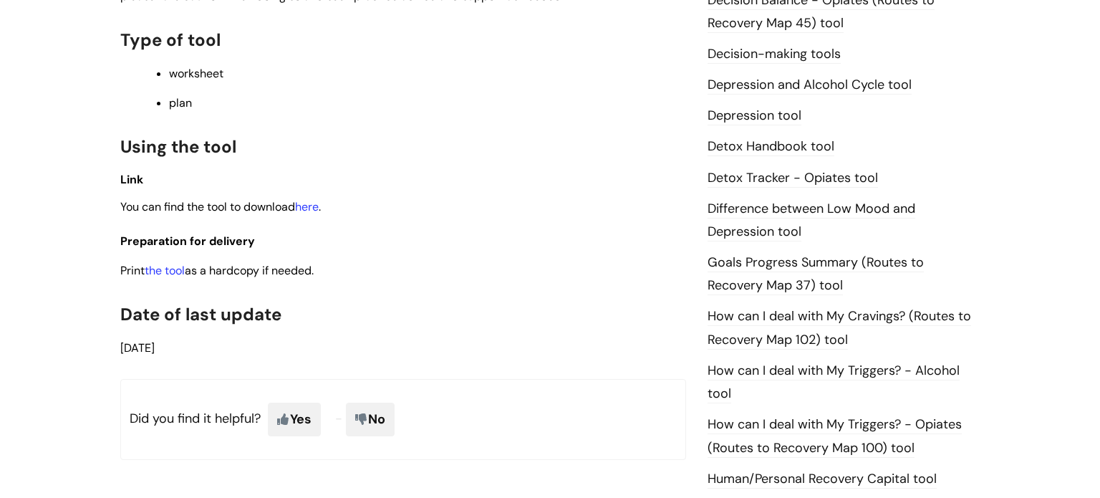
scroll to position [786, 0]
click at [319, 213] on link "here" at bounding box center [307, 205] width 24 height 15
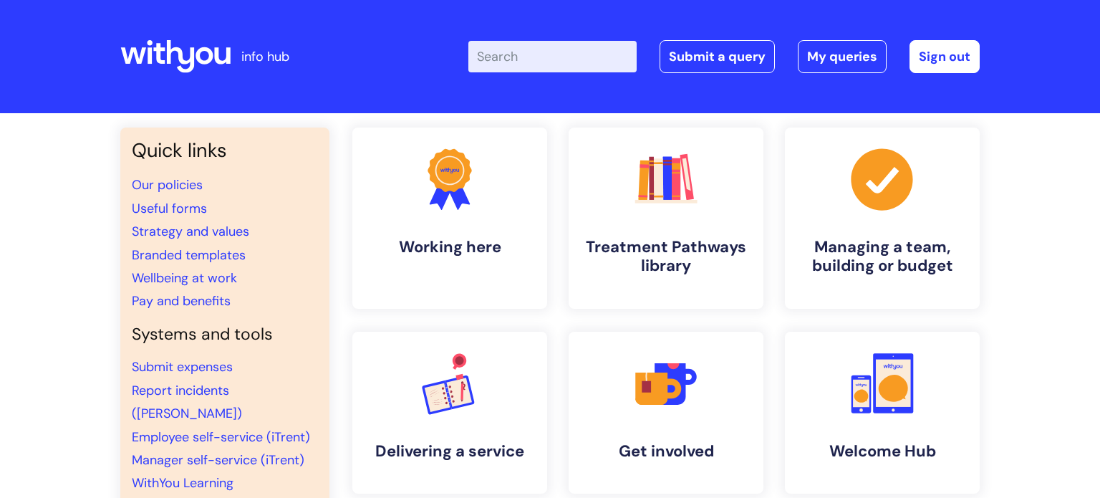
click at [575, 59] on input "Enter your search term here..." at bounding box center [552, 57] width 168 height 32
click at [772, 213] on div ".cls-1{fill:#f89b22;}.cls-1,.cls-2,.cls-3,.cls-4,.cls-5,.cls-6,.cls-7{stroke-wi…" at bounding box center [666, 217] width 216 height 181
click at [736, 207] on link ".cls-1{fill:#f89b22;}.cls-1,.cls-2,.cls-3,.cls-4,.cls-5,.cls-6,.cls-7{stroke-wi…" at bounding box center [666, 218] width 198 height 184
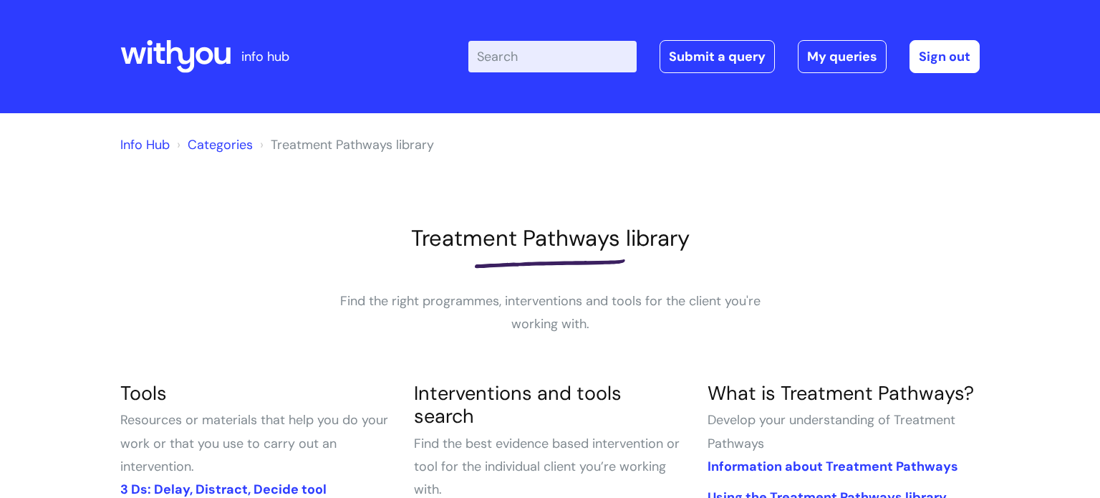
click at [513, 74] on div "Enter your search term here... Search Submit a query My queries Welcome Leah La…" at bounding box center [657, 56] width 646 height 84
click at [533, 59] on input "Enter your search term here..." at bounding box center [552, 57] width 168 height 32
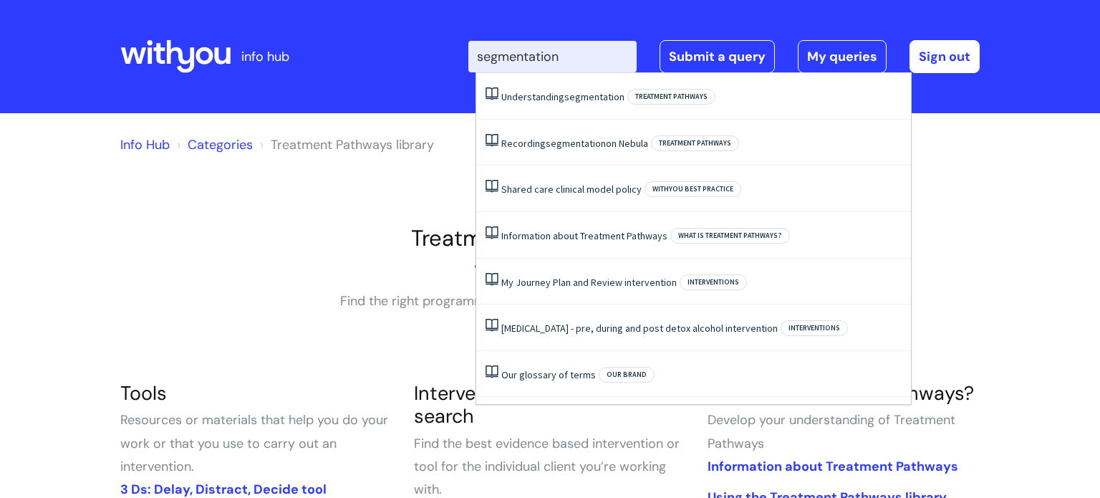
type input "segmentation"
click button "Search" at bounding box center [0, 0] width 0 height 0
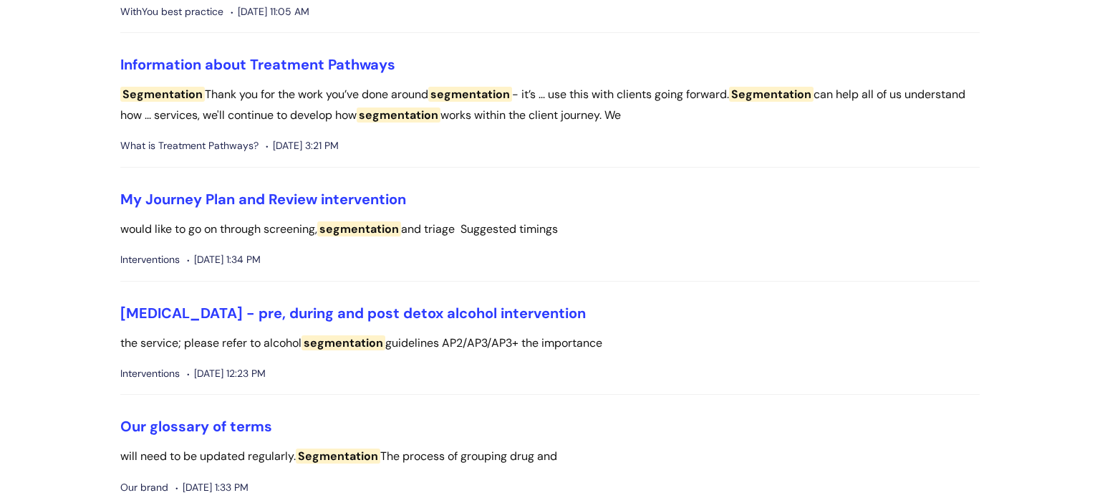
scroll to position [509, 0]
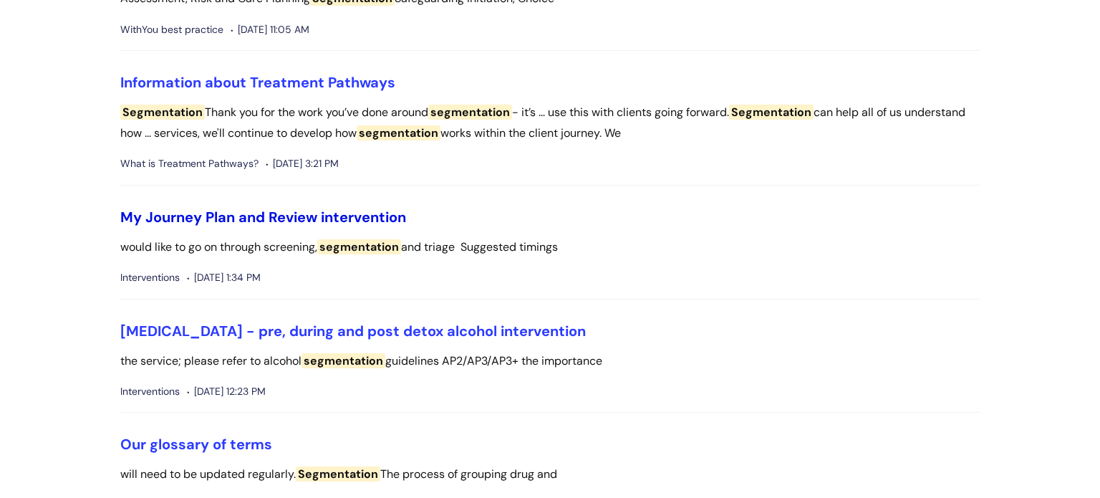
click at [369, 213] on link "My Journey Plan and Review intervention" at bounding box center [263, 217] width 286 height 19
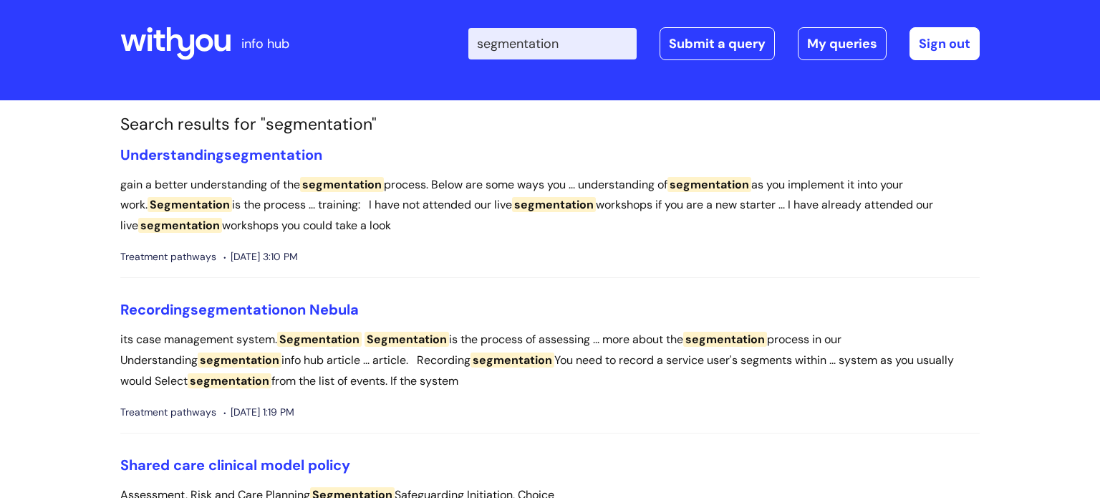
scroll to position [0, 0]
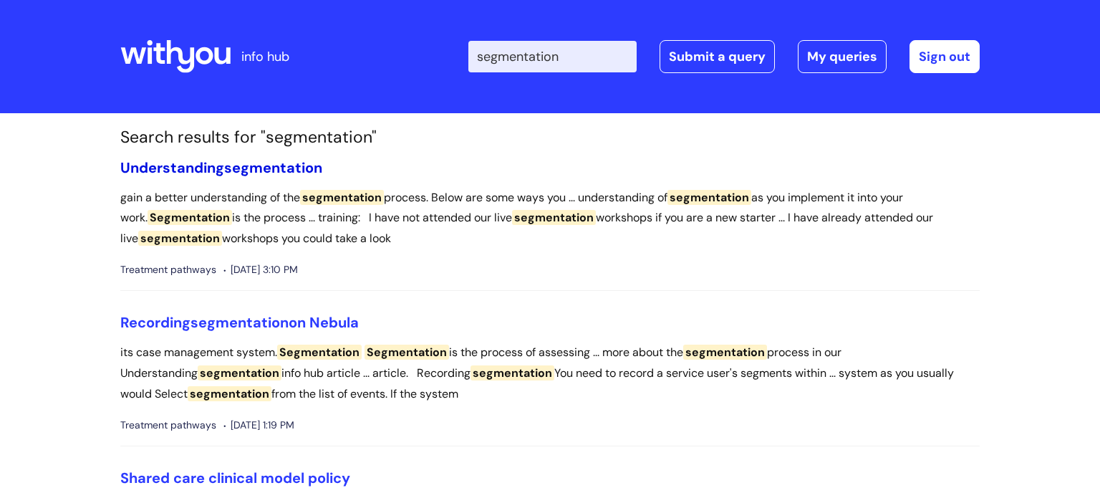
click at [295, 172] on span "segmentation" at bounding box center [273, 167] width 98 height 19
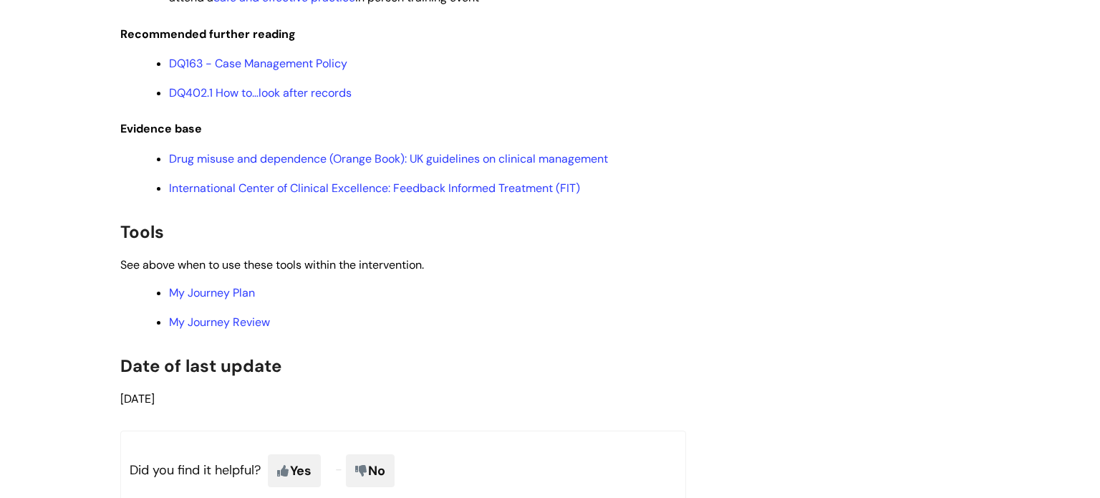
scroll to position [3051, 0]
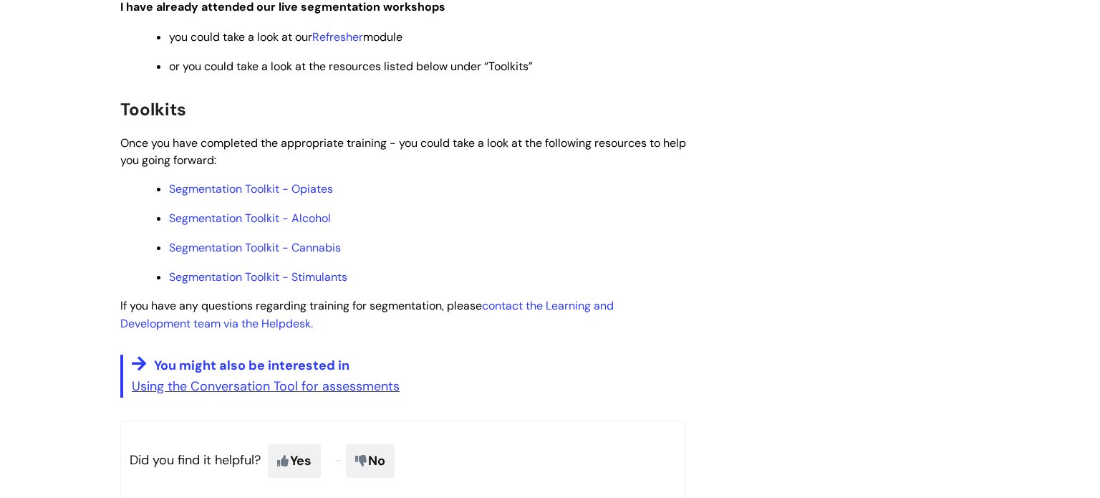
scroll to position [822, 0]
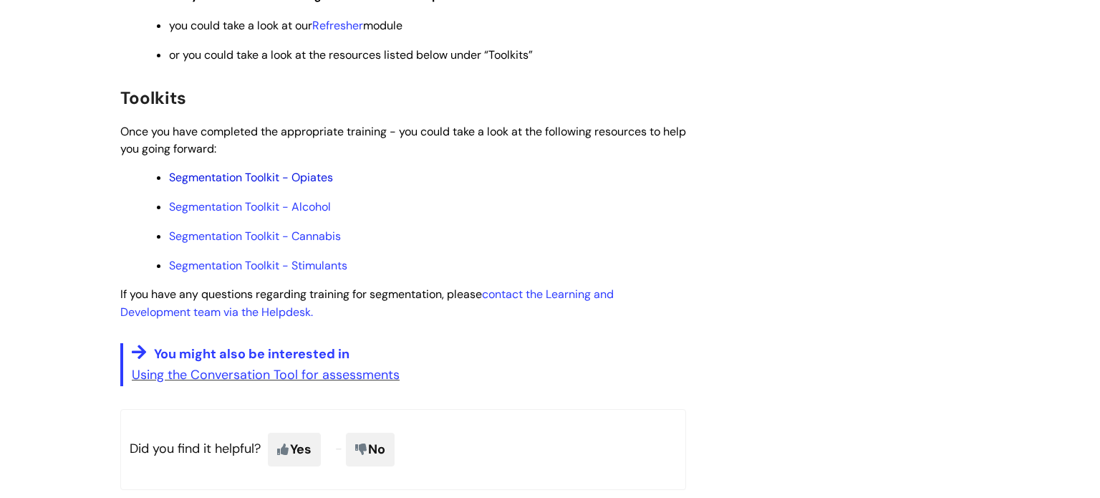
click at [297, 185] on link "Segmentation Toolkit - Opiates" at bounding box center [251, 177] width 164 height 15
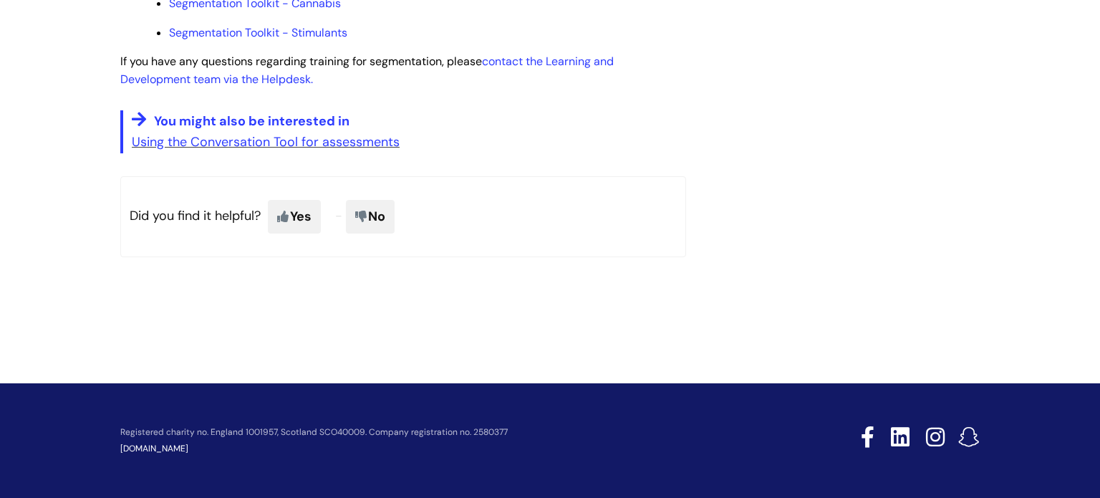
scroll to position [0, 0]
